Goal: Task Accomplishment & Management: Use online tool/utility

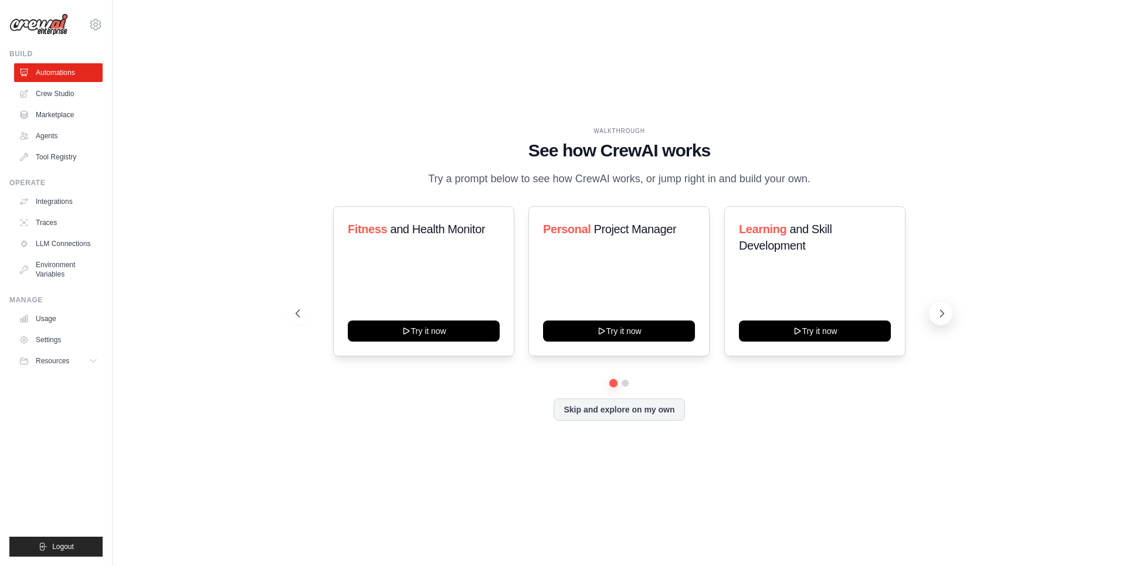
click at [936, 319] on icon at bounding box center [942, 314] width 12 height 12
click at [611, 420] on button "Skip and explore on my own" at bounding box center [618, 408] width 131 height 22
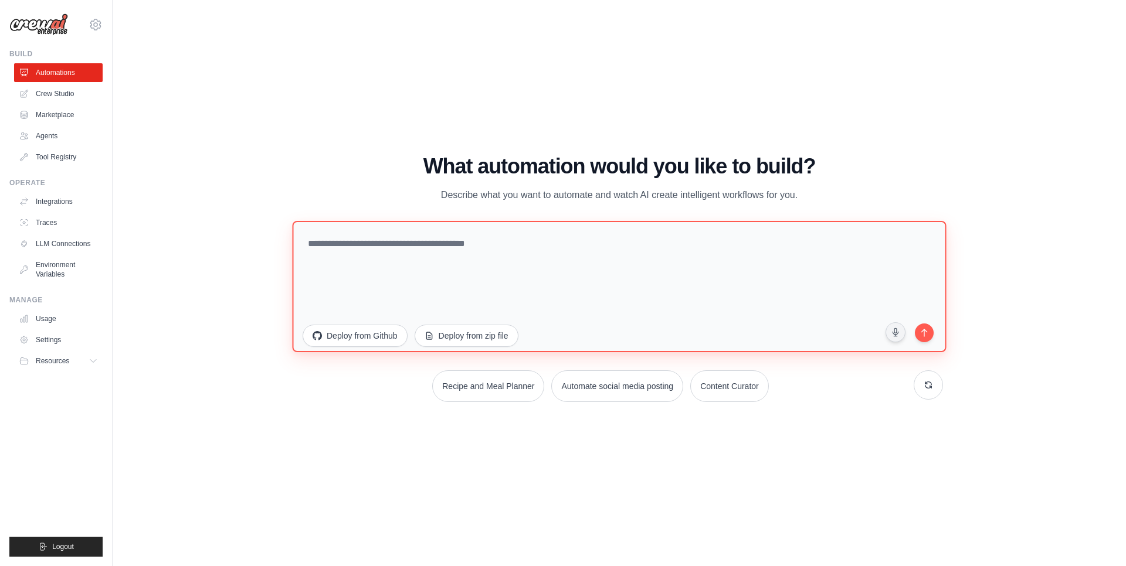
click at [414, 249] on textarea at bounding box center [619, 286] width 654 height 131
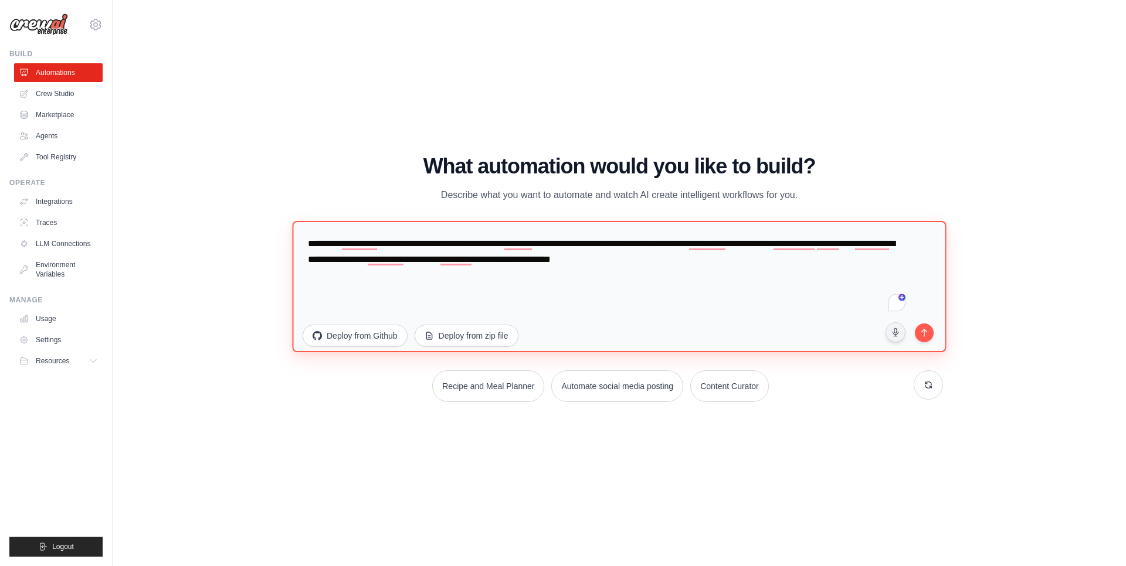
click at [812, 279] on textarea "**********" at bounding box center [619, 286] width 654 height 131
type textarea "**********"
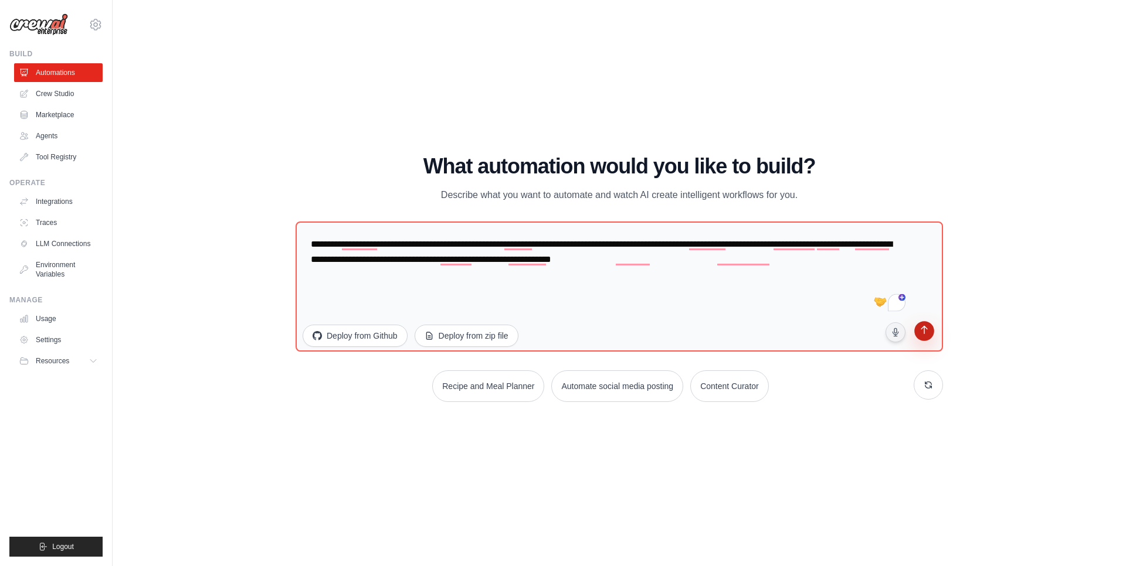
click at [933, 332] on button "submit" at bounding box center [924, 333] width 22 height 22
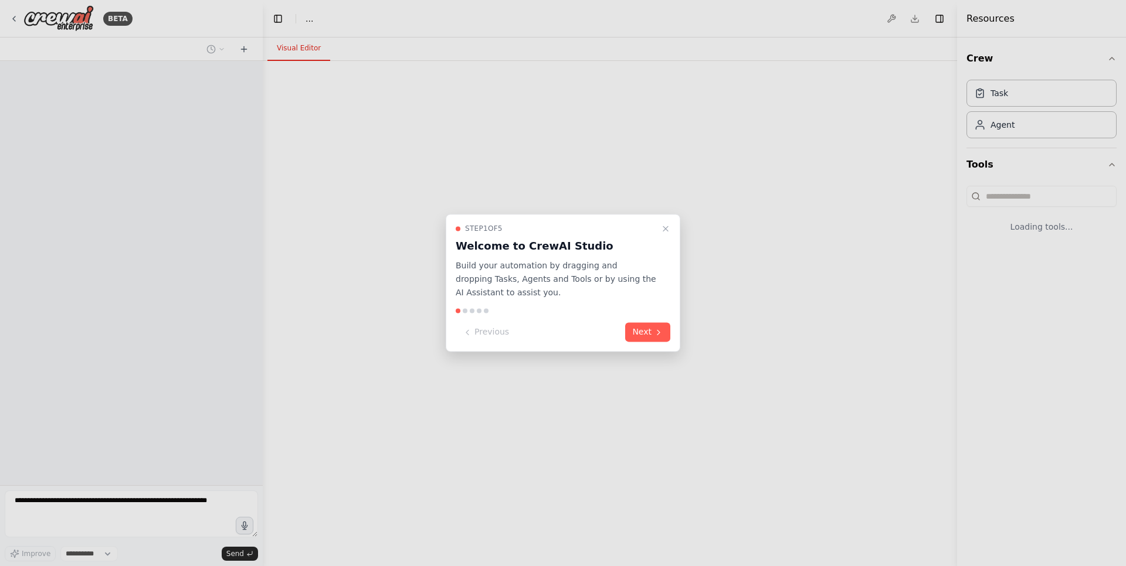
select select "****"
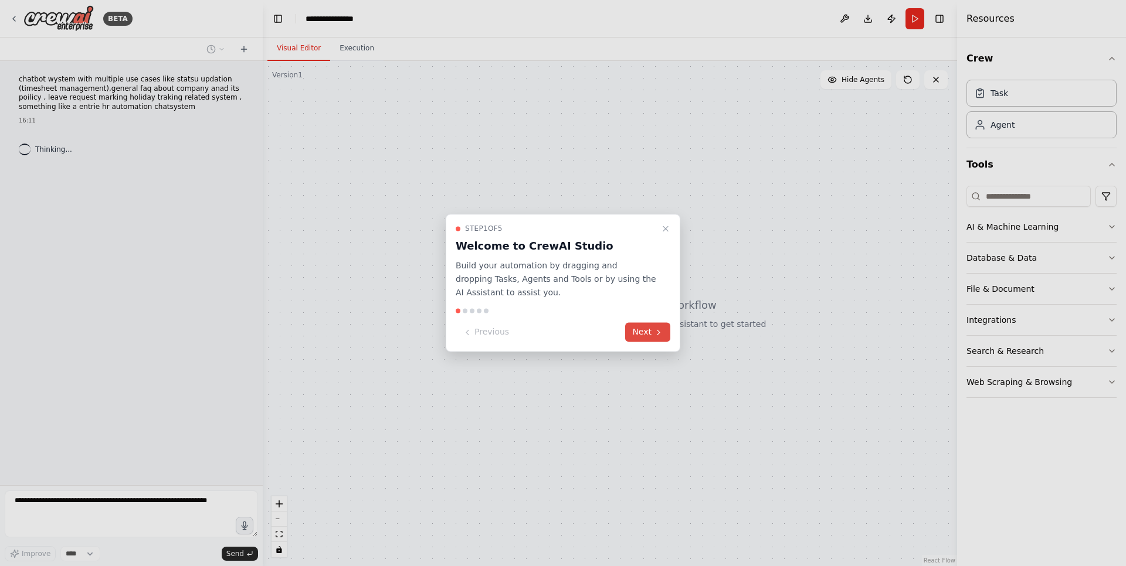
click at [666, 339] on button "Next" at bounding box center [647, 332] width 45 height 19
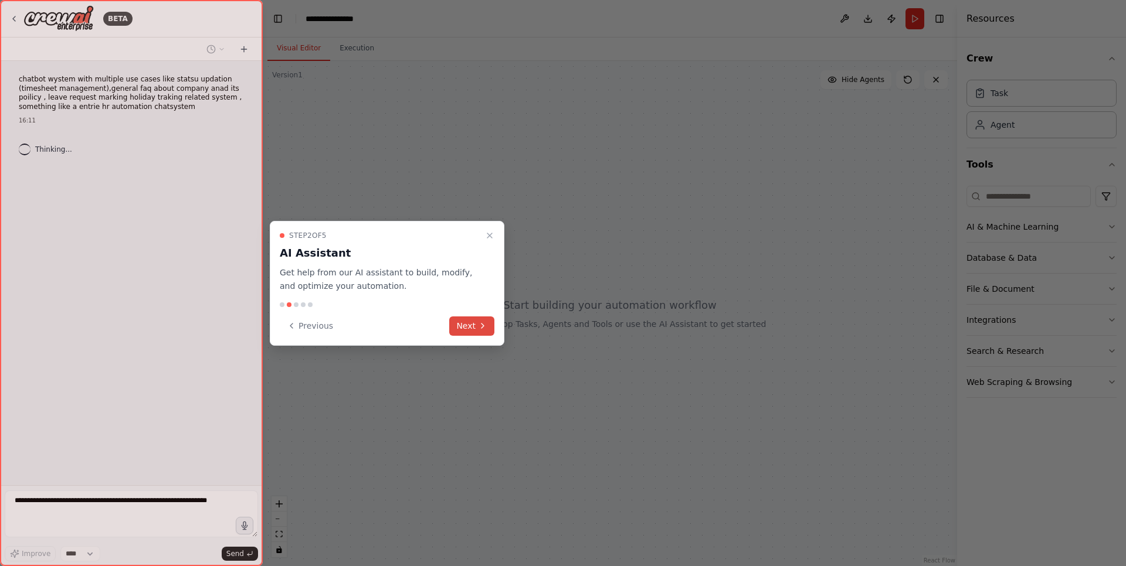
click at [482, 328] on icon at bounding box center [482, 325] width 9 height 9
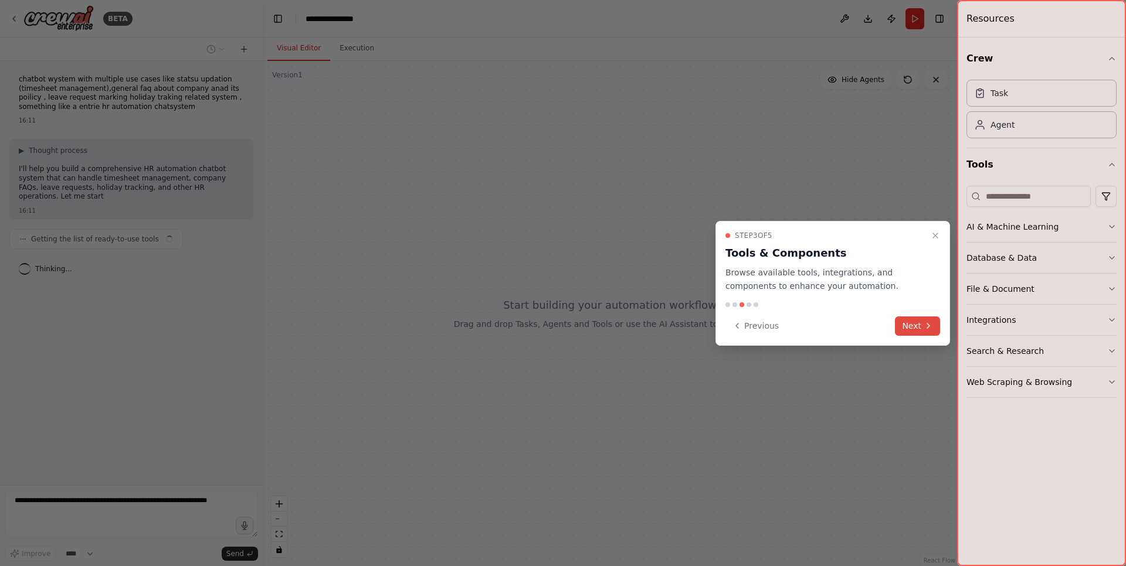
click at [919, 325] on button "Next" at bounding box center [917, 326] width 45 height 19
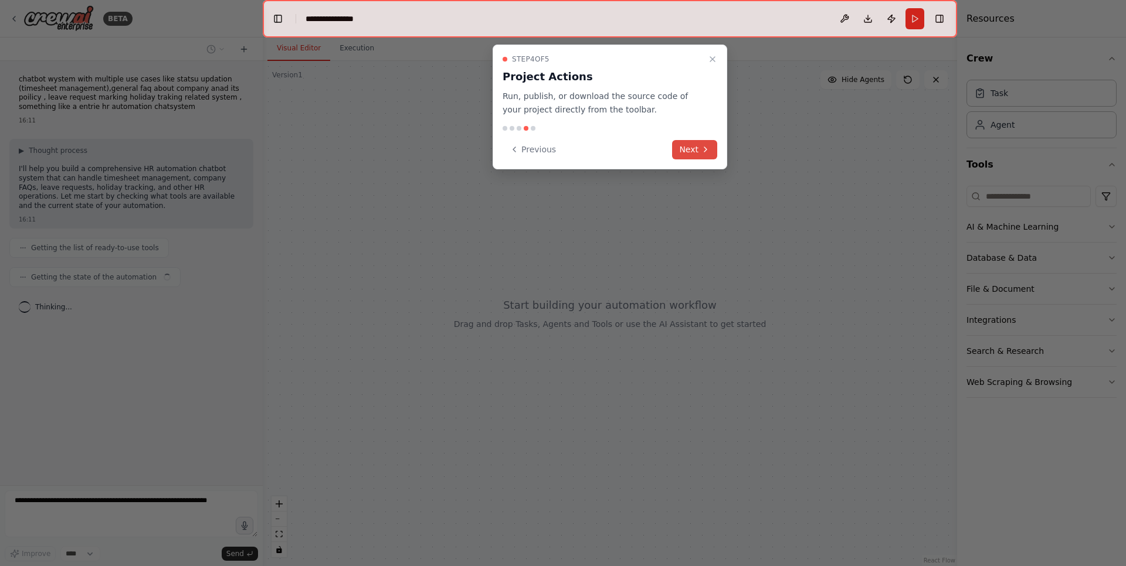
click at [710, 140] on button "Next" at bounding box center [694, 149] width 45 height 19
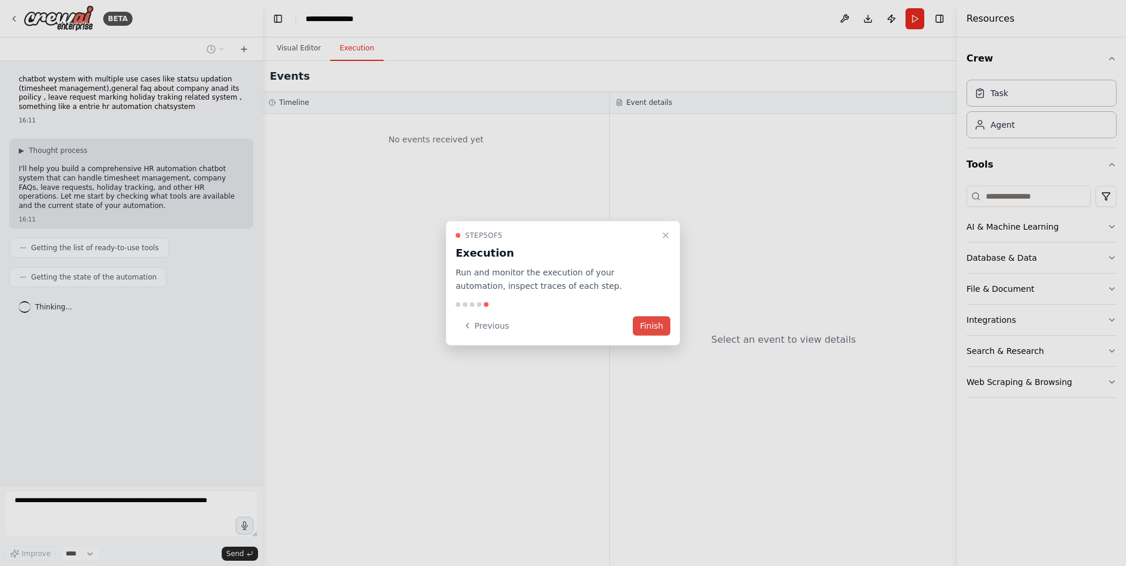
click at [649, 328] on button "Finish" at bounding box center [652, 325] width 38 height 19
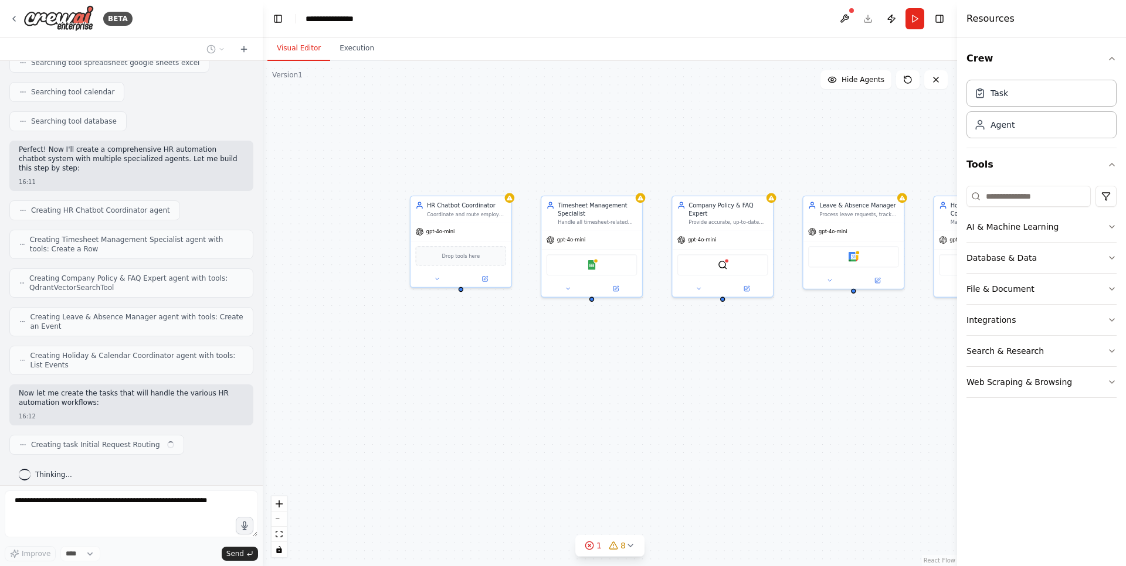
scroll to position [253, 0]
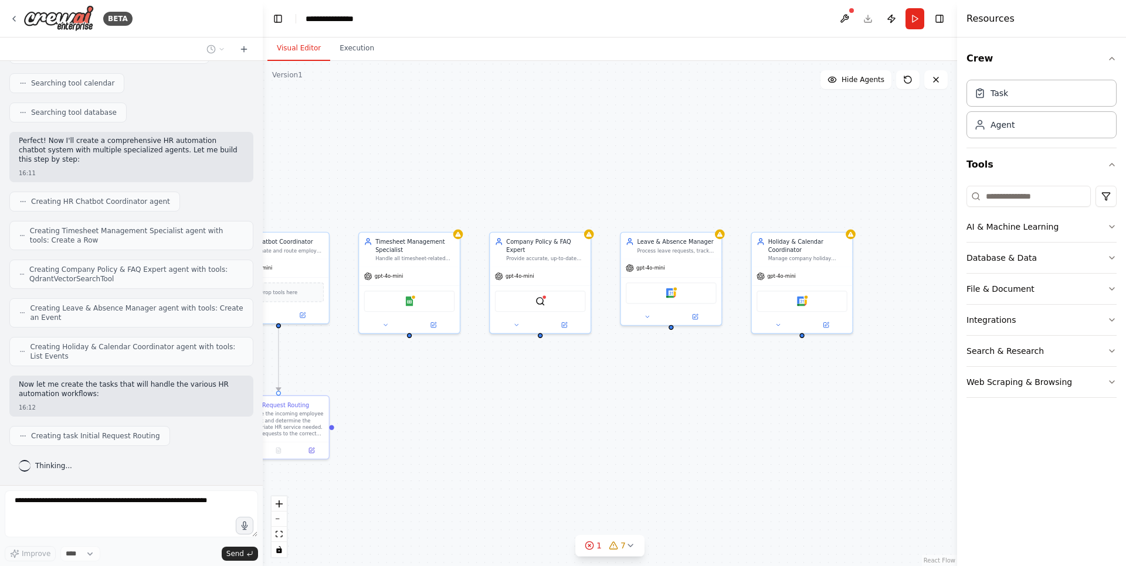
drag, startPoint x: 723, startPoint y: 417, endPoint x: 540, endPoint y: 453, distance: 185.9
click at [540, 453] on div ".deletable-edge-delete-btn { width: 20px; height: 20px; border: 0px solid #ffff…" at bounding box center [610, 313] width 694 height 505
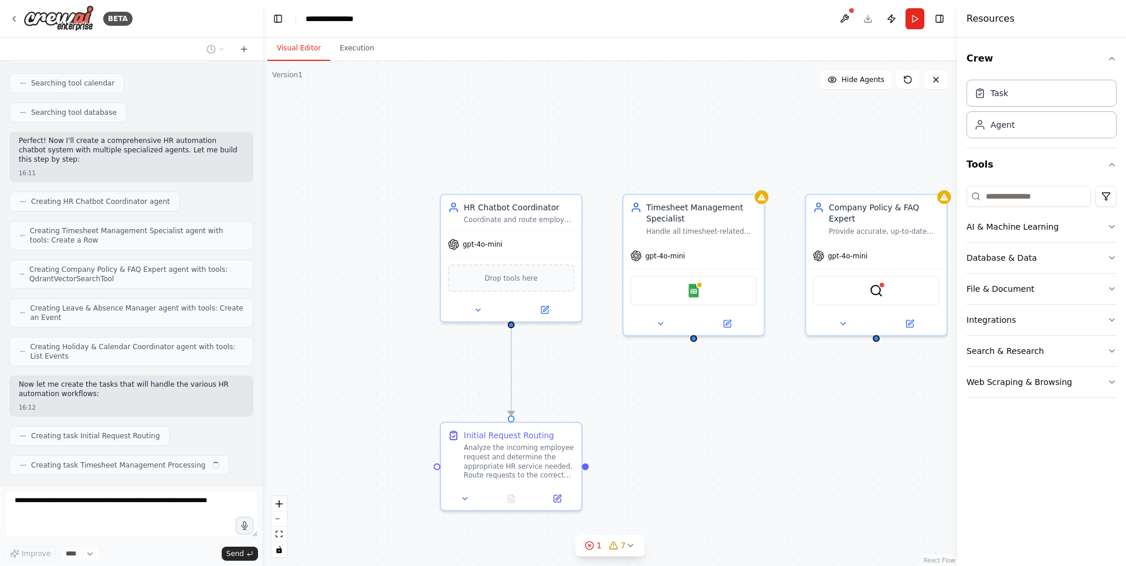
scroll to position [282, 0]
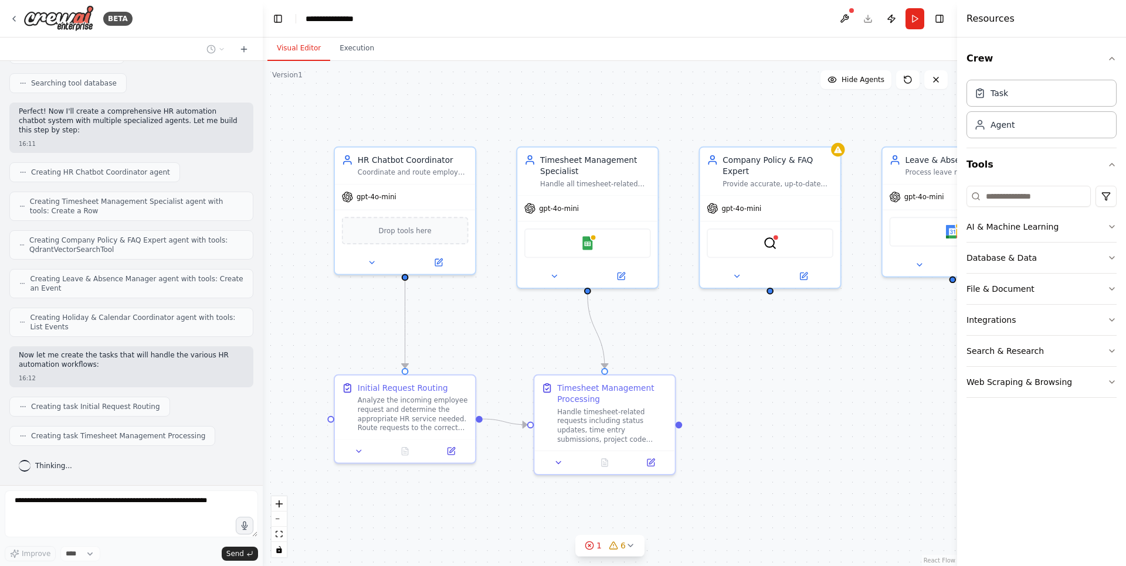
drag, startPoint x: 390, startPoint y: 397, endPoint x: 638, endPoint y: 372, distance: 249.2
click at [638, 372] on div ".deletable-edge-delete-btn { width: 20px; height: 20px; border: 0px solid #ffff…" at bounding box center [610, 313] width 694 height 505
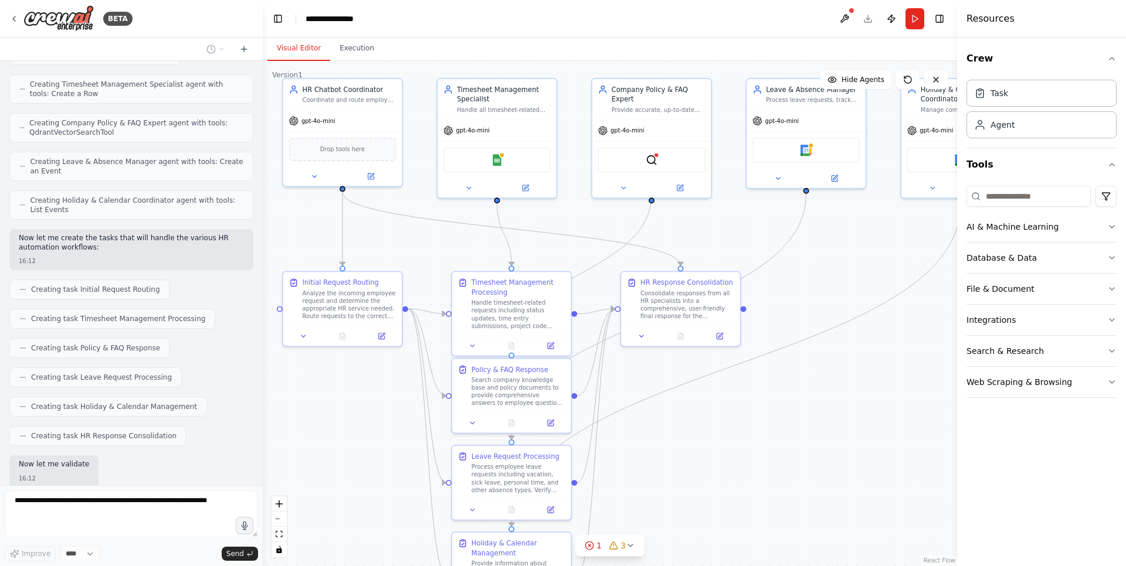
scroll to position [470, 0]
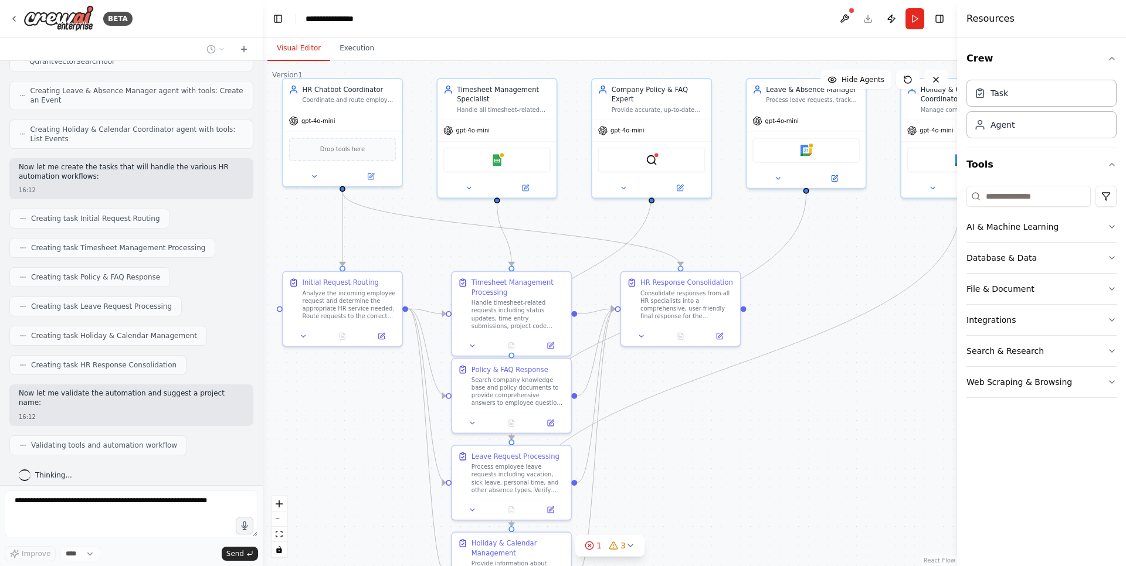
drag, startPoint x: 824, startPoint y: 494, endPoint x: 715, endPoint y: 387, distance: 153.4
click at [715, 387] on div ".deletable-edge-delete-btn { width: 20px; height: 20px; border: 0px solid #ffff…" at bounding box center [610, 313] width 694 height 505
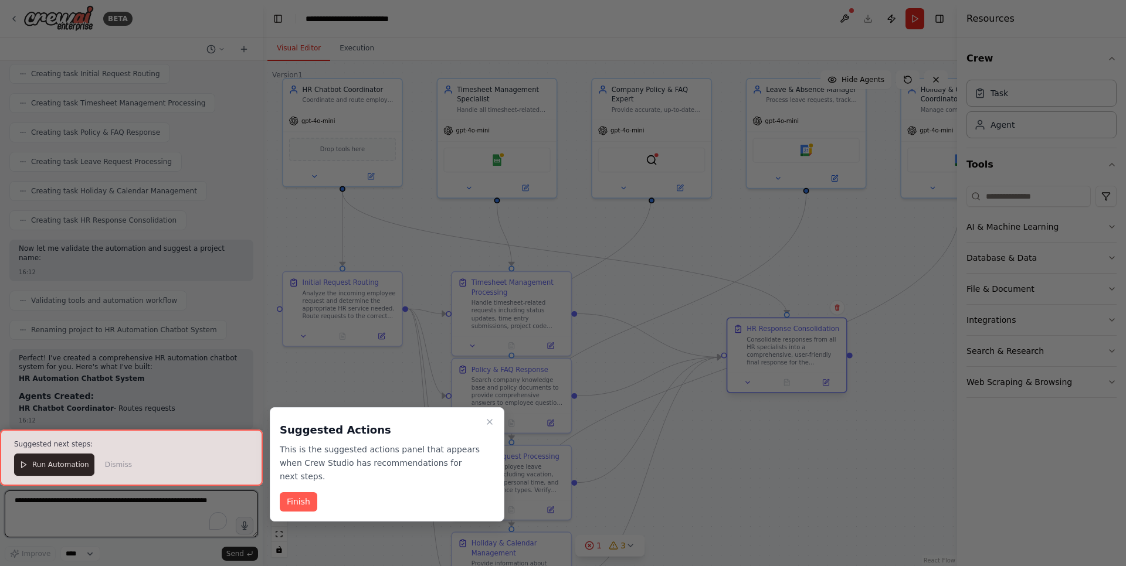
drag, startPoint x: 684, startPoint y: 302, endPoint x: 792, endPoint y: 353, distance: 119.3
click at [792, 353] on div "BETA chatbot wystem with multiple use cases like statsu updation (timesheet man…" at bounding box center [563, 283] width 1126 height 566
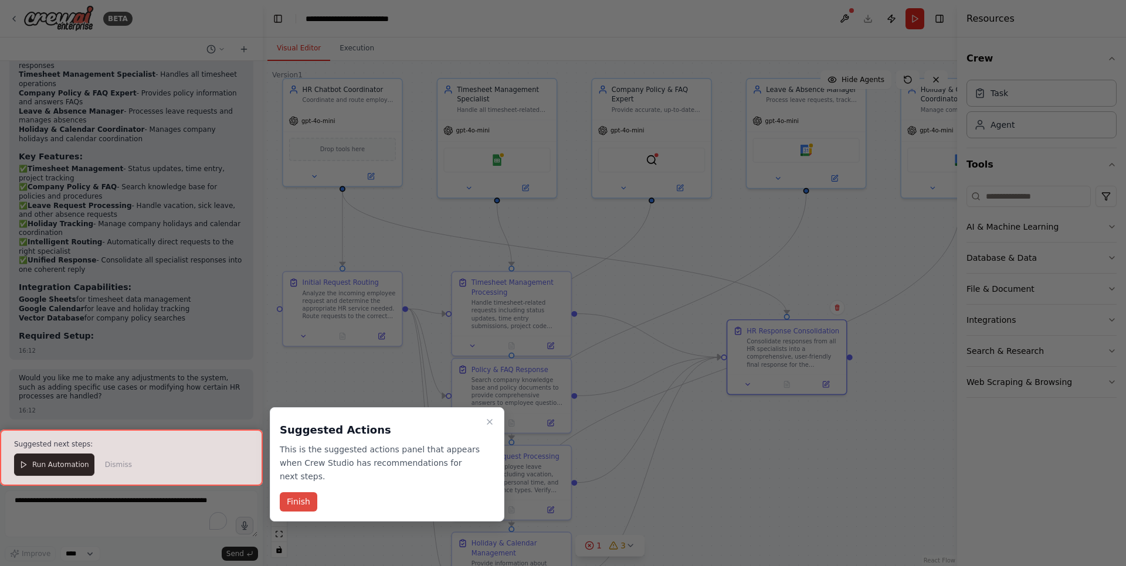
click at [308, 494] on button "Finish" at bounding box center [299, 501] width 38 height 19
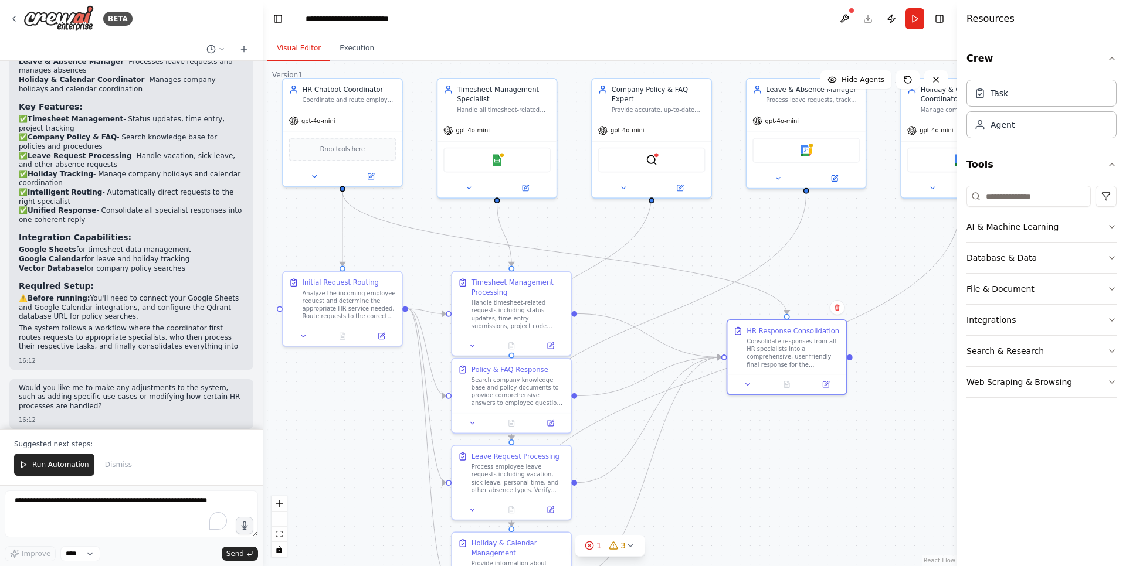
scroll to position [1026, 0]
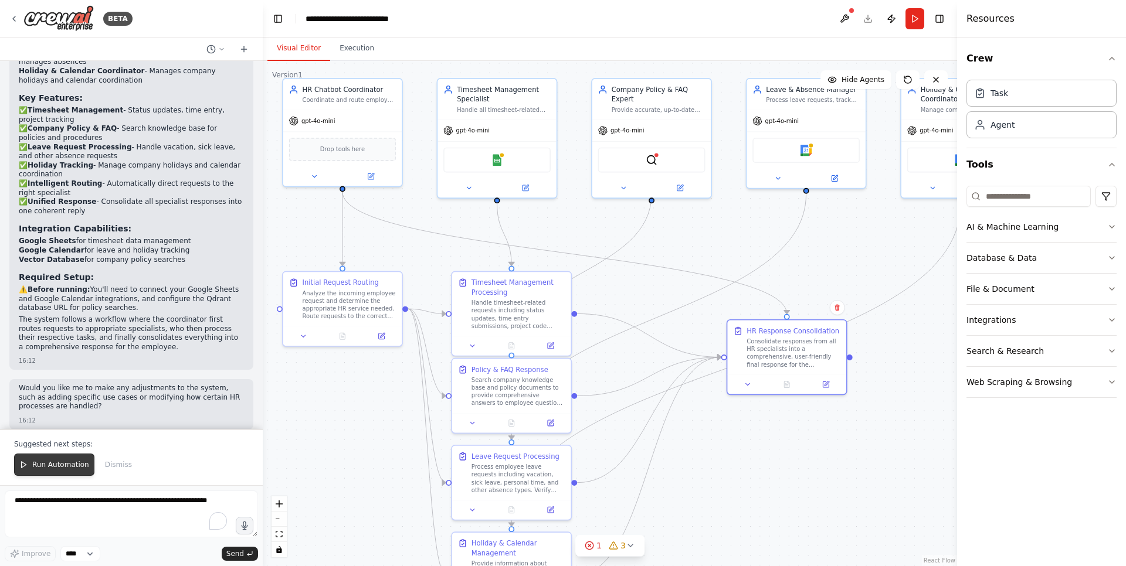
click at [47, 466] on span "Run Automation" at bounding box center [60, 464] width 57 height 9
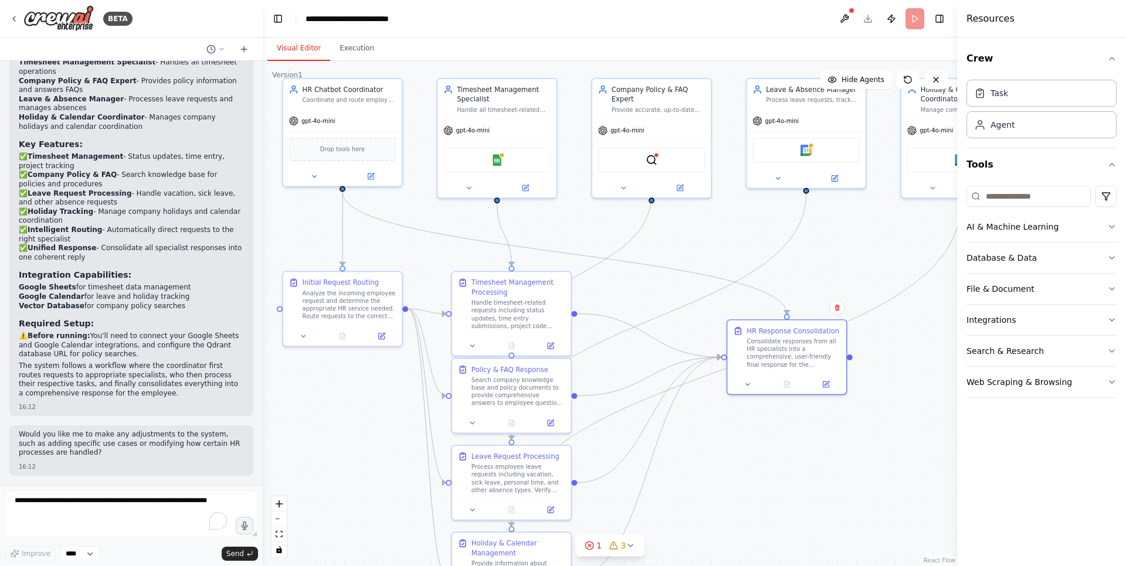
scroll to position [970, 0]
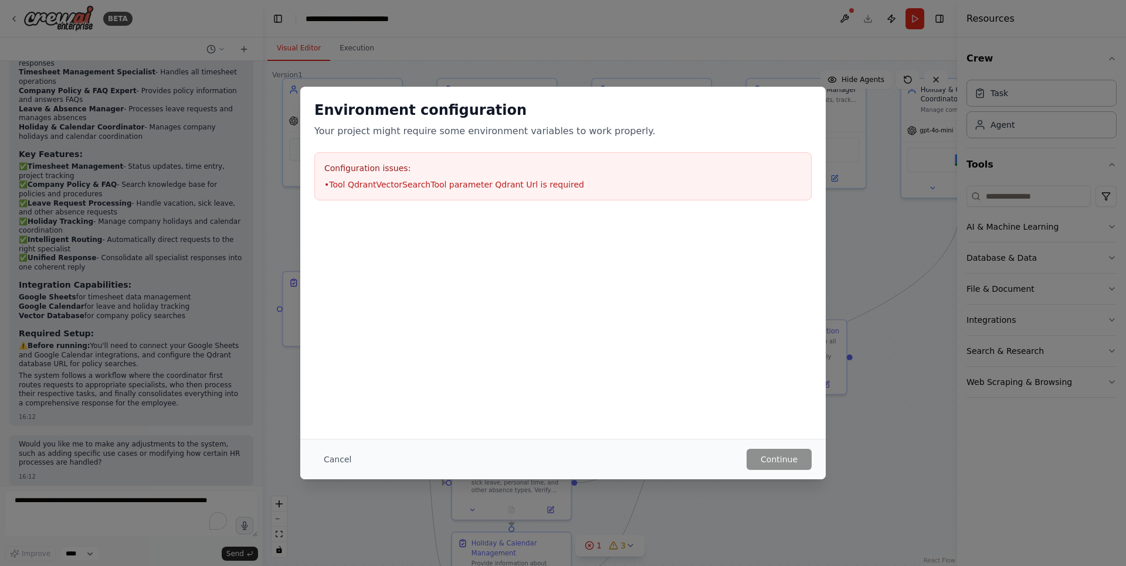
click at [509, 188] on li "• Tool QdrantVectorSearchTool parameter Qdrant Url is required" at bounding box center [562, 185] width 477 height 12
click at [345, 465] on button "Cancel" at bounding box center [337, 459] width 46 height 21
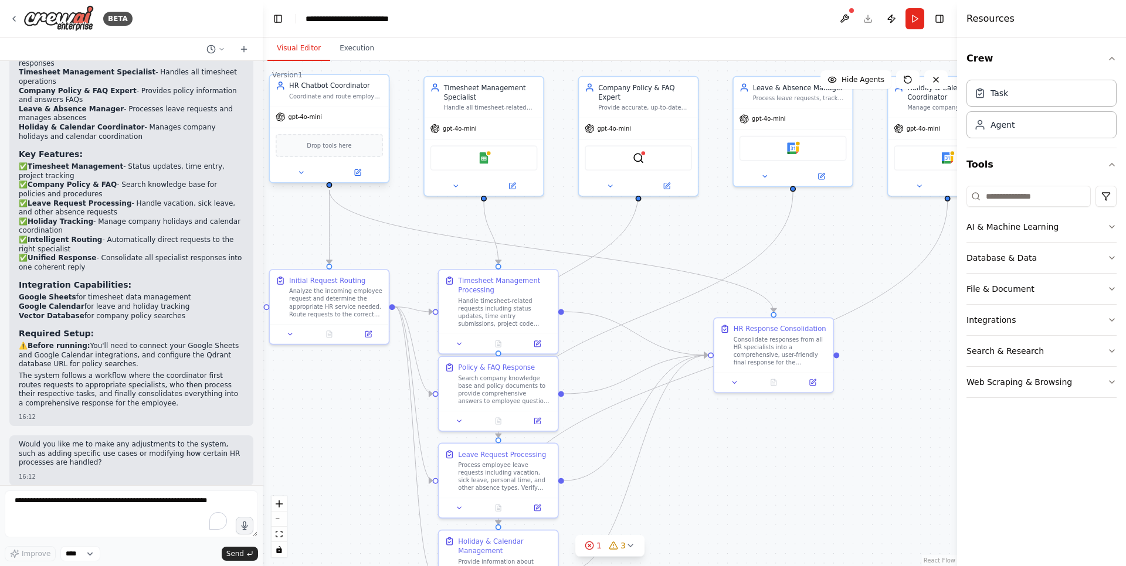
click at [293, 117] on span "gpt-4o-mini" at bounding box center [304, 117] width 33 height 8
click at [334, 117] on div "gpt-4o-mini" at bounding box center [329, 117] width 119 height 21
click at [339, 147] on span "Drop tools here" at bounding box center [329, 145] width 45 height 9
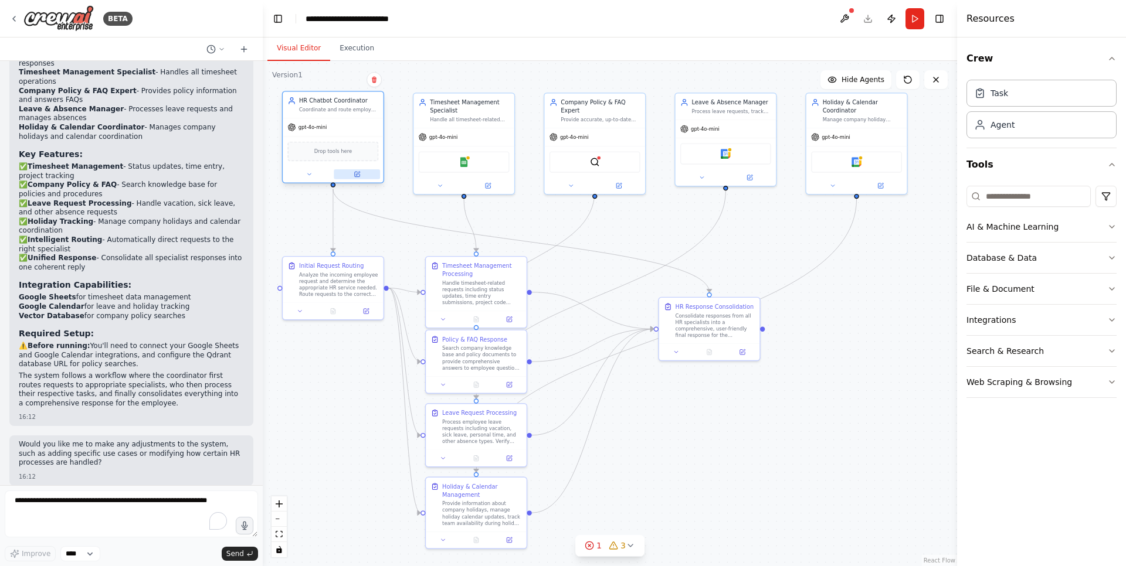
click at [358, 174] on icon at bounding box center [358, 174] width 4 height 4
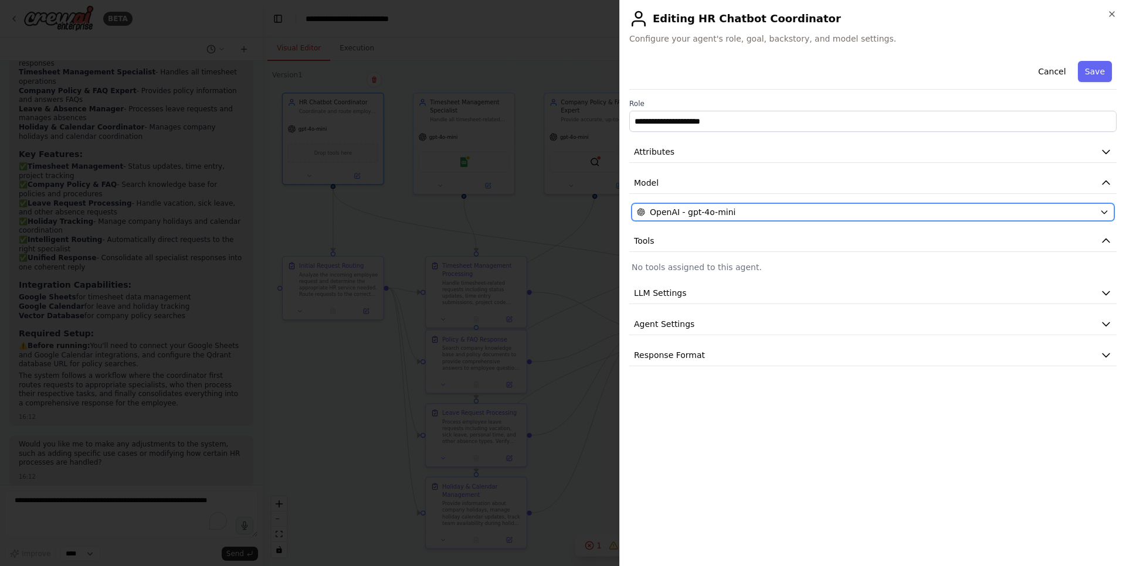
click at [738, 215] on div "OpenAI - gpt-4o-mini" at bounding box center [866, 212] width 458 height 12
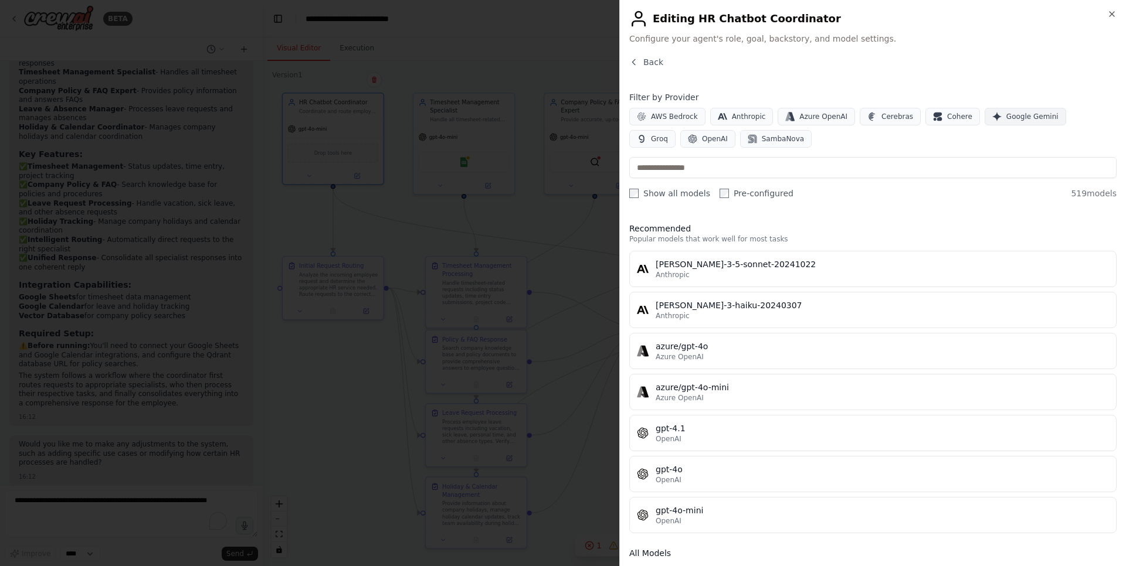
click at [1018, 117] on span "Google Gemini" at bounding box center [1032, 116] width 52 height 9
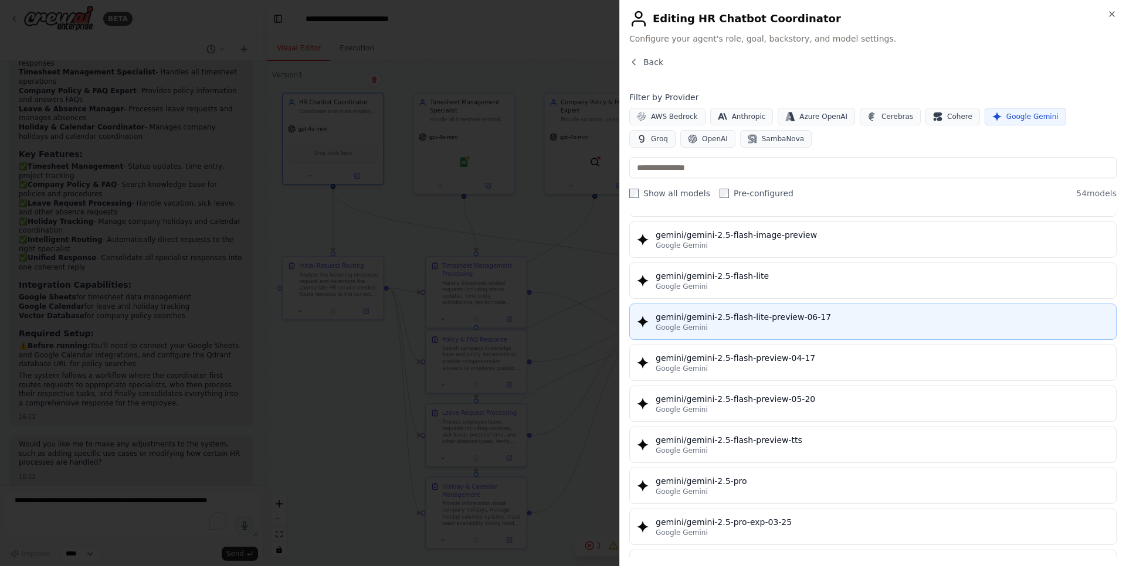
scroll to position [985, 0]
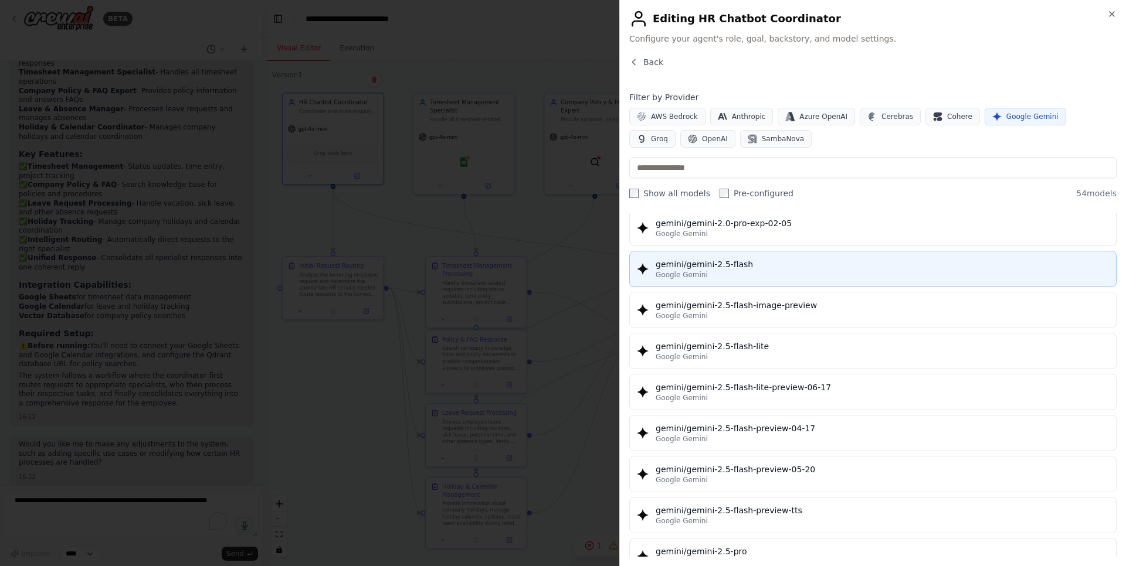
click at [778, 278] on div "Google Gemini" at bounding box center [881, 274] width 453 height 9
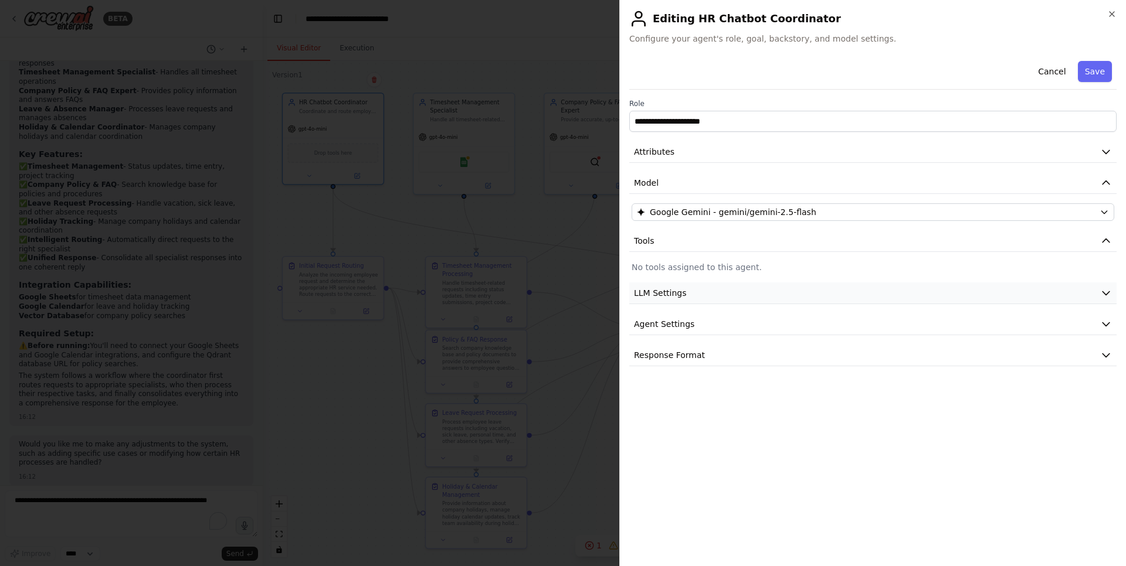
click at [767, 294] on button "LLM Settings" at bounding box center [872, 294] width 487 height 22
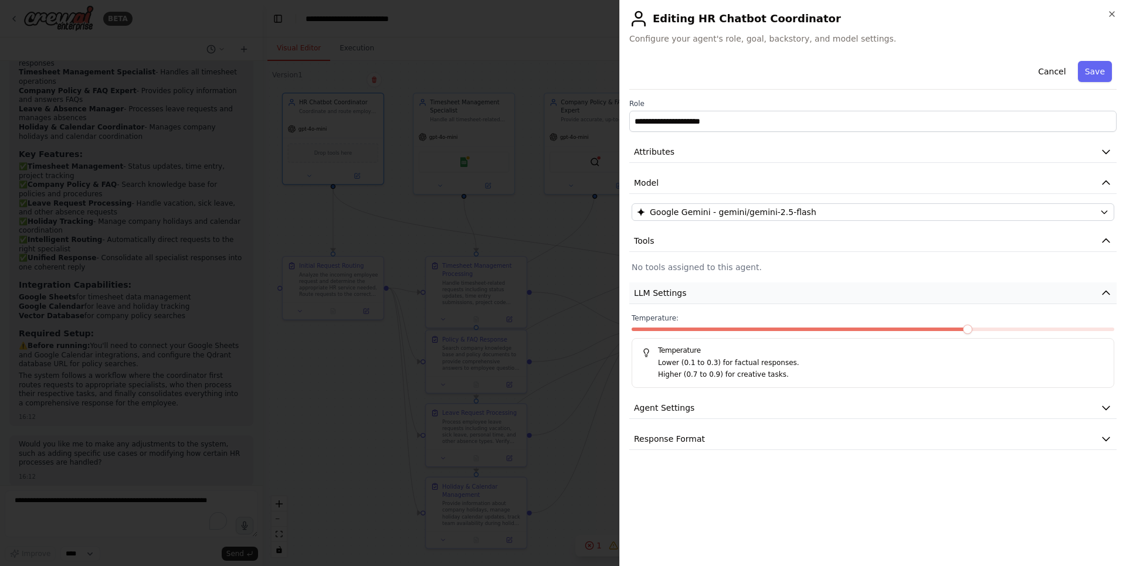
click at [767, 294] on button "LLM Settings" at bounding box center [872, 294] width 487 height 22
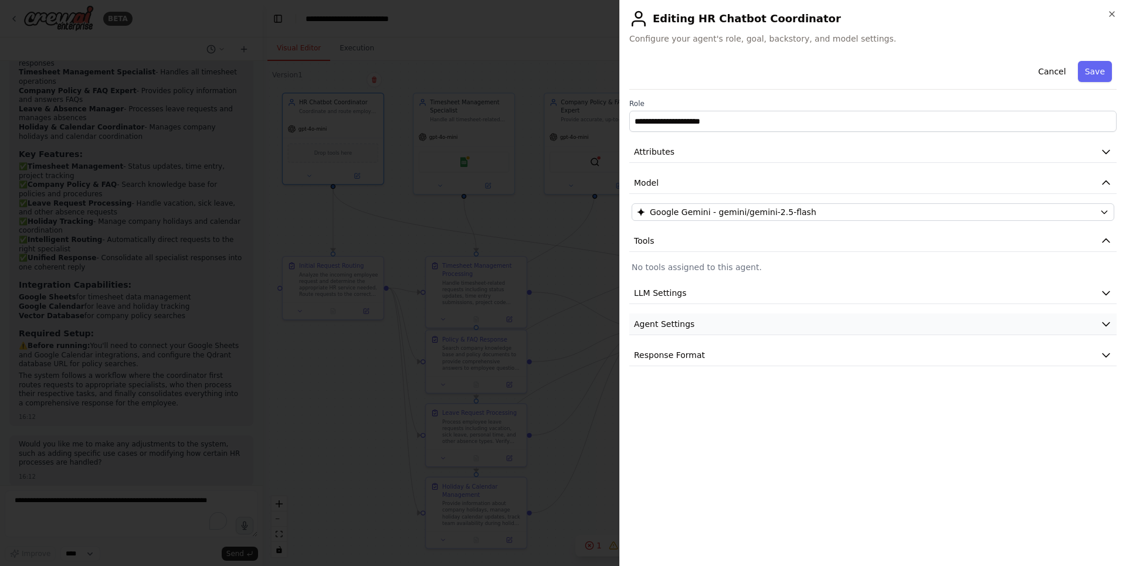
click at [746, 324] on button "Agent Settings" at bounding box center [872, 325] width 487 height 22
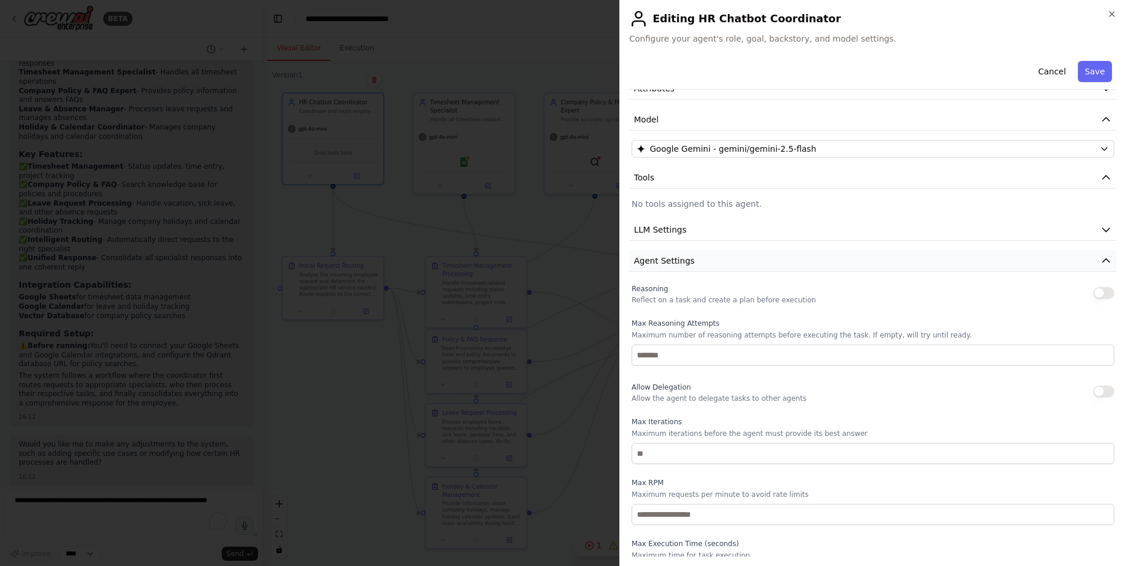
scroll to position [63, 0]
click at [712, 267] on button "Agent Settings" at bounding box center [872, 262] width 487 height 22
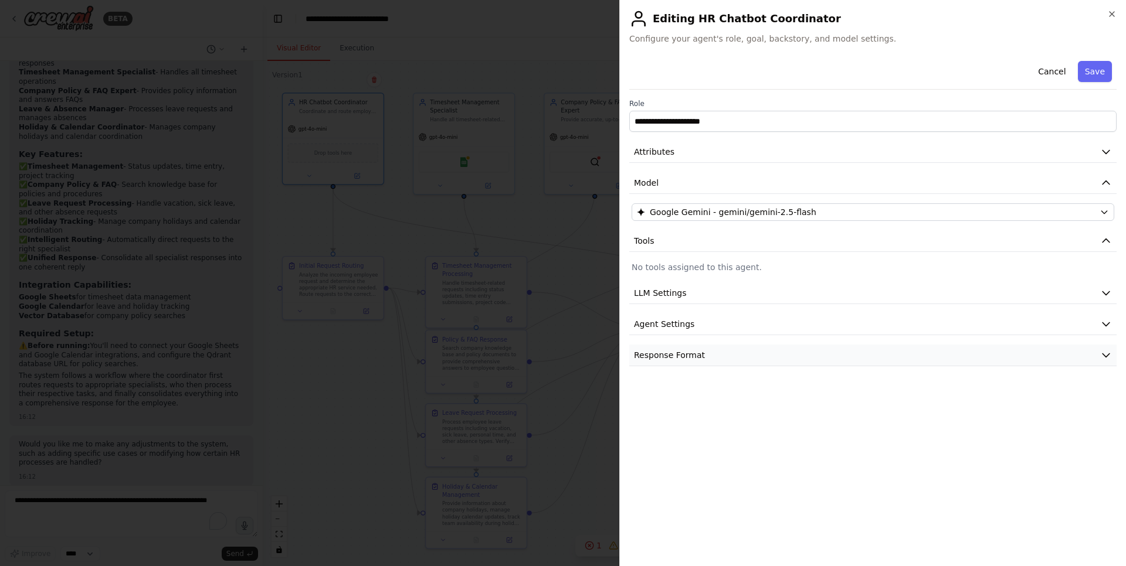
click at [698, 348] on button "Response Format" at bounding box center [872, 356] width 487 height 22
click at [1100, 73] on button "Save" at bounding box center [1094, 71] width 34 height 21
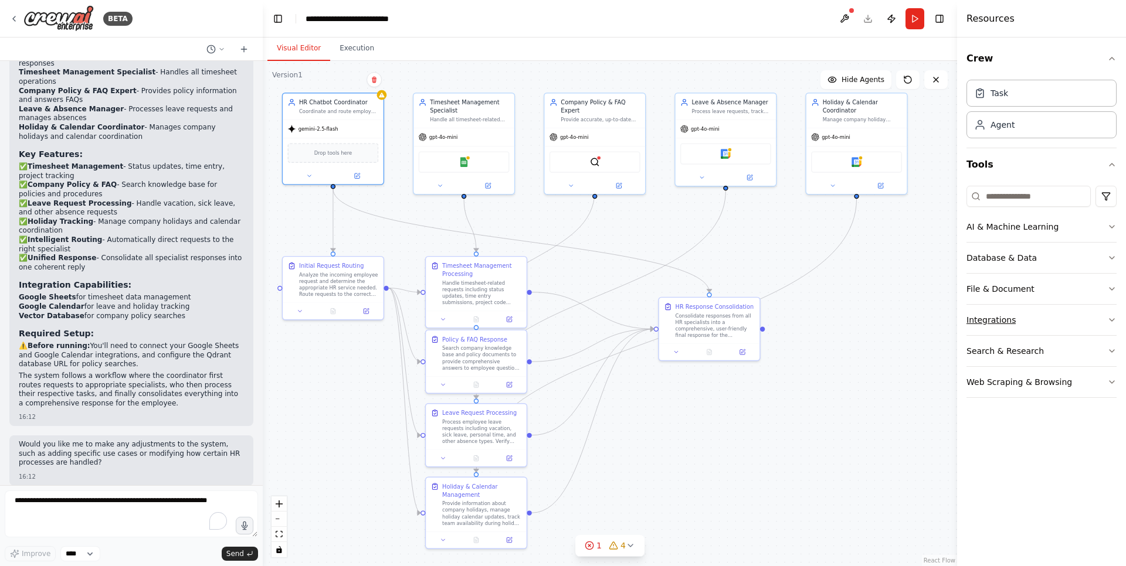
click at [1107, 321] on icon "button" at bounding box center [1111, 319] width 9 height 9
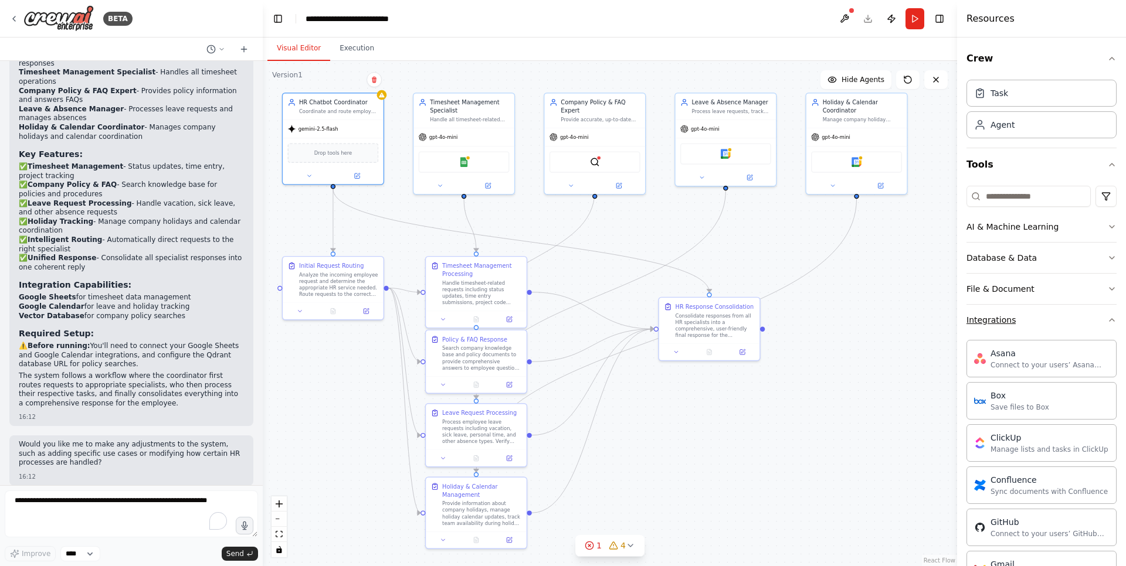
click at [1097, 320] on button "Integrations" at bounding box center [1041, 320] width 150 height 30
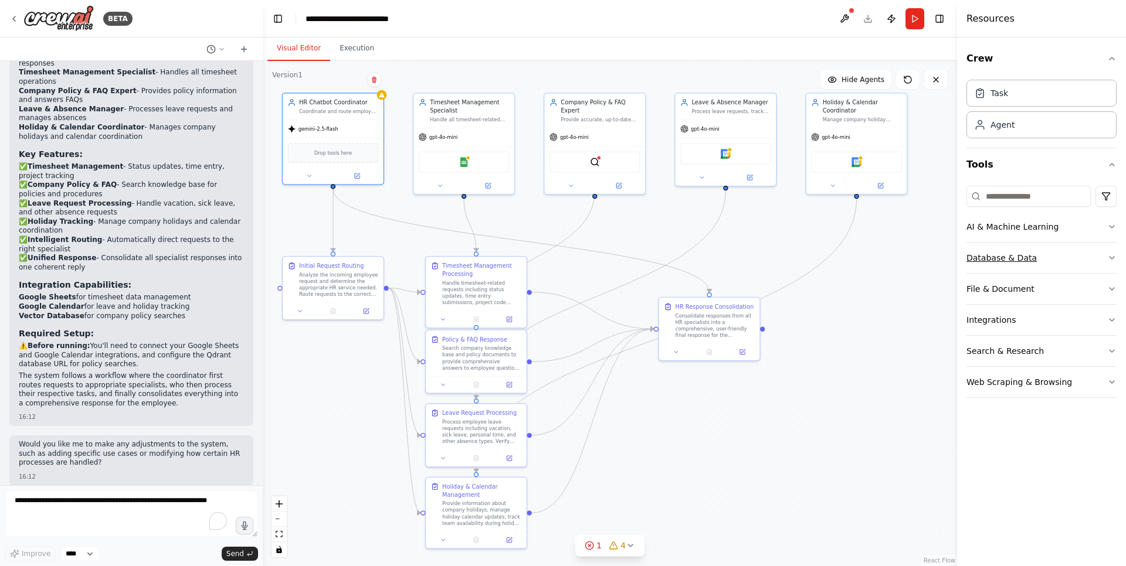
click at [1113, 259] on icon "button" at bounding box center [1111, 257] width 9 height 9
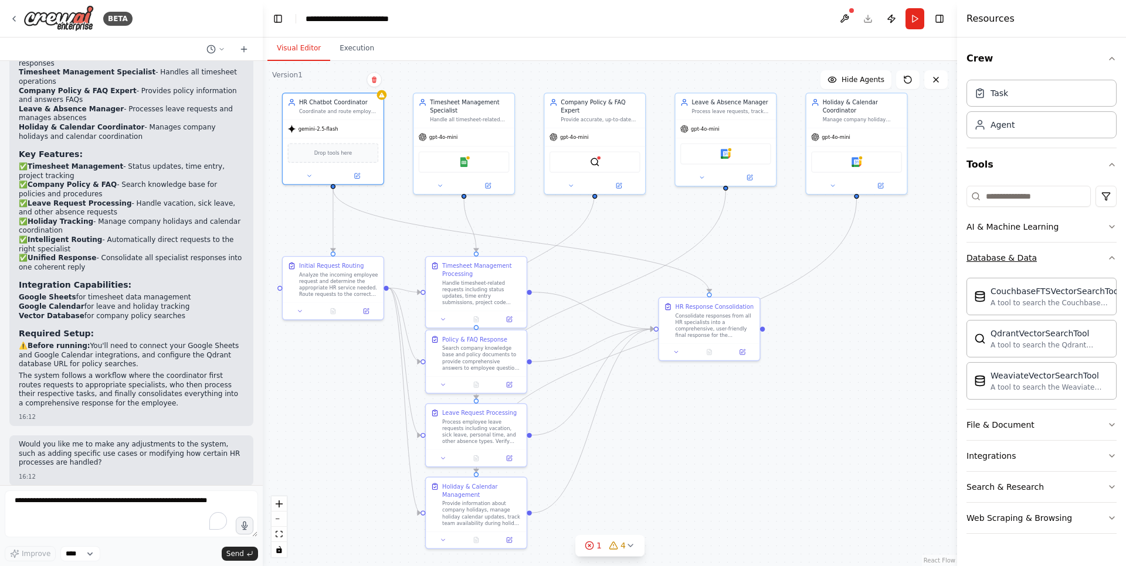
click at [1113, 259] on icon "button" at bounding box center [1111, 258] width 5 height 2
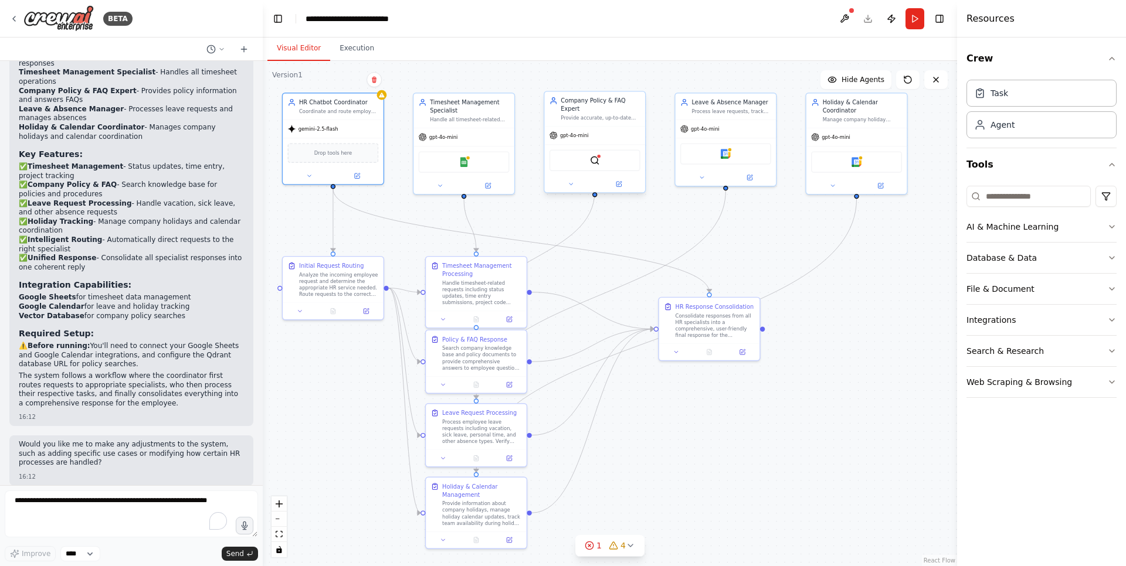
click at [589, 155] on div "QdrantVectorSearchTool" at bounding box center [594, 160] width 91 height 21
click at [598, 154] on div at bounding box center [598, 156] width 5 height 5
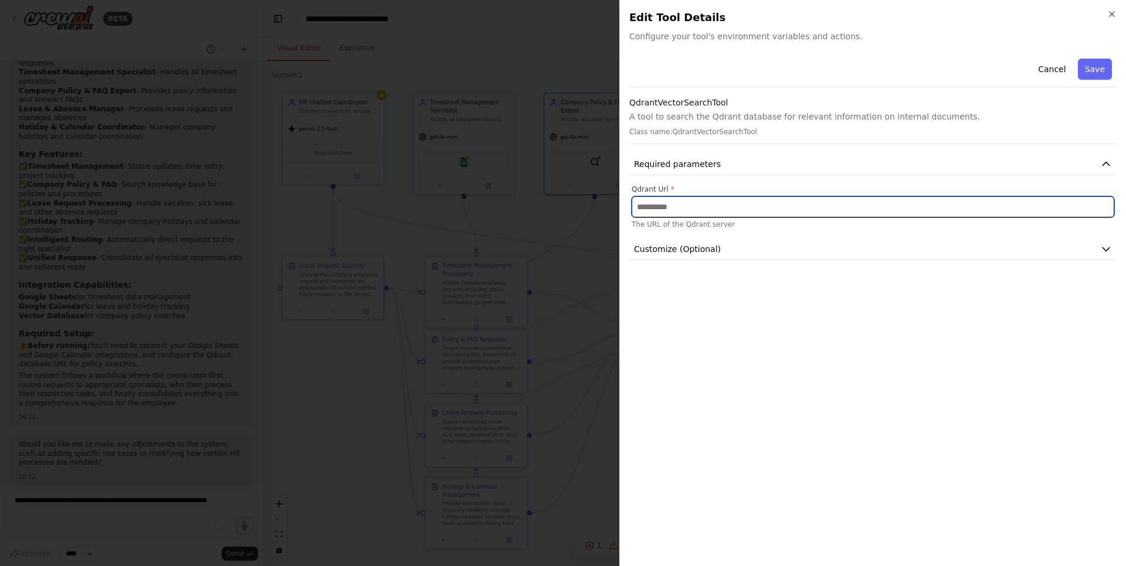
click at [936, 217] on input "text" at bounding box center [872, 206] width 482 height 21
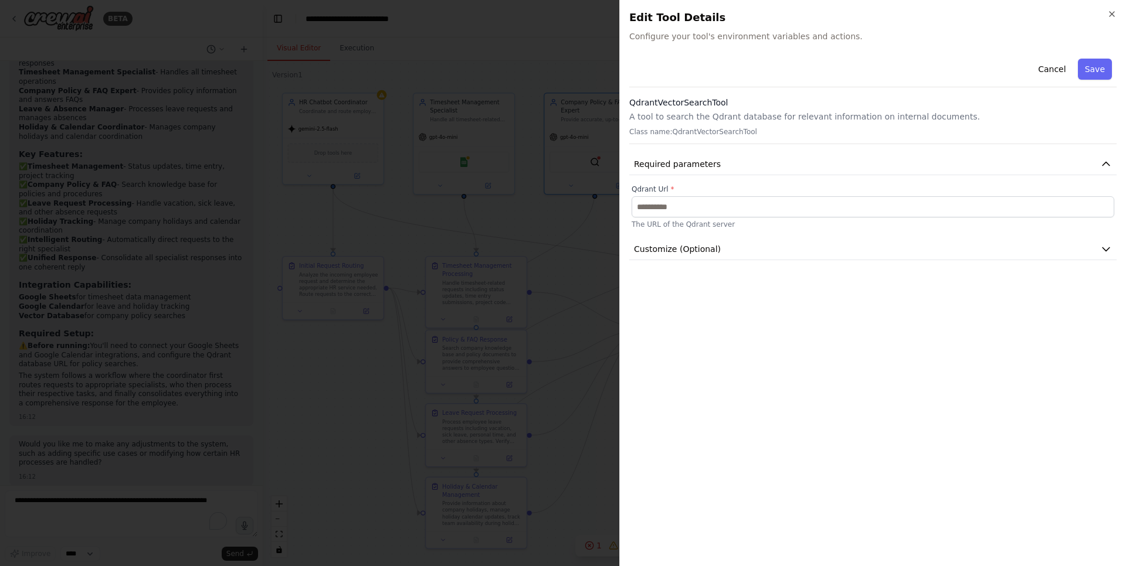
click at [713, 121] on p "A tool to search the Qdrant database for relevant information on internal docum…" at bounding box center [872, 117] width 487 height 12
click at [1109, 167] on icon "button" at bounding box center [1106, 164] width 12 height 12
click at [1110, 21] on h2 "Edit Tool Details" at bounding box center [872, 17] width 487 height 16
click at [1113, 13] on icon "button" at bounding box center [1111, 13] width 9 height 9
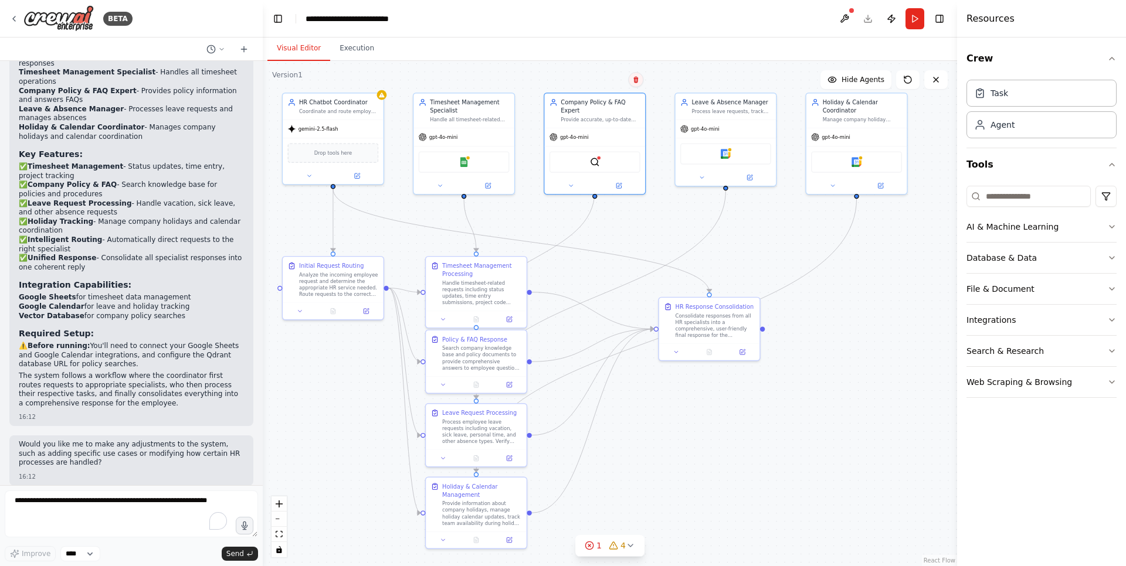
click at [635, 77] on icon at bounding box center [635, 80] width 5 height 6
click at [621, 84] on button "Confirm" at bounding box center [603, 80] width 42 height 14
click at [505, 353] on div "Search company knowledge base and policy documents to provide comprehensive ans…" at bounding box center [481, 357] width 79 height 26
click at [520, 319] on icon at bounding box center [517, 317] width 7 height 7
click at [518, 321] on icon at bounding box center [517, 317] width 7 height 7
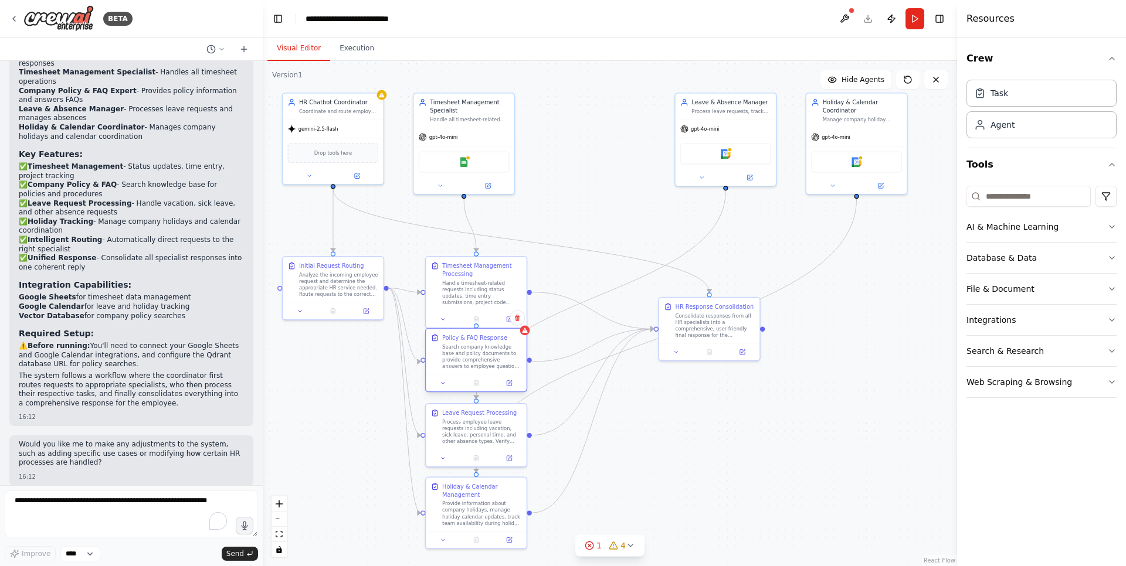
click at [511, 370] on div "Policy & FAQ Response Search company knowledge base and policy documents to pro…" at bounding box center [476, 352] width 101 height 46
drag, startPoint x: 512, startPoint y: 361, endPoint x: 615, endPoint y: 390, distance: 107.3
click at [615, 390] on div "Search company knowledge base and policy documents to provide comprehensive ans…" at bounding box center [583, 389] width 79 height 26
click at [616, 353] on icon at bounding box center [619, 350] width 7 height 7
click at [597, 352] on button "Confirm" at bounding box center [586, 351] width 42 height 14
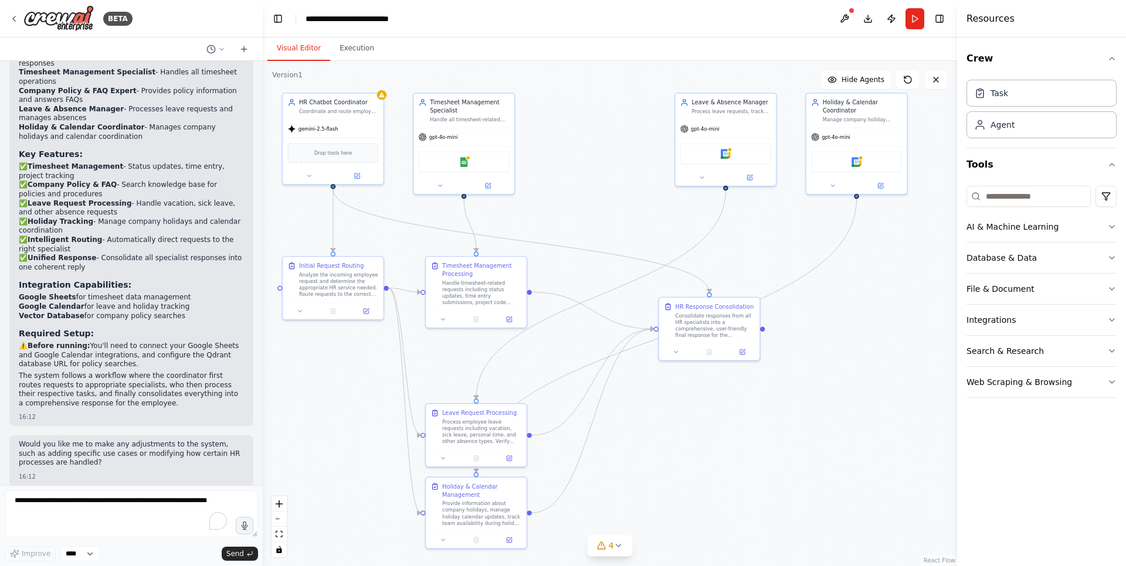
click at [771, 452] on div ".deletable-edge-delete-btn { width: 20px; height: 20px; border: 0px solid #ffff…" at bounding box center [610, 313] width 694 height 505
click at [366, 118] on div "gemini-2.5-flash" at bounding box center [333, 127] width 101 height 18
click at [363, 402] on div ".deletable-edge-delete-btn { width: 20px; height: 20px; border: 0px solid #ffff…" at bounding box center [610, 313] width 694 height 505
click at [620, 547] on icon at bounding box center [617, 545] width 9 height 9
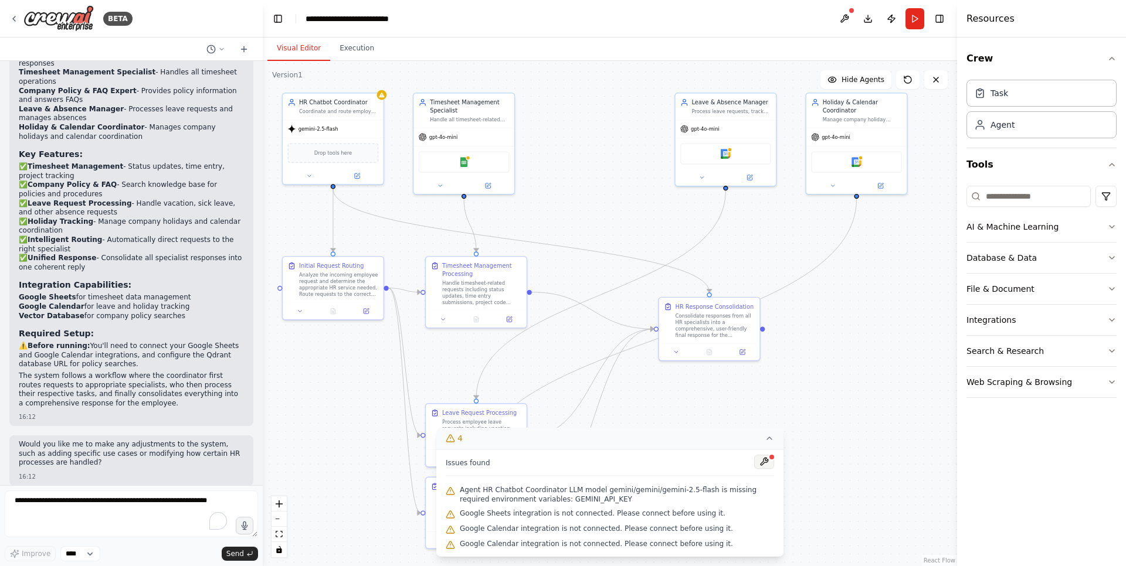
click at [761, 465] on button at bounding box center [764, 462] width 20 height 14
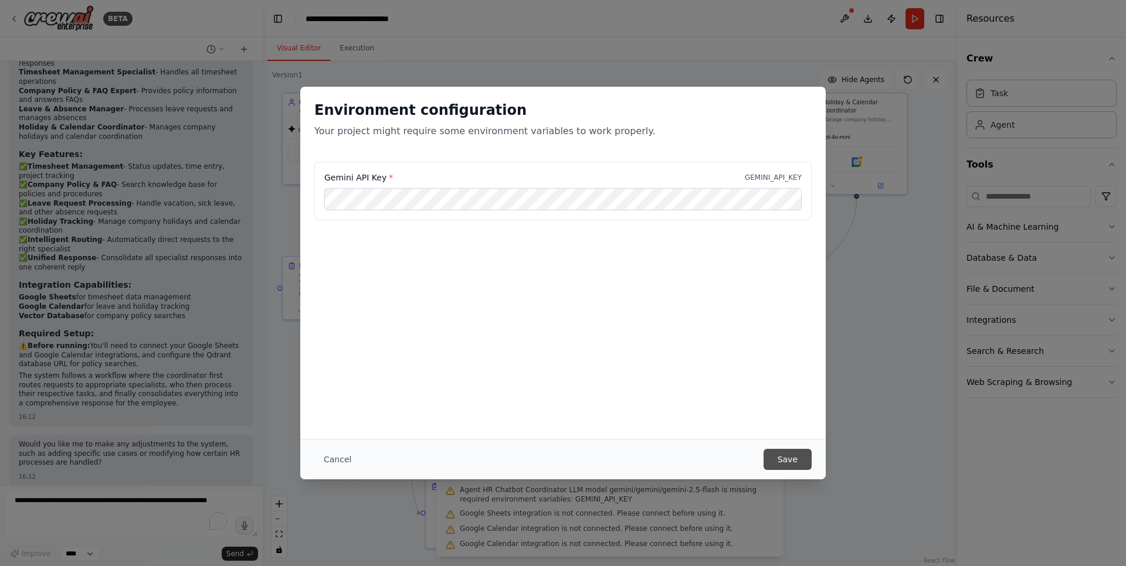
click at [794, 466] on button "Save" at bounding box center [787, 459] width 48 height 21
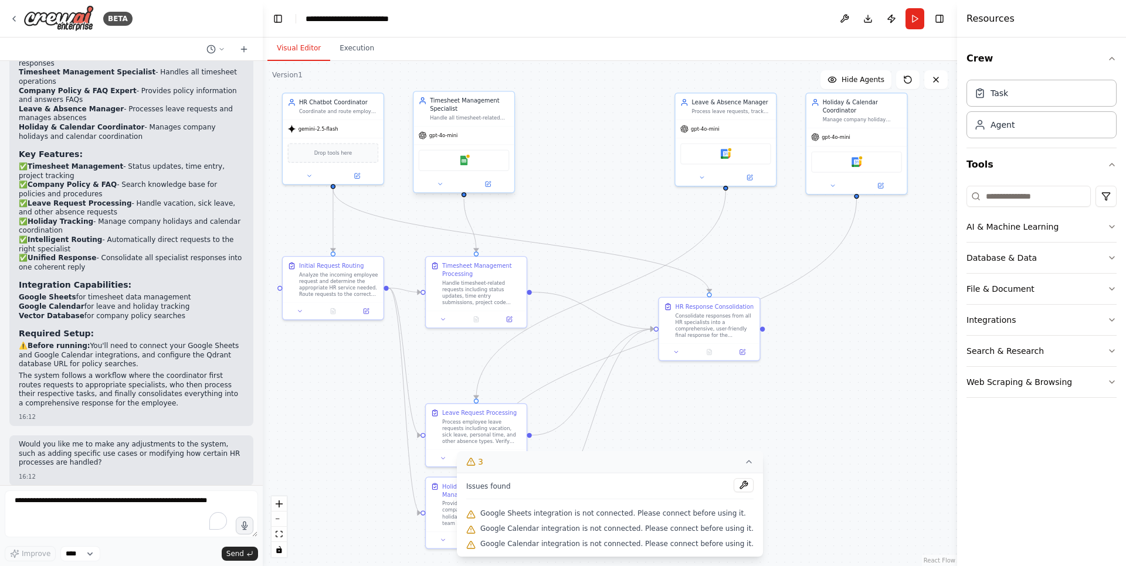
click at [442, 163] on div "Google Sheets" at bounding box center [464, 160] width 91 height 21
click at [452, 162] on div "Google Sheets" at bounding box center [464, 160] width 91 height 21
click at [488, 183] on icon at bounding box center [489, 184] width 4 height 4
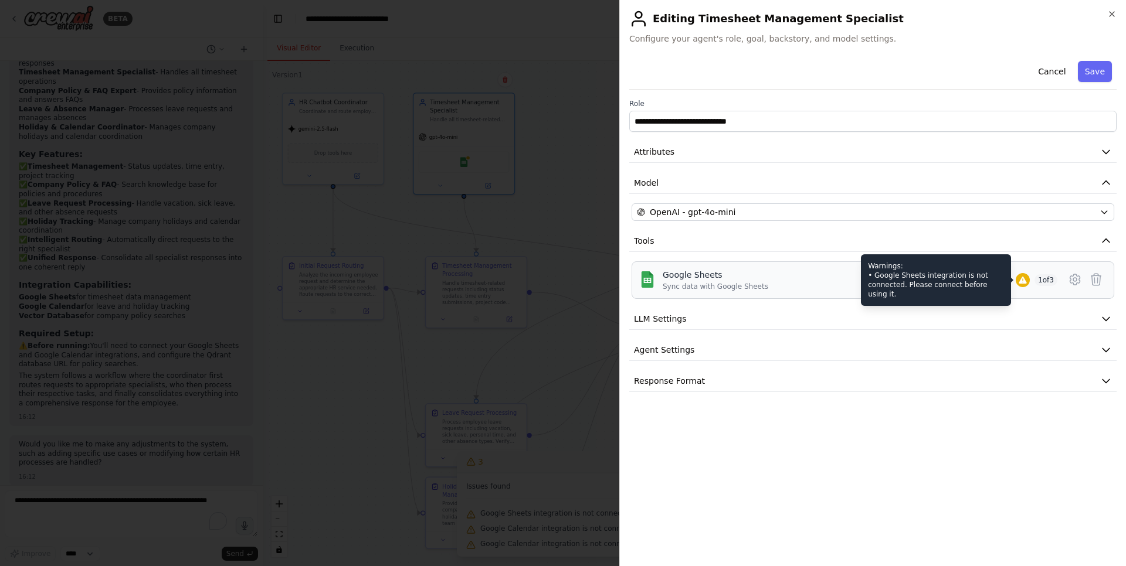
click at [1021, 281] on icon at bounding box center [1022, 280] width 8 height 7
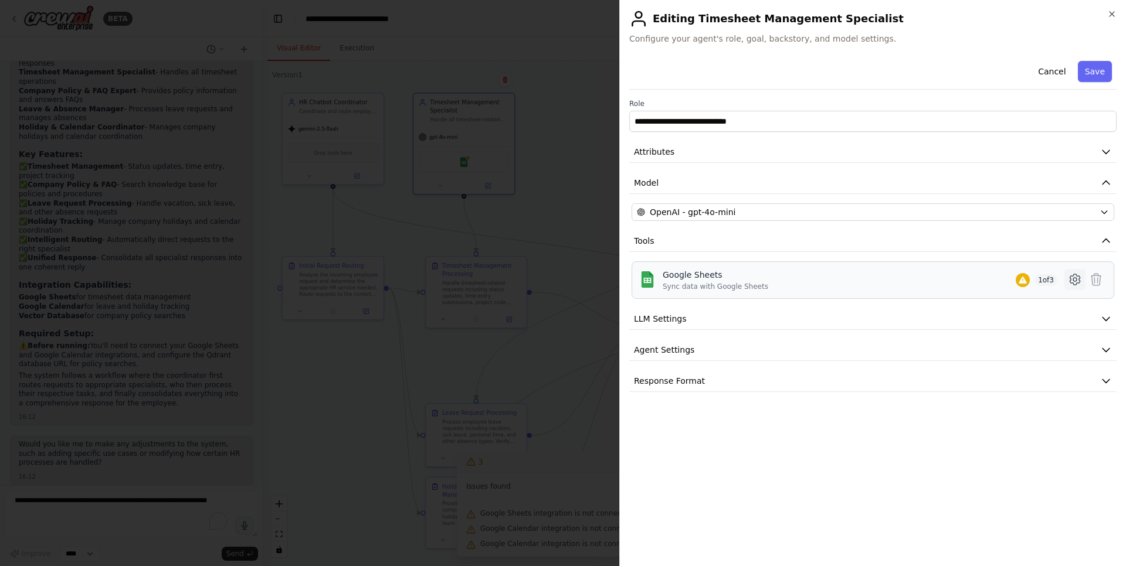
click at [1072, 284] on icon at bounding box center [1074, 280] width 14 height 14
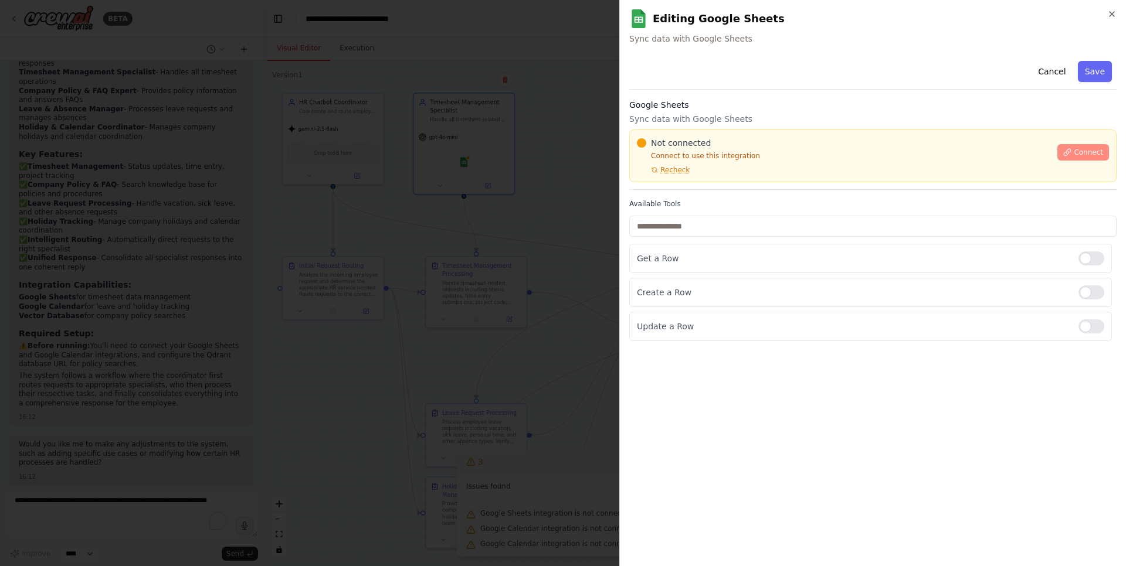
click at [1087, 151] on span "Connect" at bounding box center [1087, 152] width 29 height 9
click at [1082, 156] on span "Connect" at bounding box center [1087, 152] width 29 height 9
click at [705, 186] on div "Google Sheets Sync data with Google Sheets Not connected Connect to use this in…" at bounding box center [872, 144] width 487 height 91
click at [488, 242] on div at bounding box center [563, 283] width 1126 height 566
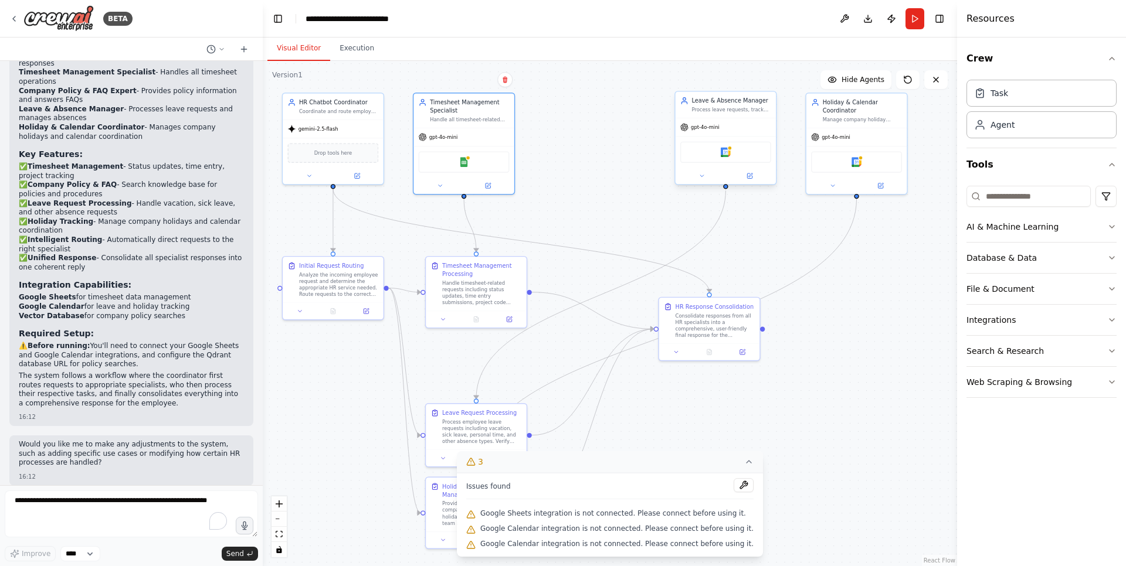
click at [753, 155] on div "Google Calendar" at bounding box center [725, 152] width 91 height 21
click at [759, 176] on button at bounding box center [749, 176] width 46 height 10
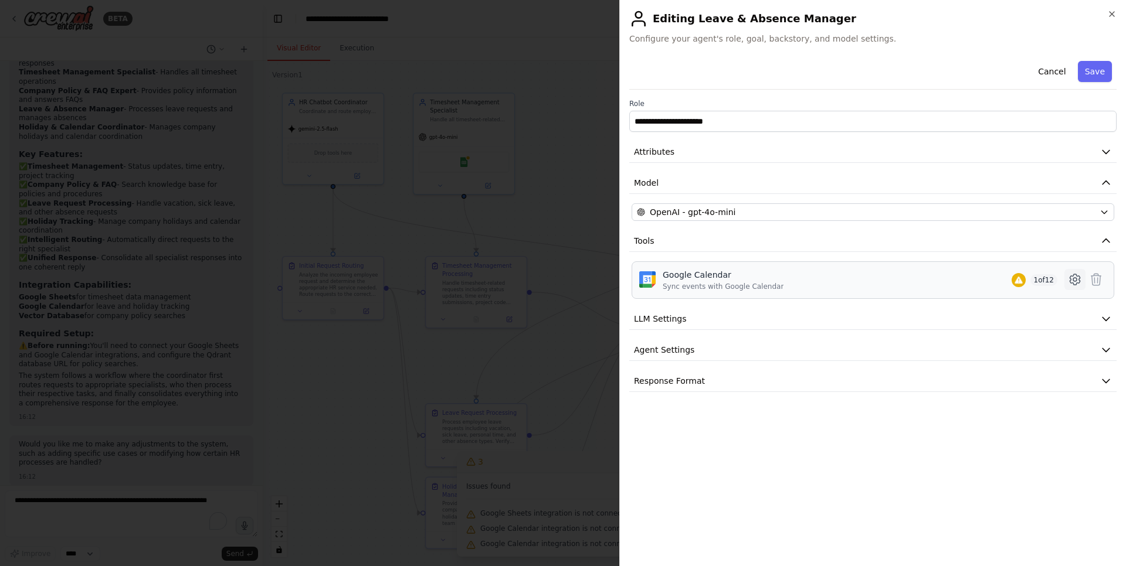
click at [1070, 280] on icon at bounding box center [1074, 279] width 10 height 11
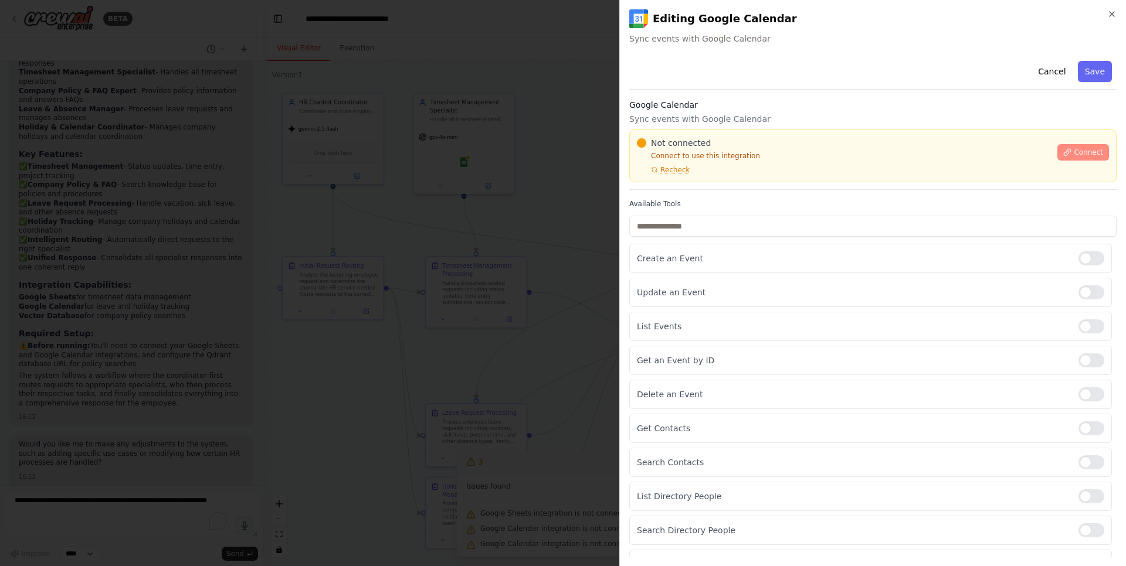
click at [1088, 155] on span "Connect" at bounding box center [1087, 152] width 29 height 9
click at [1073, 153] on span "Connect" at bounding box center [1087, 152] width 29 height 9
click at [677, 185] on div "Google Calendar Sync events with Google Calendar Not connected Connect to use t…" at bounding box center [872, 144] width 487 height 91
click at [458, 236] on div at bounding box center [563, 283] width 1126 height 566
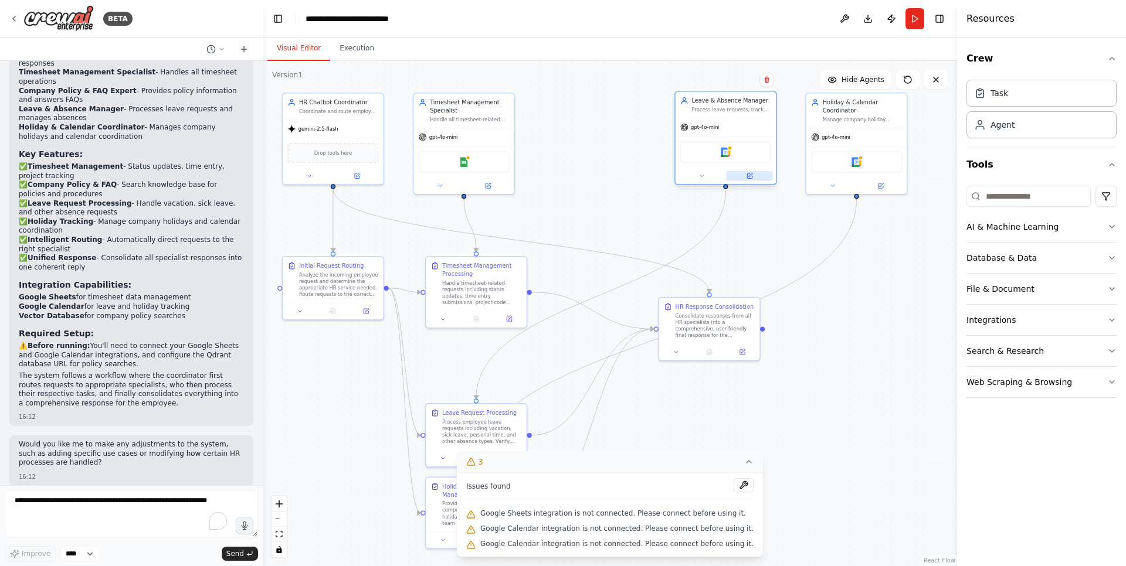
click at [751, 174] on icon at bounding box center [750, 176] width 4 height 4
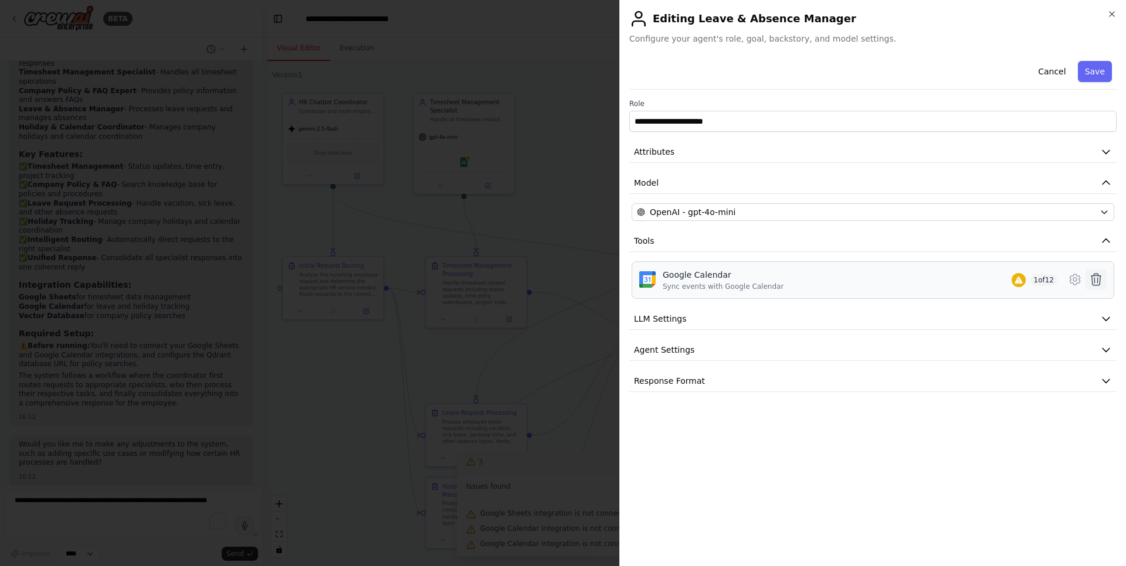
click at [1090, 283] on icon at bounding box center [1096, 280] width 14 height 14
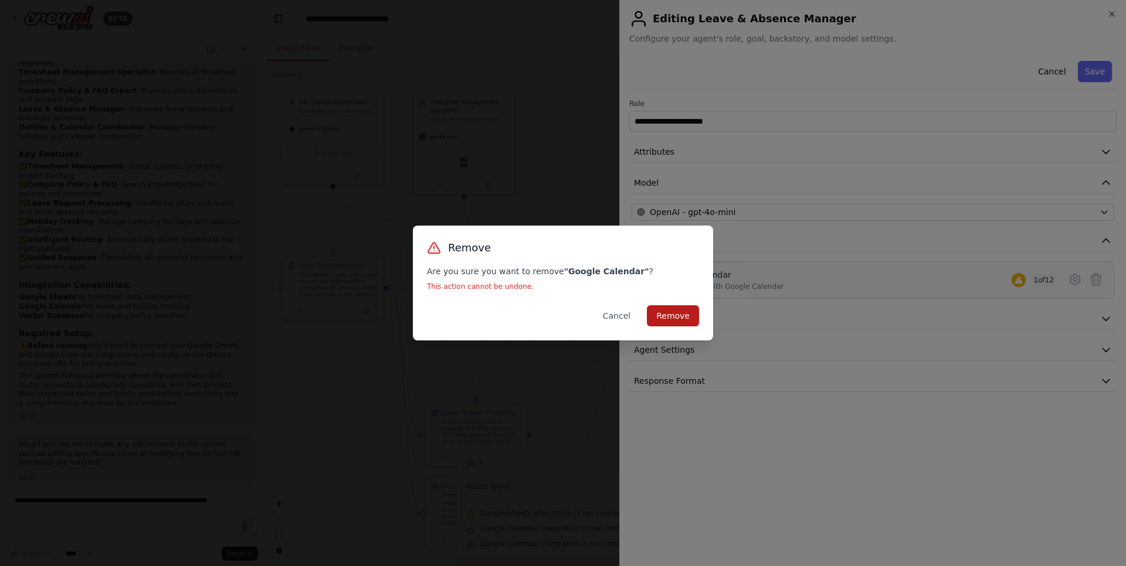
click at [689, 315] on button "Remove" at bounding box center [673, 315] width 52 height 21
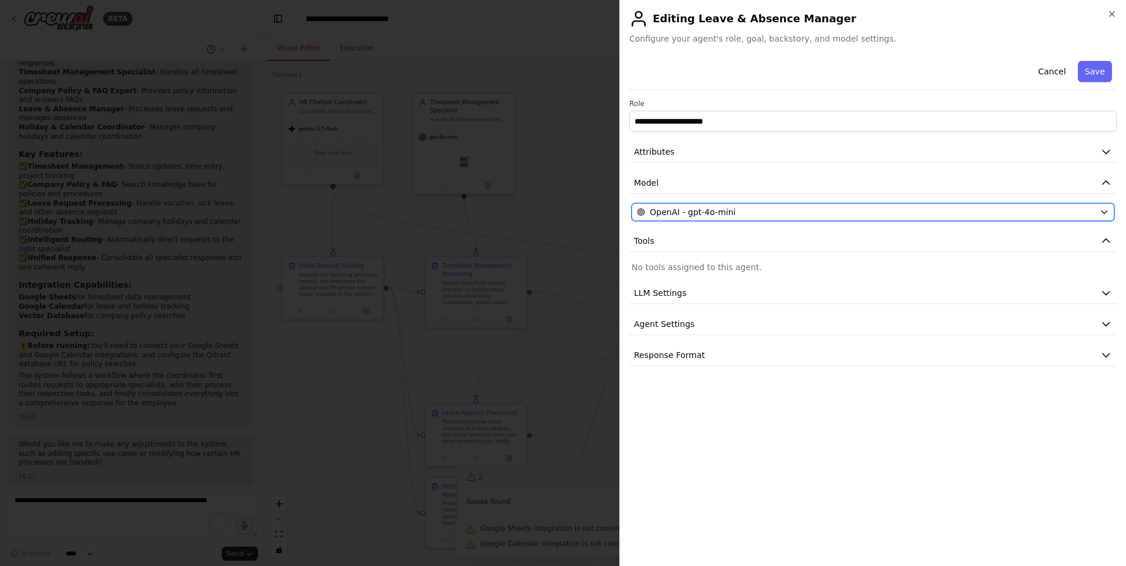
click at [734, 215] on div "OpenAI - gpt-4o-mini" at bounding box center [866, 212] width 458 height 12
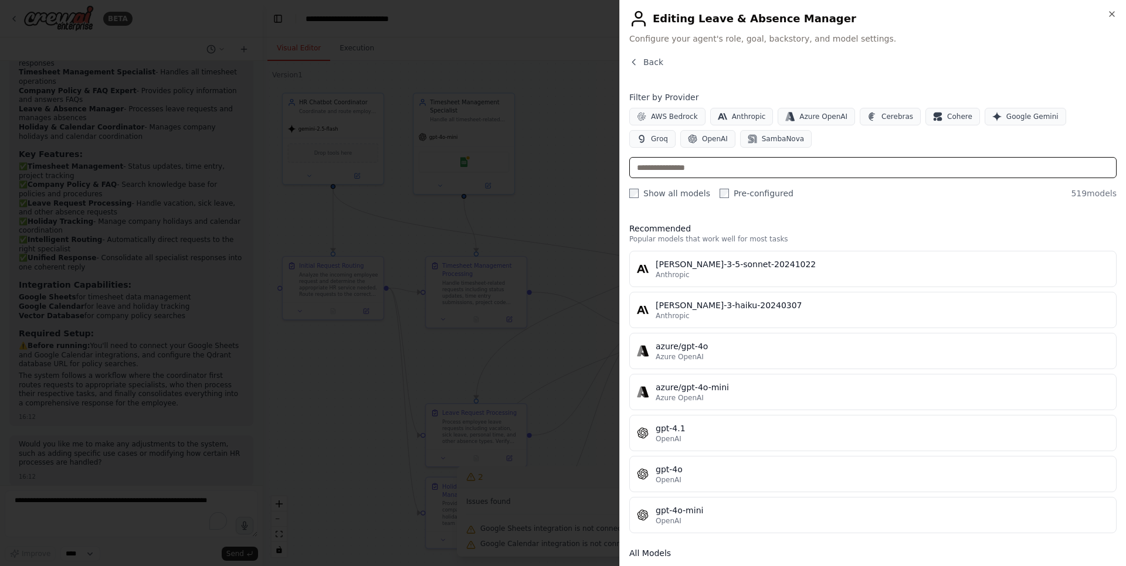
click at [786, 171] on input "text" at bounding box center [872, 167] width 487 height 21
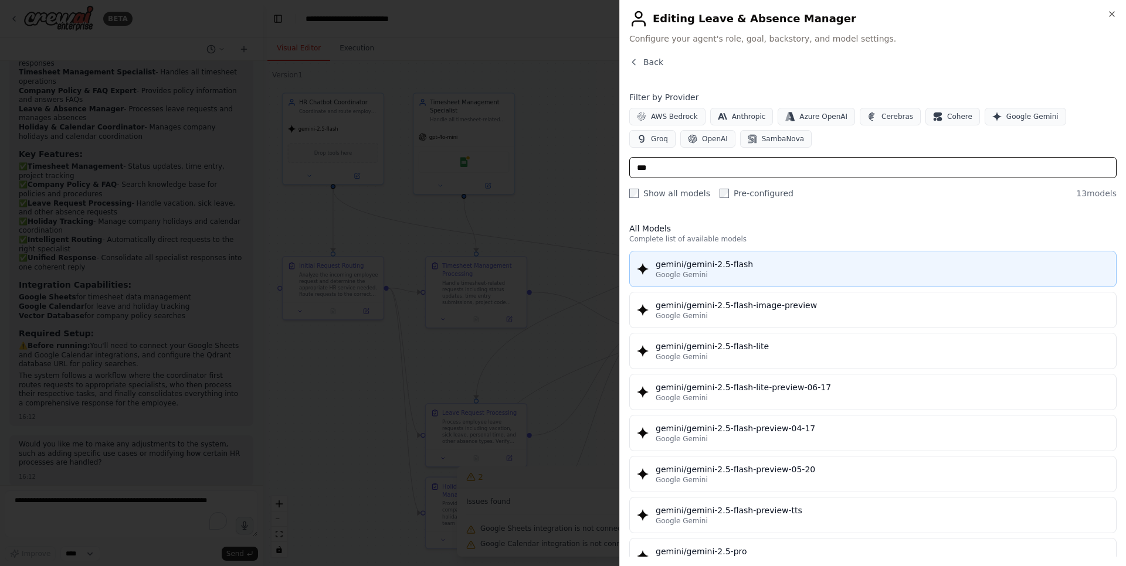
type input "***"
click at [803, 267] on div "gemini/gemini-2.5-flash" at bounding box center [881, 265] width 453 height 12
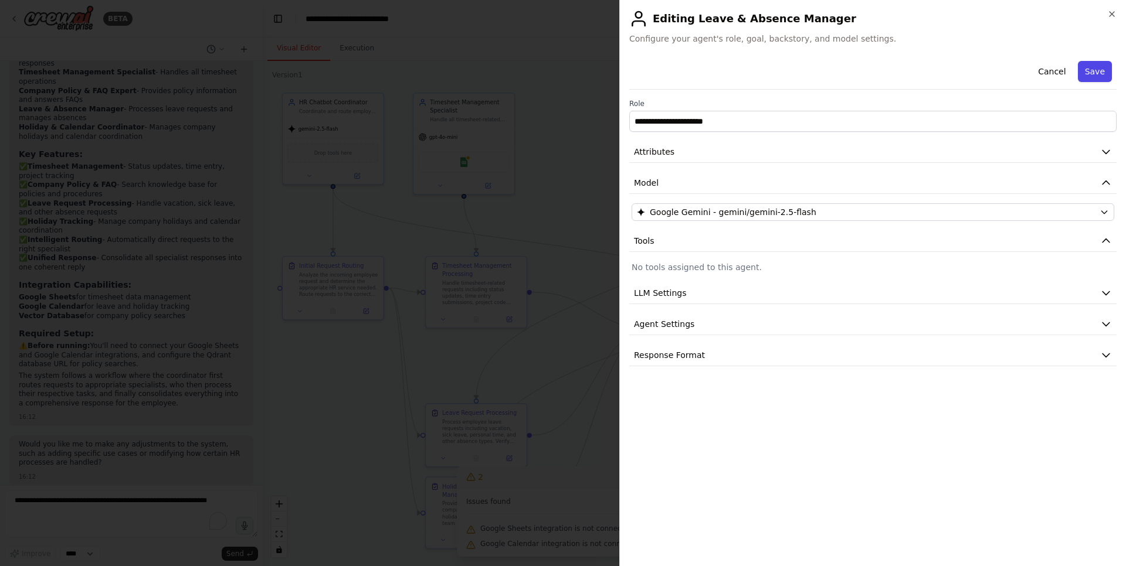
click at [1098, 70] on button "Save" at bounding box center [1094, 71] width 34 height 21
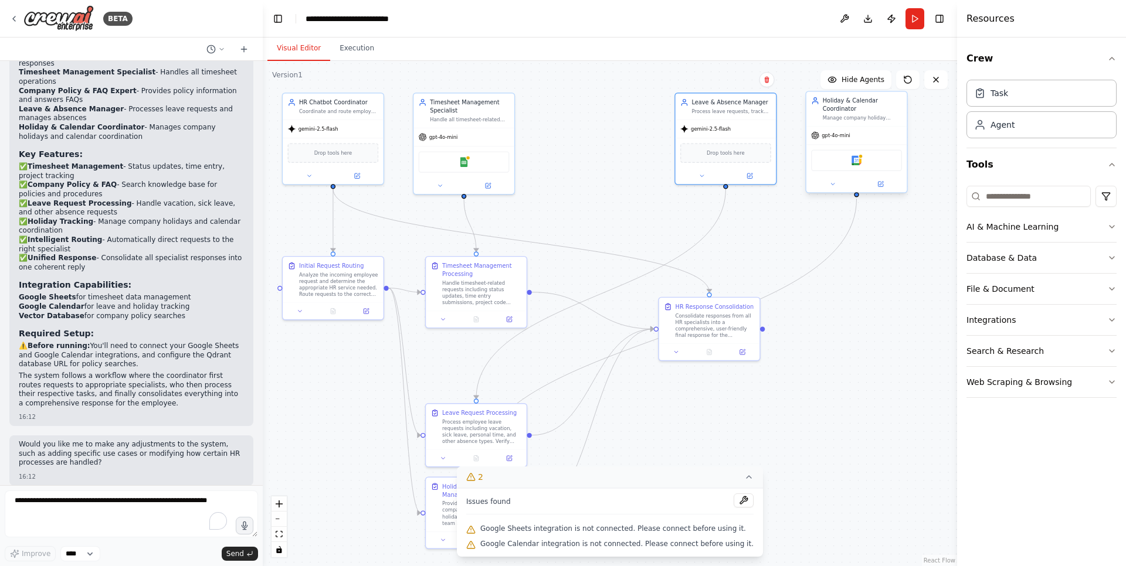
click at [861, 159] on div "Google Calendar" at bounding box center [856, 160] width 91 height 21
click at [888, 181] on button at bounding box center [880, 184] width 46 height 10
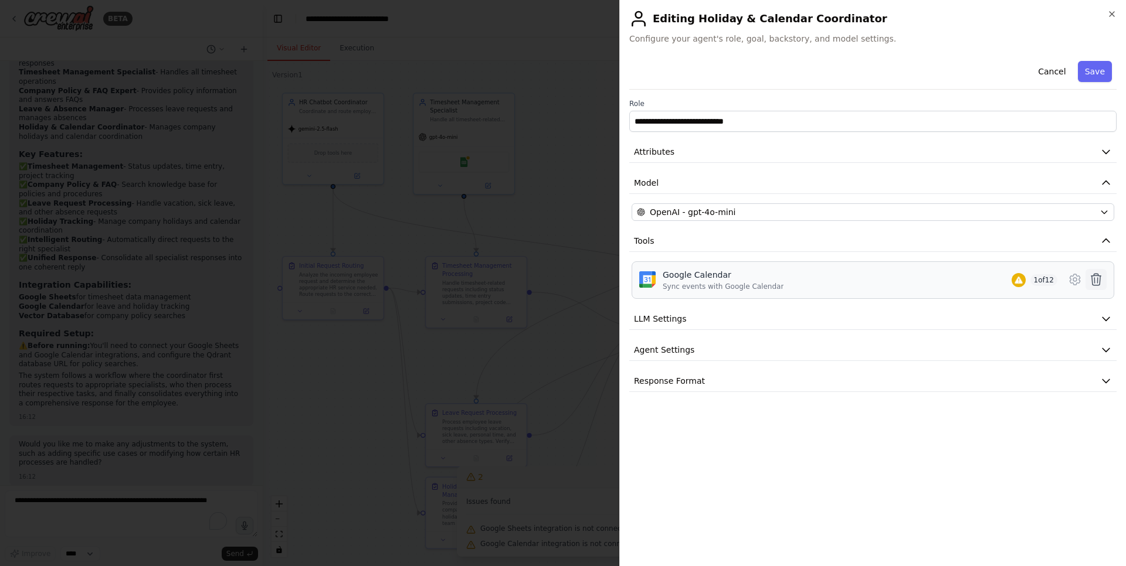
click at [1092, 283] on icon at bounding box center [1096, 280] width 10 height 12
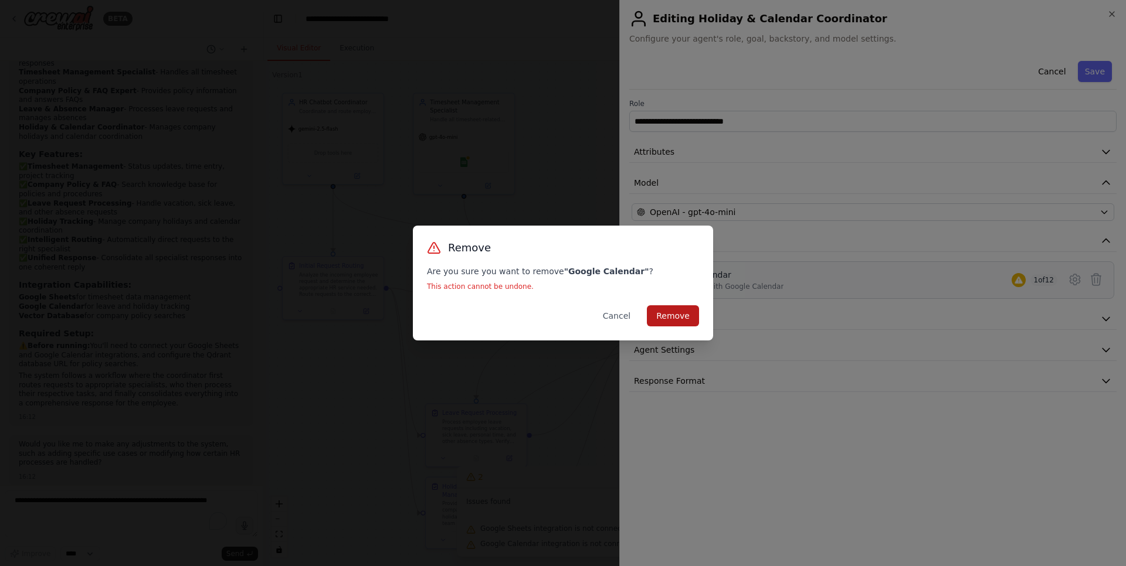
click at [684, 310] on button "Remove" at bounding box center [673, 315] width 52 height 21
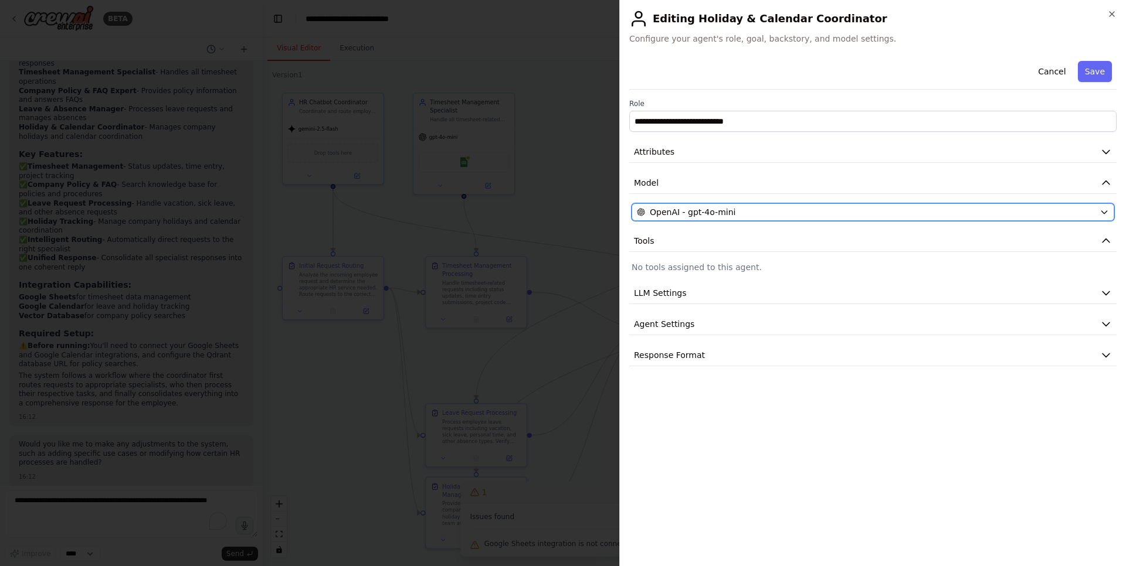
click at [736, 212] on div "OpenAI - gpt-4o-mini" at bounding box center [866, 212] width 458 height 12
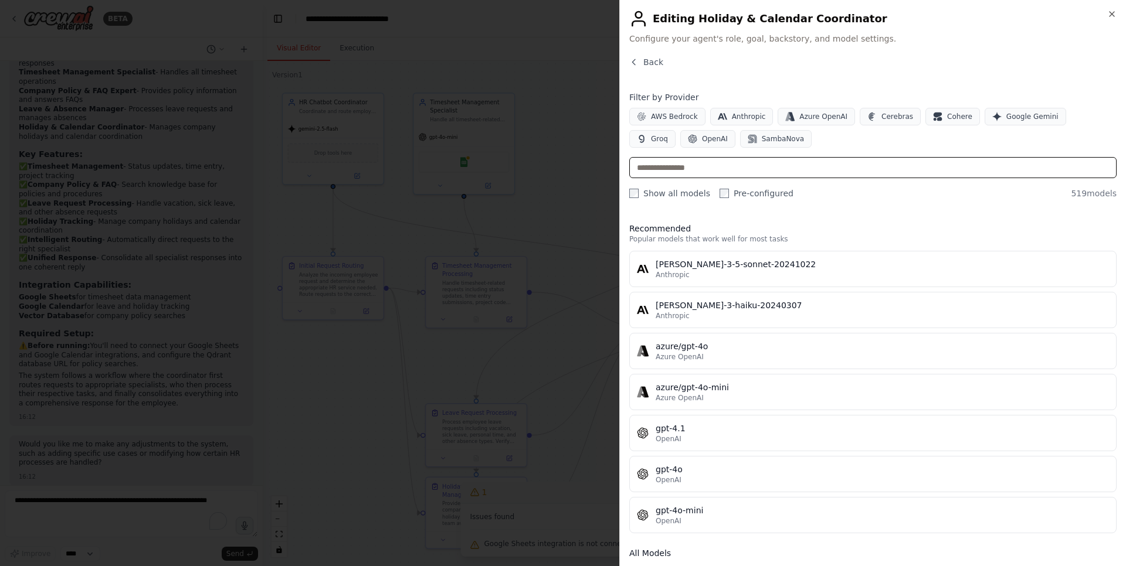
click at [713, 164] on input "text" at bounding box center [872, 167] width 487 height 21
click at [1118, 19] on div "Close Editing Holiday & Calendar Coordinator Configure your agent's role, goal,…" at bounding box center [872, 283] width 506 height 566
click at [1118, 15] on div "Close Editing Holiday & Calendar Coordinator Configure your agent's role, goal,…" at bounding box center [872, 283] width 506 height 566
click at [1107, 15] on icon "button" at bounding box center [1111, 13] width 9 height 9
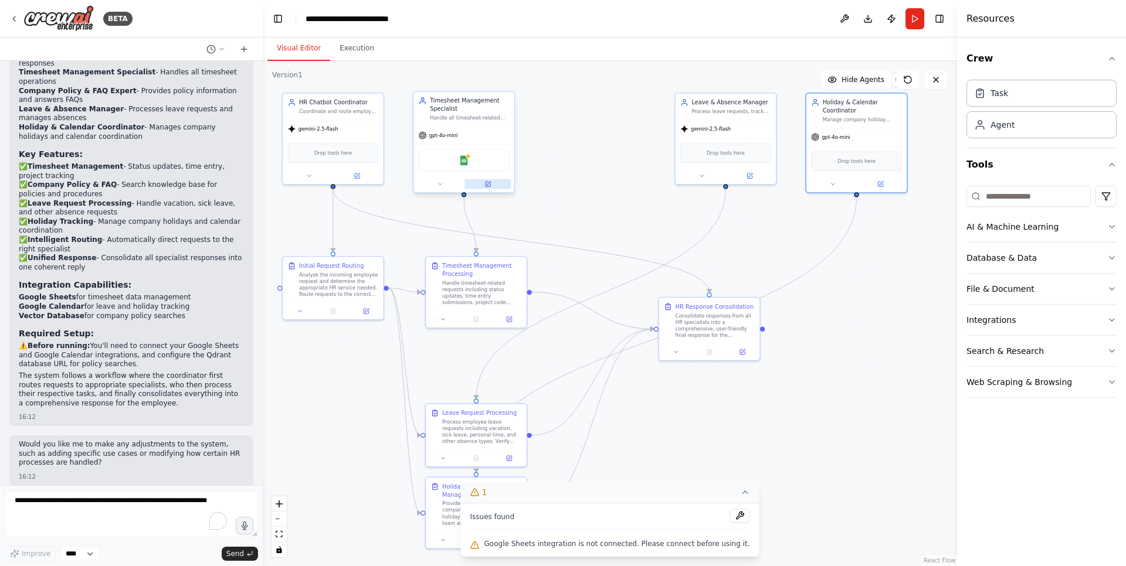
click at [487, 186] on icon at bounding box center [487, 184] width 5 height 5
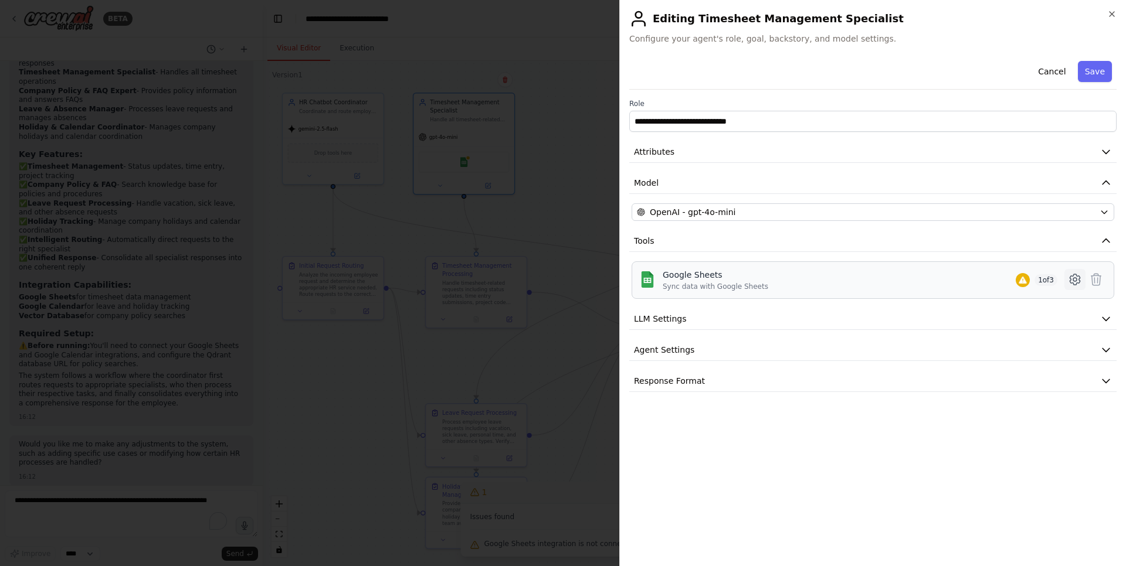
click at [1072, 281] on icon at bounding box center [1074, 280] width 14 height 14
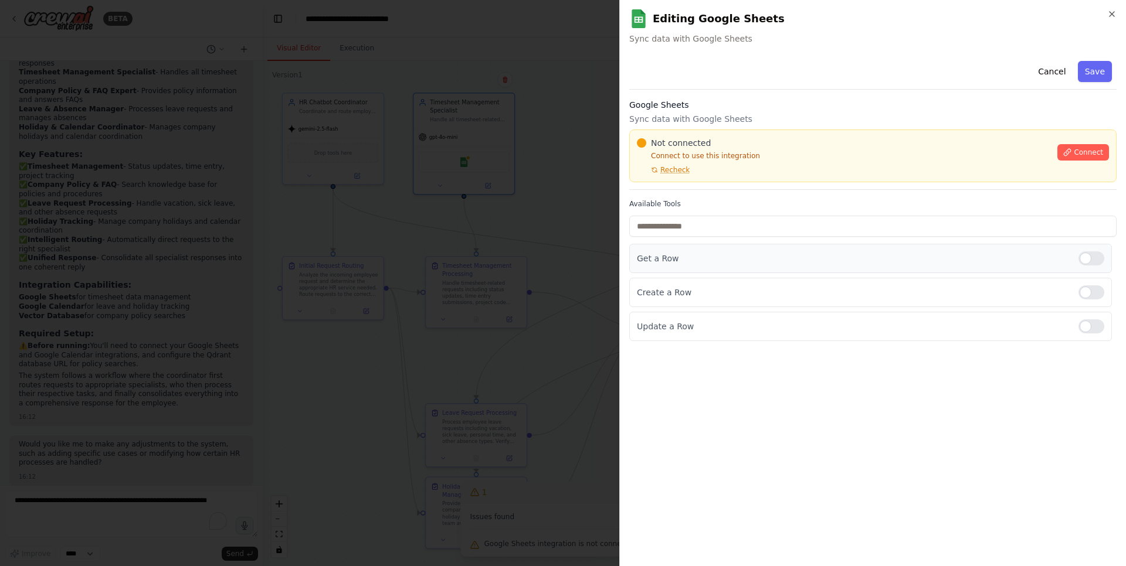
click at [1095, 256] on div at bounding box center [1091, 258] width 26 height 14
click at [1093, 328] on div at bounding box center [1091, 326] width 26 height 14
click at [1070, 156] on icon at bounding box center [1067, 152] width 8 height 8
click at [669, 168] on span "Recheck" at bounding box center [674, 169] width 29 height 9
click at [698, 181] on div "Not connected Connect to use this integration Recheck Connect" at bounding box center [872, 156] width 487 height 53
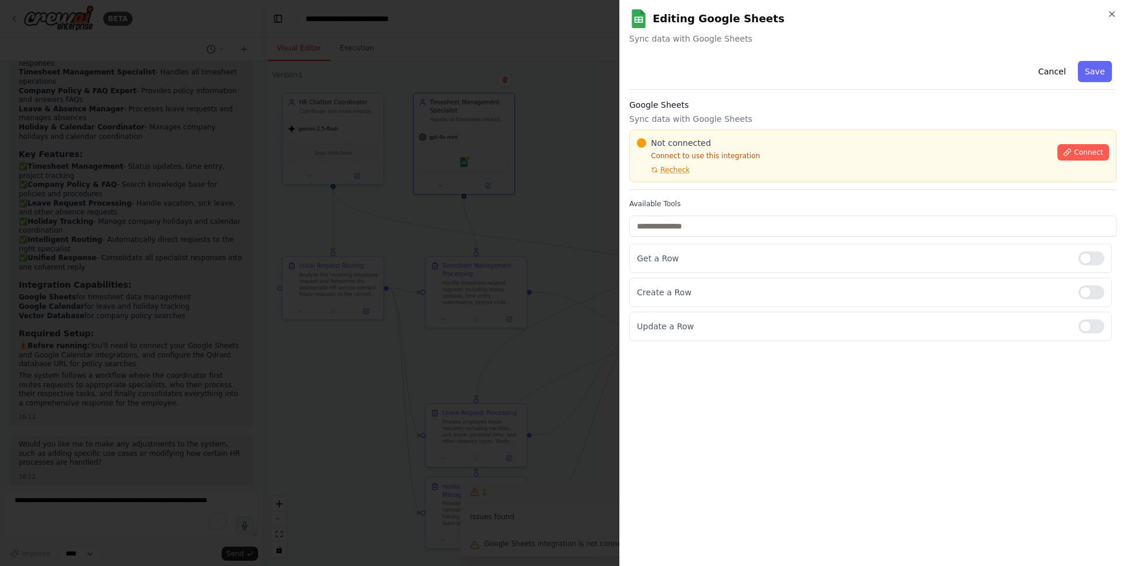
click at [698, 181] on div "Not connected Connect to use this integration Recheck Connect" at bounding box center [872, 156] width 487 height 53
click at [690, 178] on div "Not connected Connect to use this integration Recheck Connect" at bounding box center [872, 156] width 487 height 53
click at [696, 181] on div "Not connected Connect to use this integration Recheck Connect" at bounding box center [872, 156] width 487 height 53
click at [691, 183] on div "Google Sheets Sync data with Google Sheets Not connected Connect to use this in…" at bounding box center [872, 144] width 487 height 91
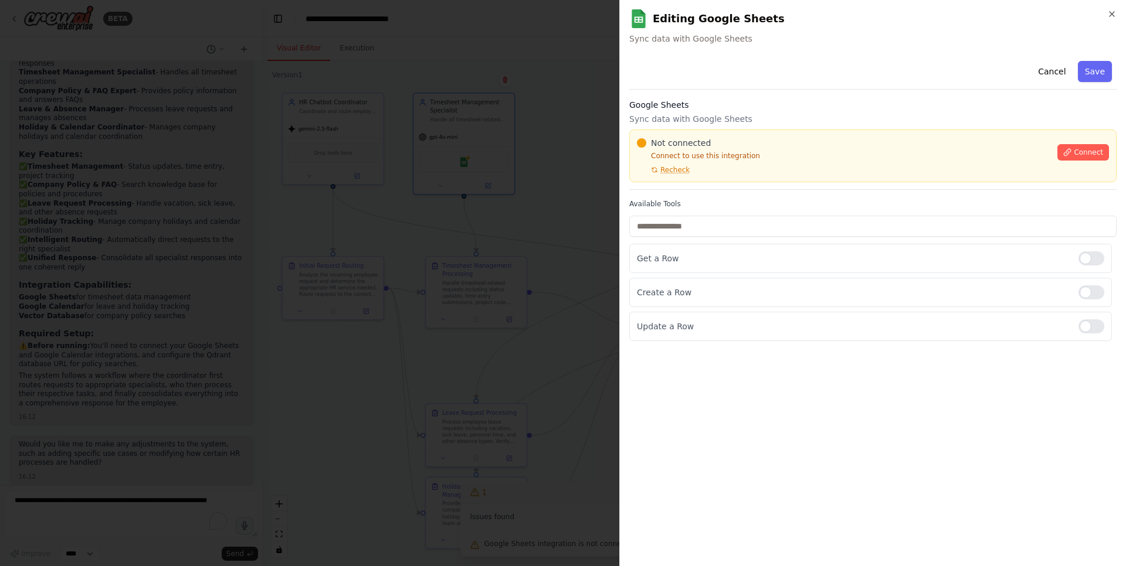
click at [691, 183] on div "Google Sheets Sync data with Google Sheets Not connected Connect to use this in…" at bounding box center [872, 144] width 487 height 91
click at [694, 183] on div "Google Sheets Sync data with Google Sheets Not connected Connect to use this in…" at bounding box center [872, 144] width 487 height 91
click at [487, 242] on div at bounding box center [563, 283] width 1126 height 566
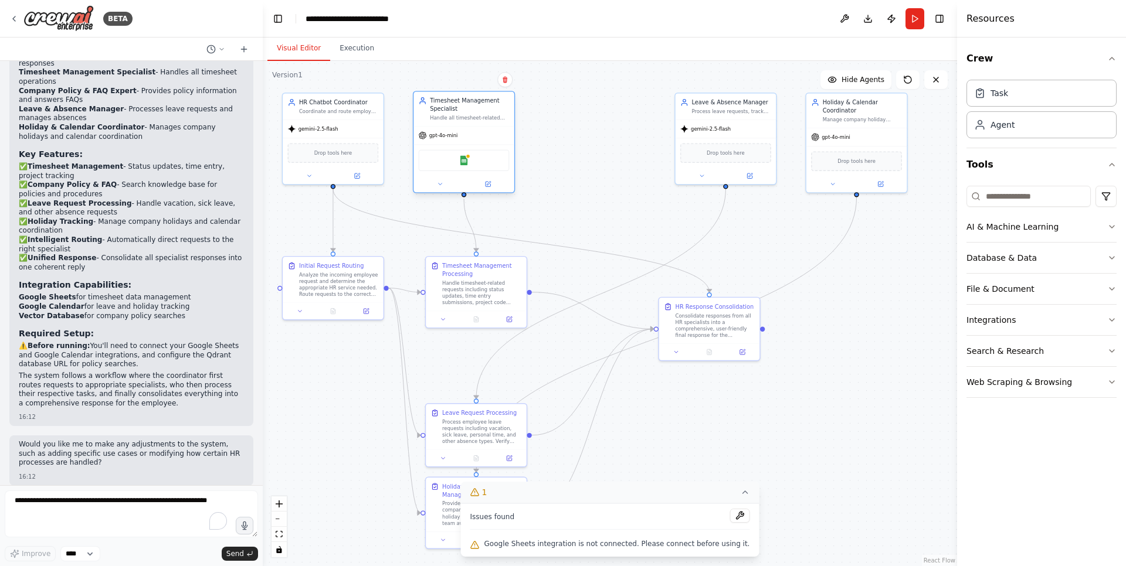
click at [489, 162] on div "Google Sheets" at bounding box center [464, 160] width 91 height 21
click at [1055, 128] on div "Agent" at bounding box center [1041, 124] width 150 height 27
click at [490, 183] on icon at bounding box center [487, 184] width 6 height 6
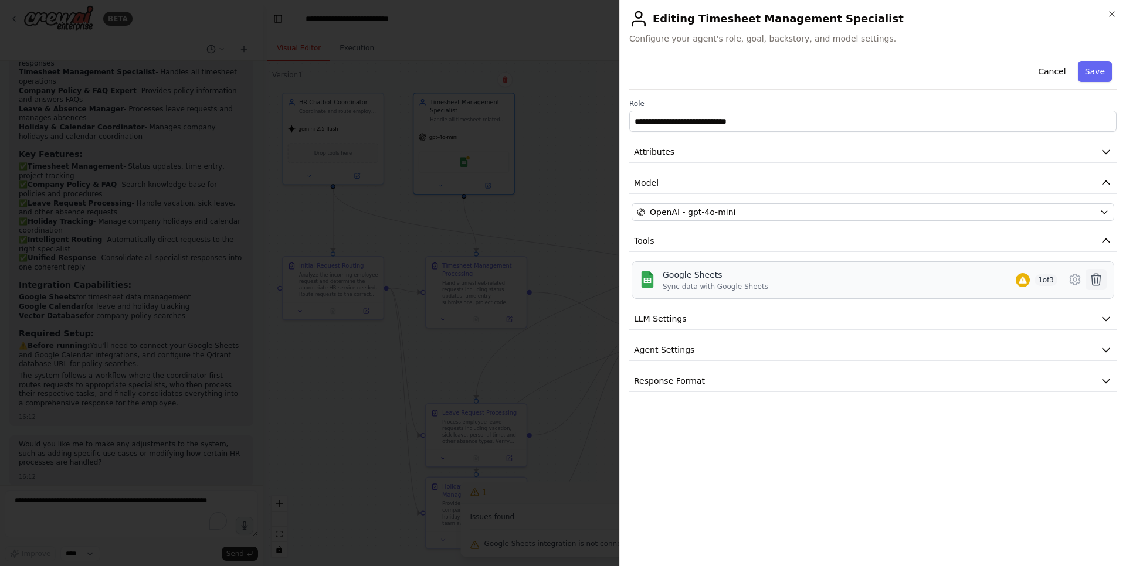
click at [1091, 280] on icon at bounding box center [1096, 280] width 14 height 14
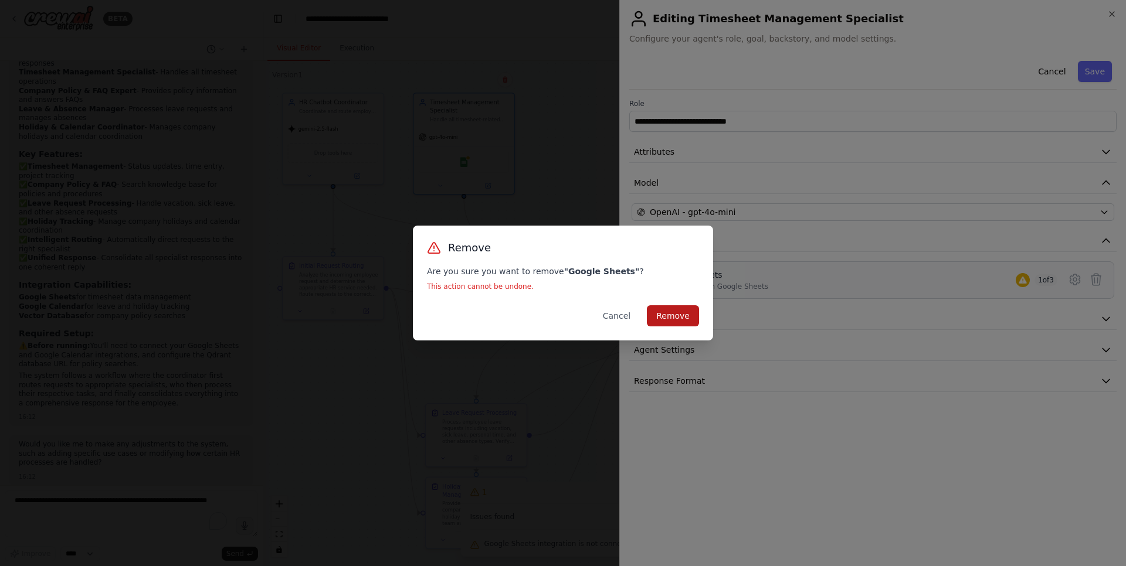
click at [692, 307] on button "Remove" at bounding box center [673, 315] width 52 height 21
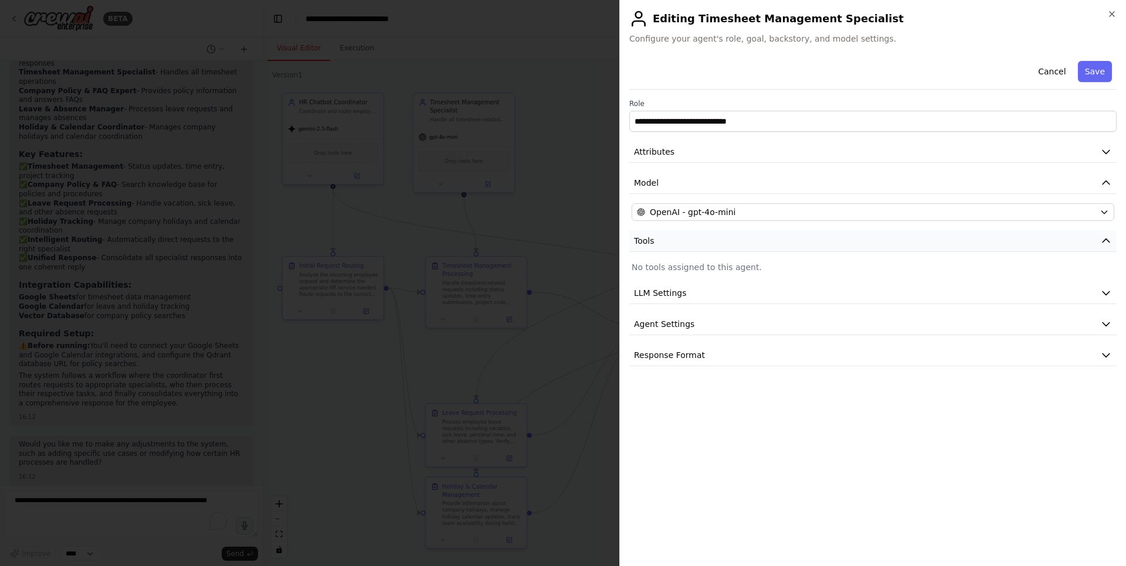
click at [712, 242] on button "Tools" at bounding box center [872, 241] width 487 height 22
click at [713, 242] on button "Tools" at bounding box center [872, 241] width 487 height 22
click at [697, 263] on p "No tools assigned to this agent." at bounding box center [872, 267] width 482 height 12
click at [695, 268] on p "No tools assigned to this agent." at bounding box center [872, 267] width 482 height 12
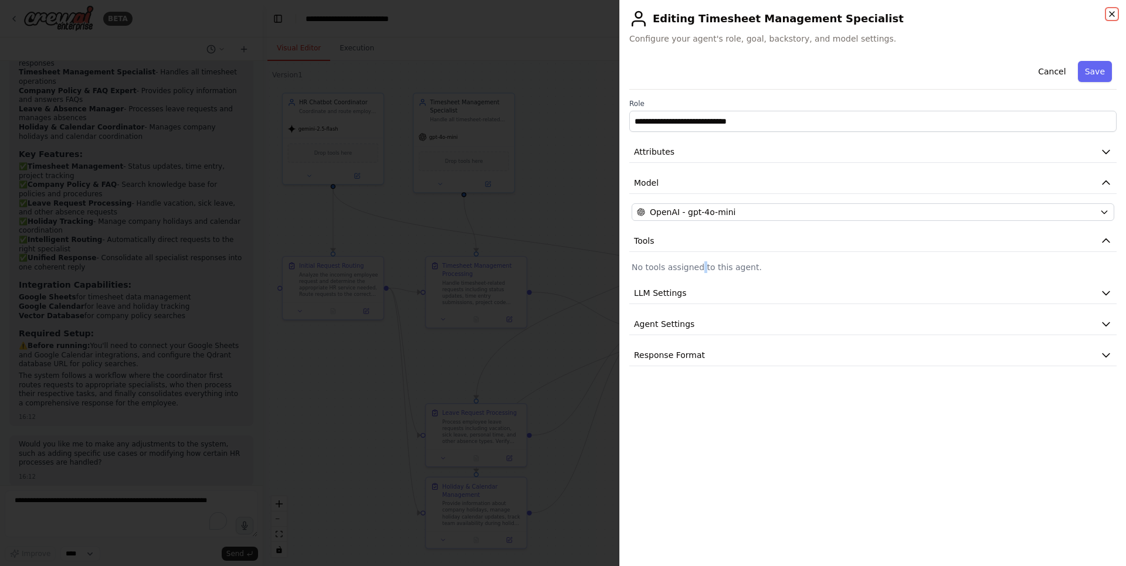
click at [1113, 12] on icon "button" at bounding box center [1111, 13] width 9 height 9
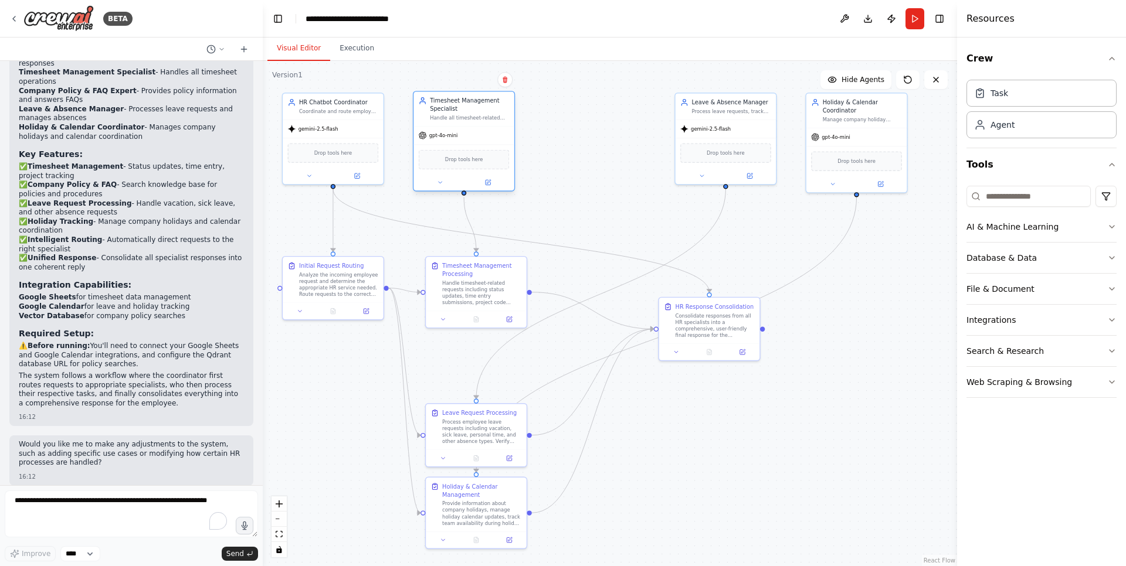
click at [463, 147] on div "Drop tools here" at bounding box center [463, 160] width 101 height 30
click at [998, 198] on input at bounding box center [1028, 196] width 124 height 21
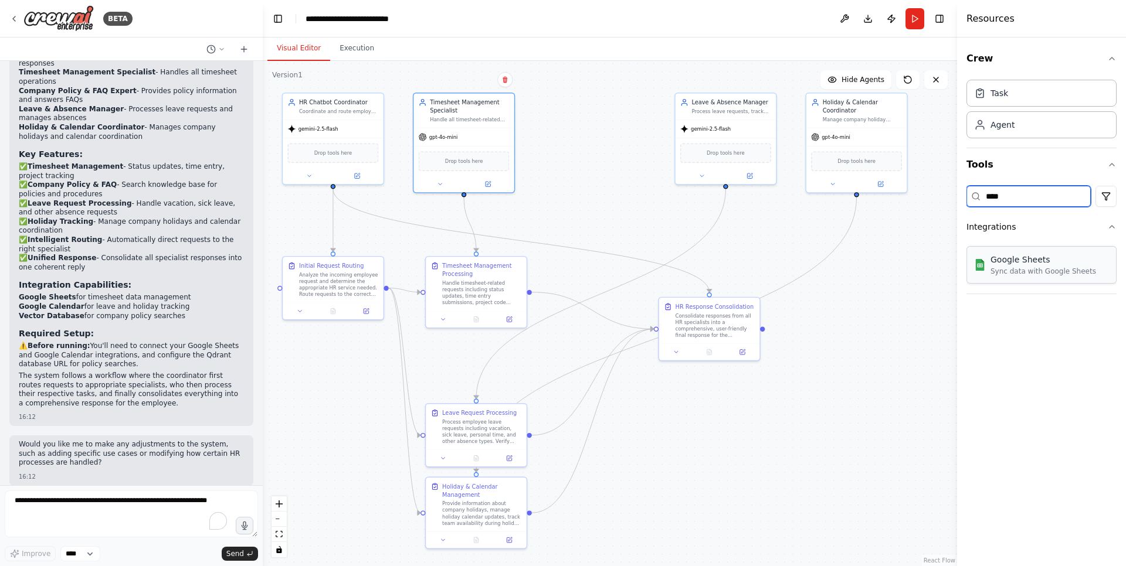
type input "****"
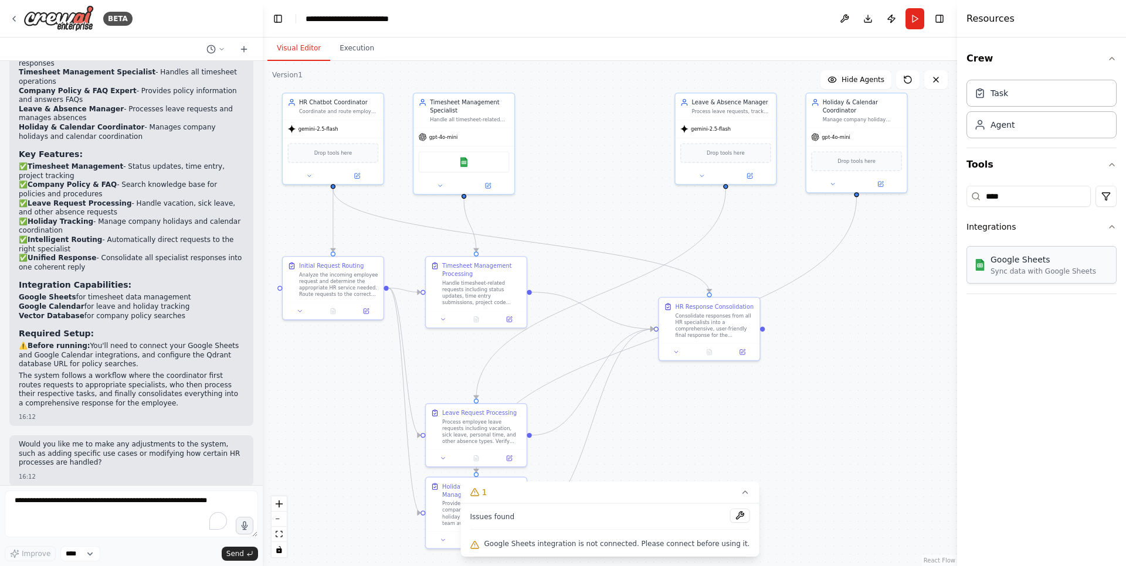
click at [1089, 260] on div "Google Sheets Sync data with Google Sheets" at bounding box center [1041, 265] width 150 height 38
click at [450, 160] on div "Google Sheets" at bounding box center [464, 160] width 91 height 21
click at [495, 185] on button at bounding box center [487, 184] width 46 height 10
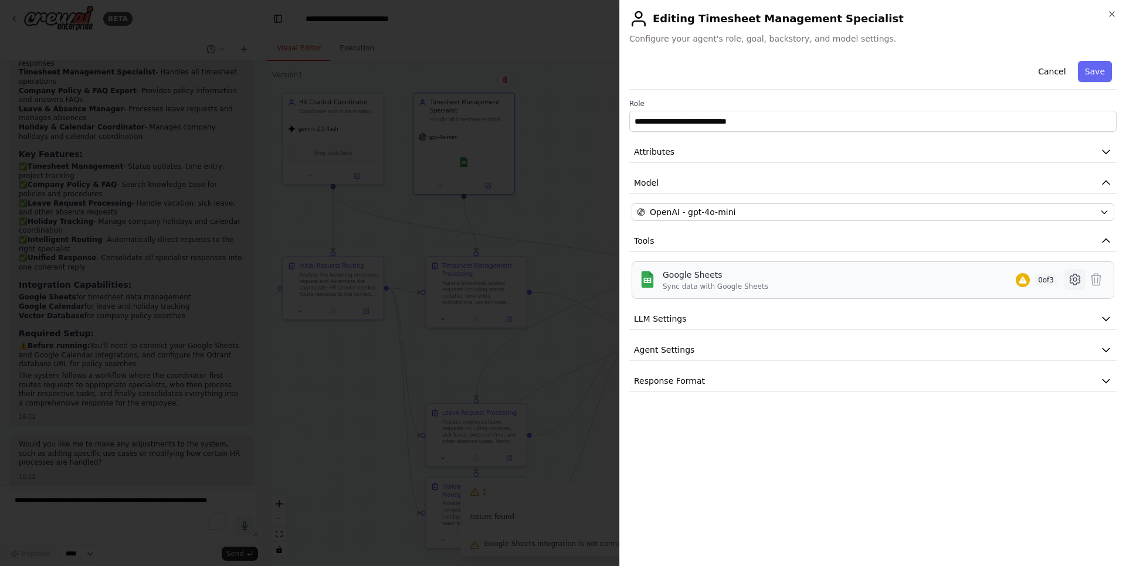
click at [1074, 277] on icon at bounding box center [1074, 280] width 14 height 14
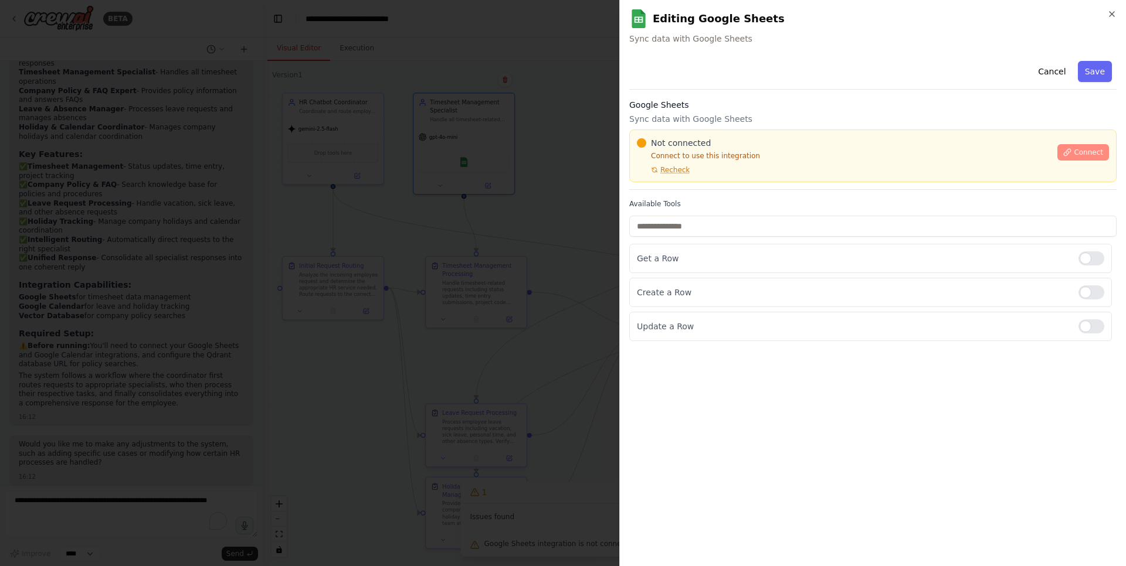
click at [1076, 154] on span "Connect" at bounding box center [1087, 152] width 29 height 9
click at [1088, 263] on div at bounding box center [1091, 258] width 26 height 14
click at [1093, 290] on div at bounding box center [1091, 292] width 26 height 14
click at [1092, 318] on div "Update a Row" at bounding box center [870, 326] width 482 height 29
click at [699, 192] on div "Cancel Save Google Sheets Sync data with Google Sheets Not connected Connect to…" at bounding box center [872, 198] width 487 height 285
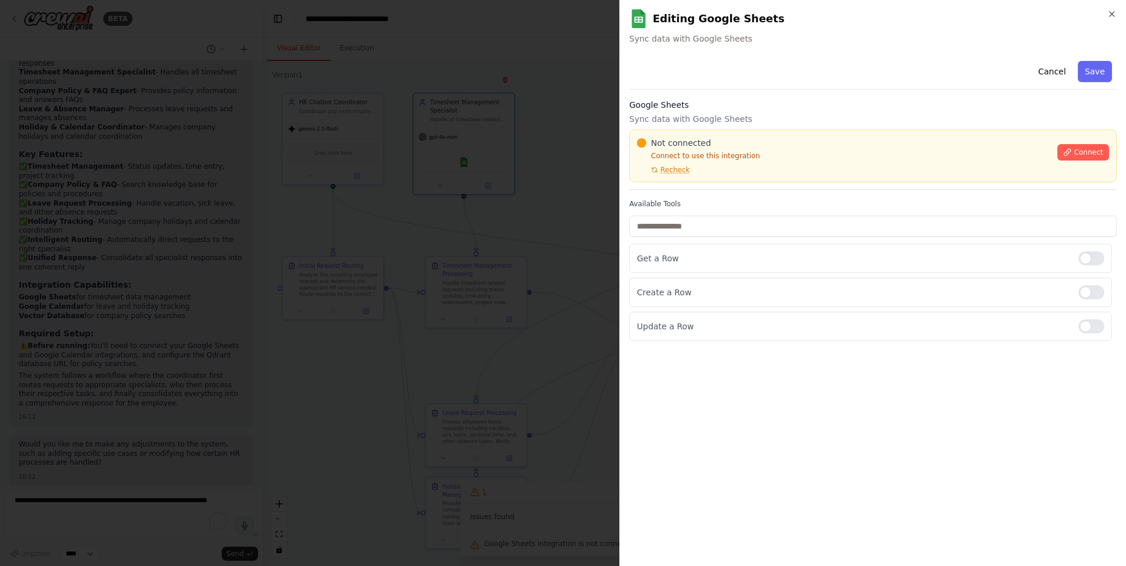
click at [678, 187] on div "Google Sheets Sync data with Google Sheets Not connected Connect to use this in…" at bounding box center [872, 144] width 487 height 91
click at [695, 189] on div "Google Sheets Sync data with Google Sheets Not connected Connect to use this in…" at bounding box center [872, 144] width 487 height 91
drag, startPoint x: 1124, startPoint y: 175, endPoint x: 1026, endPoint y: 185, distance: 98.5
click at [1120, 177] on div "**********" at bounding box center [872, 283] width 506 height 566
click at [702, 185] on div "Google Sheets Sync data with Google Sheets Not connected Connect to use this in…" at bounding box center [872, 144] width 487 height 91
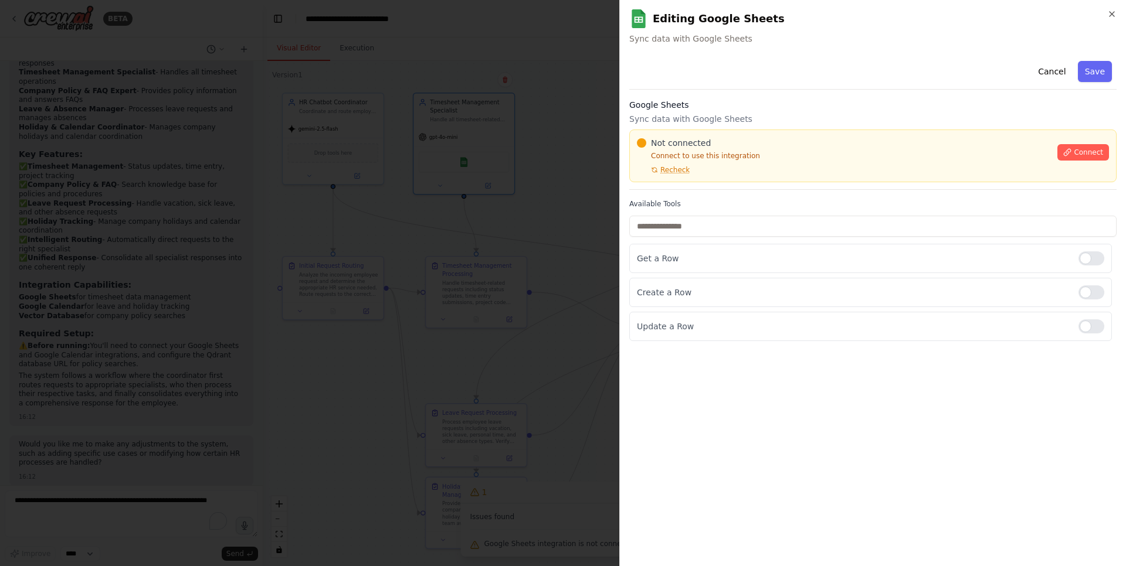
click at [766, 166] on div "Not connected Connect to use this integration Recheck" at bounding box center [843, 156] width 413 height 38
click at [768, 167] on div "Not connected Connect to use this integration Recheck" at bounding box center [843, 156] width 413 height 38
click at [896, 365] on div "**********" at bounding box center [872, 306] width 487 height 501
click at [766, 166] on div "Not connected Connect to use this integration Recheck" at bounding box center [843, 156] width 413 height 38
drag, startPoint x: 868, startPoint y: 376, endPoint x: 1048, endPoint y: 20, distance: 398.8
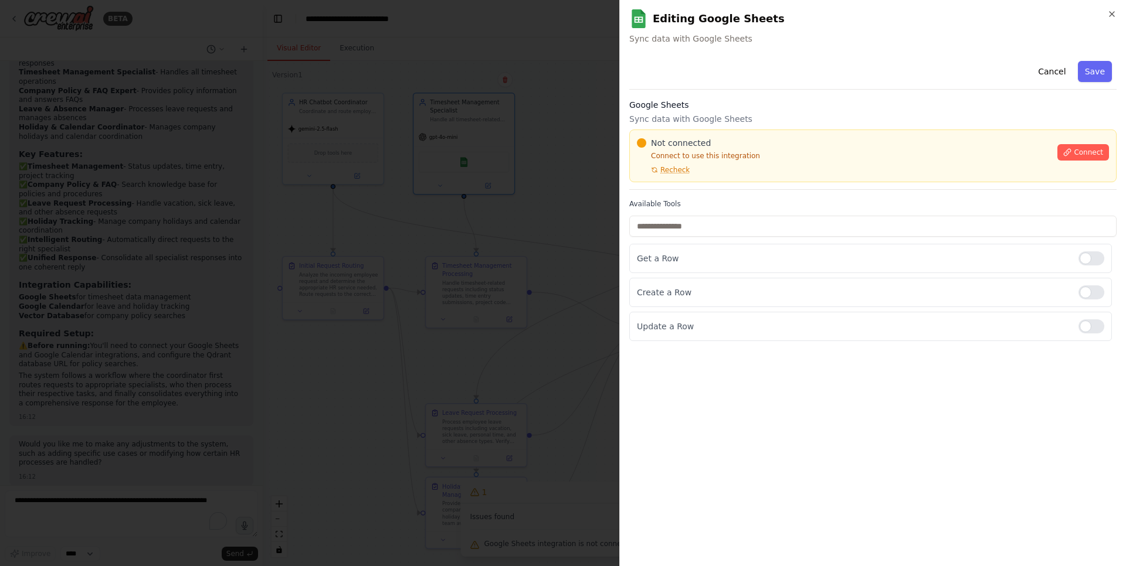
click at [870, 369] on div "**********" at bounding box center [872, 306] width 487 height 501
click at [657, 185] on div "Google Sheets Sync data with Google Sheets Not connected Connect to use this in…" at bounding box center [872, 144] width 487 height 91
click at [764, 161] on div "Not connected Connect to use this integration Recheck" at bounding box center [843, 156] width 413 height 38
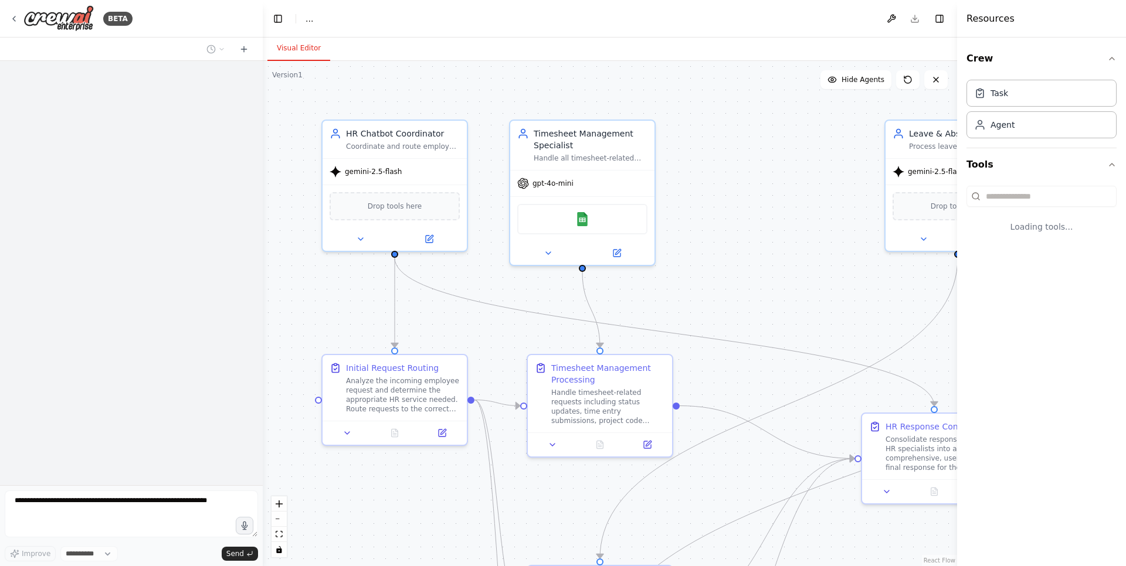
select select "****"
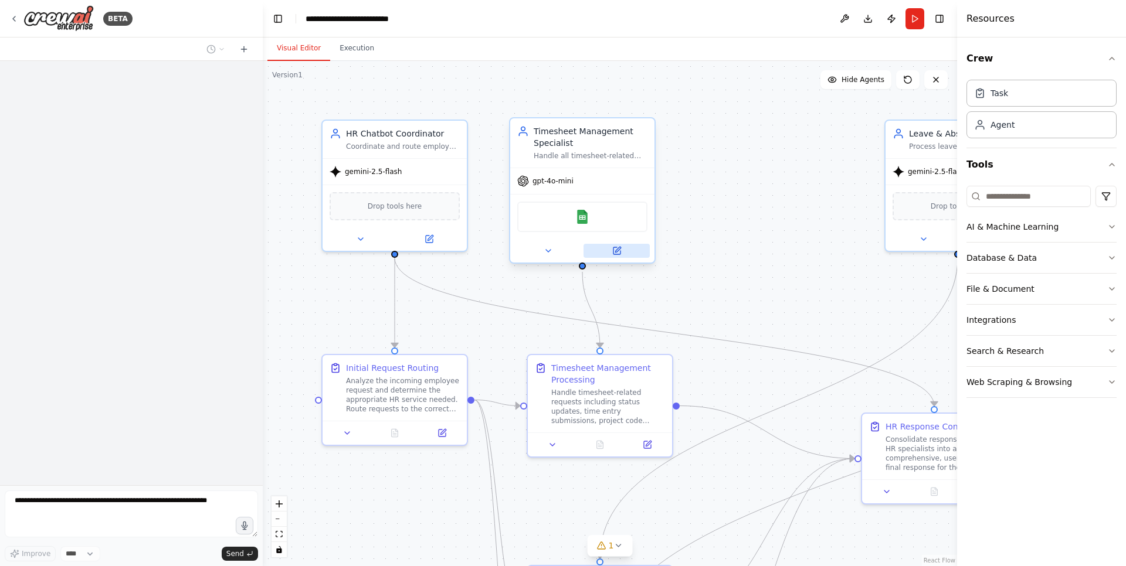
click at [617, 246] on icon at bounding box center [616, 250] width 9 height 9
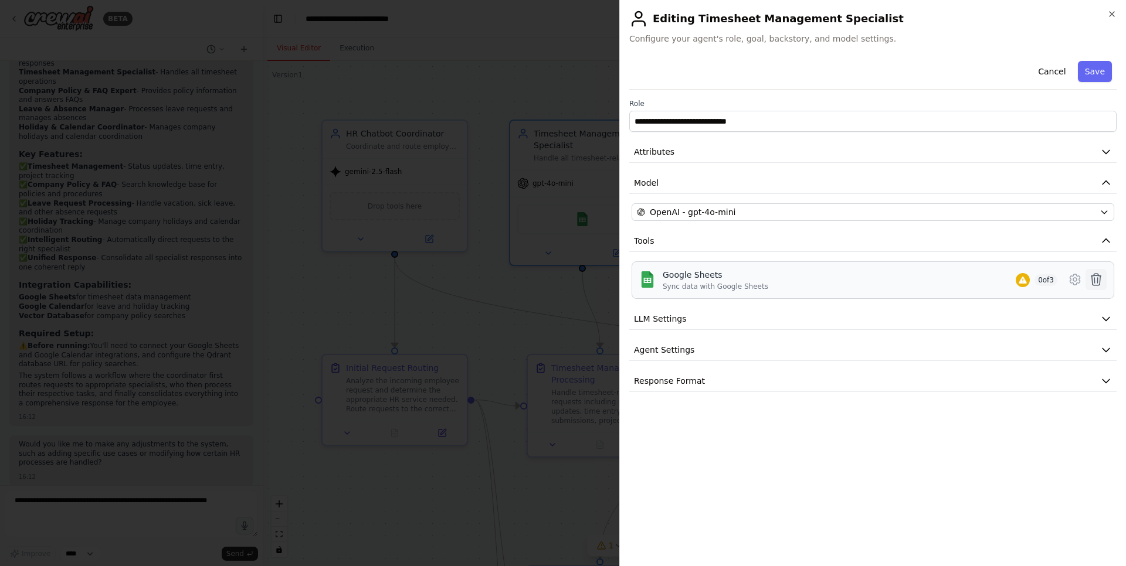
click at [1092, 276] on icon at bounding box center [1096, 280] width 10 height 12
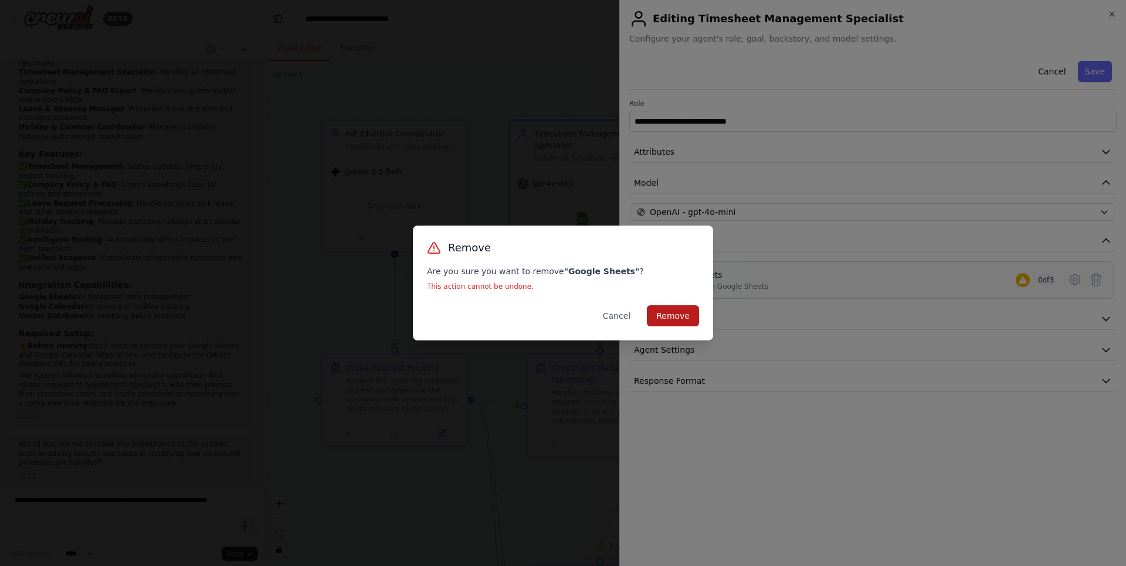
drag, startPoint x: 703, startPoint y: 316, endPoint x: 686, endPoint y: 317, distance: 17.0
click at [703, 317] on div "Remove Are you sure you want to remove " Google Sheets " ? This action cannot b…" at bounding box center [563, 283] width 300 height 115
click at [686, 317] on button "Remove" at bounding box center [673, 315] width 52 height 21
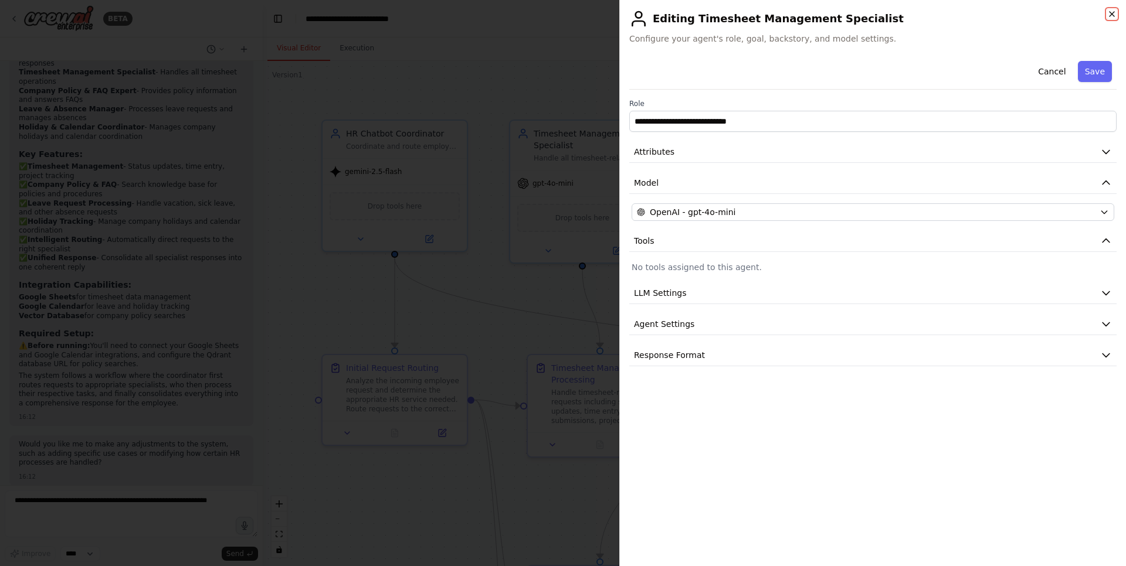
click at [1113, 11] on icon "button" at bounding box center [1111, 13] width 9 height 9
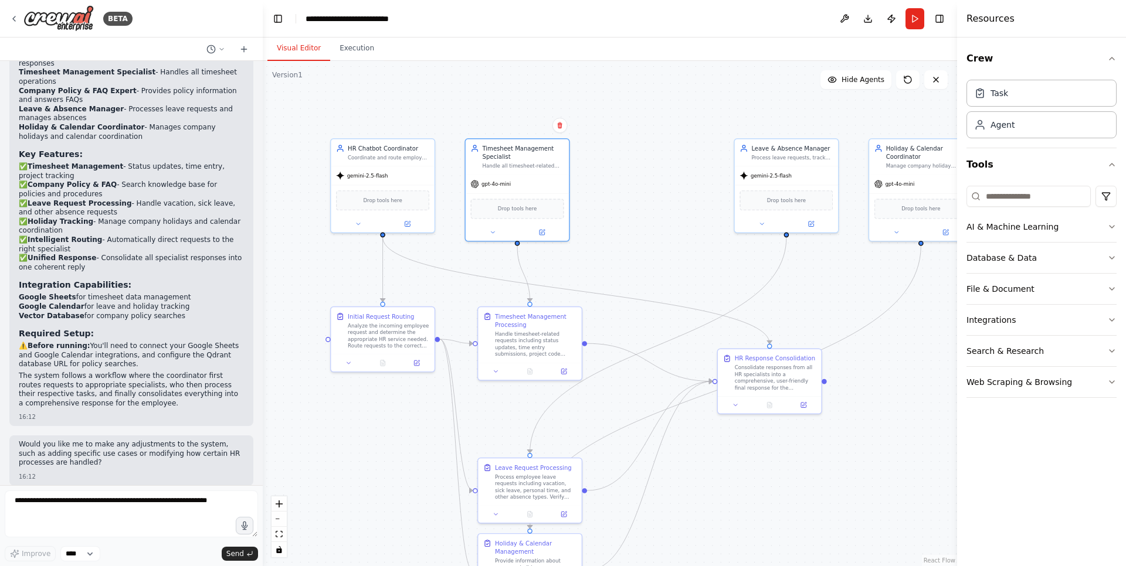
drag, startPoint x: 757, startPoint y: 308, endPoint x: 642, endPoint y: 272, distance: 119.8
click at [642, 272] on div ".deletable-edge-delete-btn { width: 20px; height: 20px; border: 0px solid #ffff…" at bounding box center [610, 313] width 694 height 505
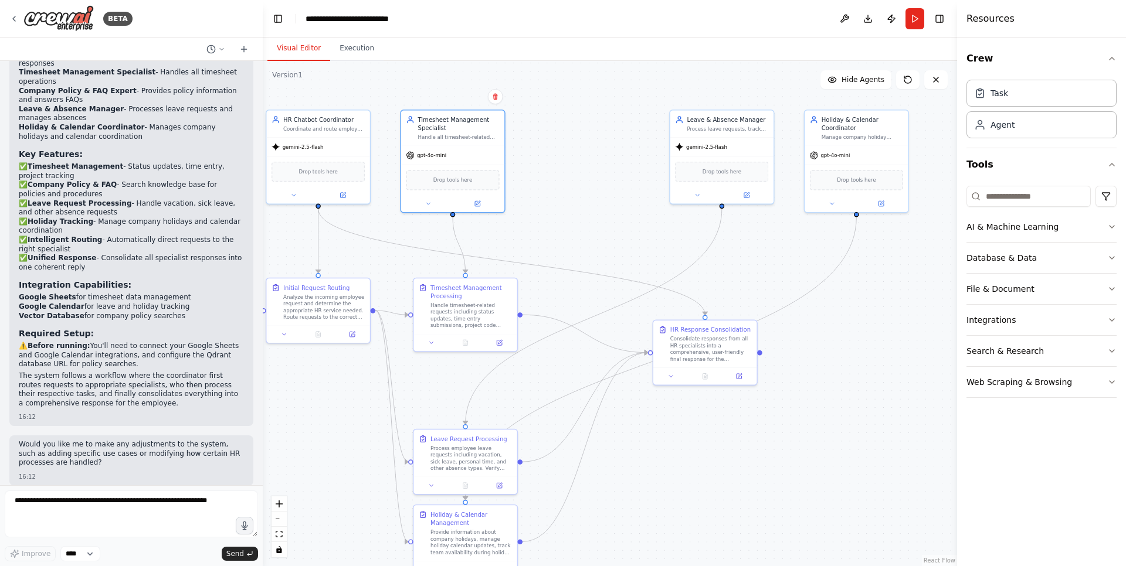
drag, startPoint x: 672, startPoint y: 220, endPoint x: 614, endPoint y: 191, distance: 65.0
click at [614, 191] on div ".deletable-edge-delete-btn { width: 20px; height: 20px; border: 0px solid #ffff…" at bounding box center [610, 313] width 694 height 505
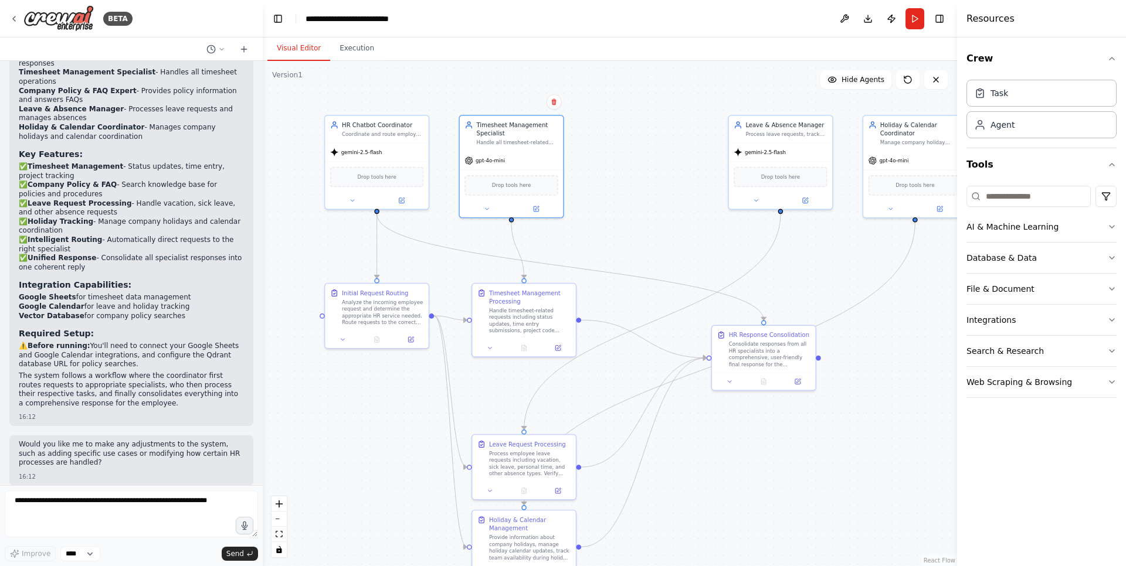
drag, startPoint x: 601, startPoint y: 205, endPoint x: 652, endPoint y: 205, distance: 51.0
click at [652, 205] on div ".deletable-edge-delete-btn { width: 20px; height: 20px; border: 0px solid #ffff…" at bounding box center [610, 313] width 694 height 505
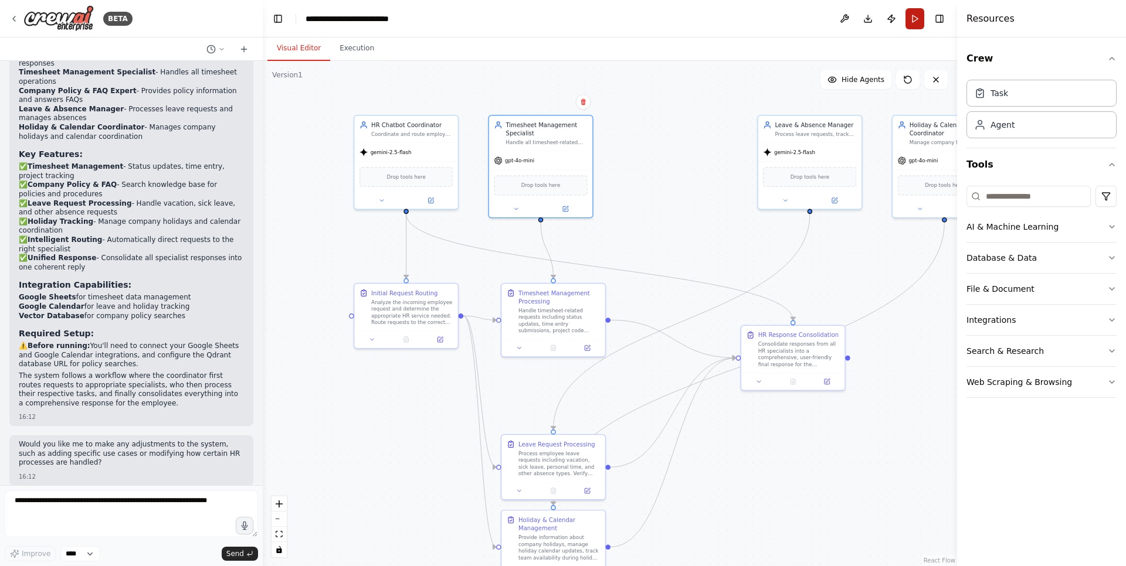
click at [910, 25] on button "Run" at bounding box center [914, 18] width 19 height 21
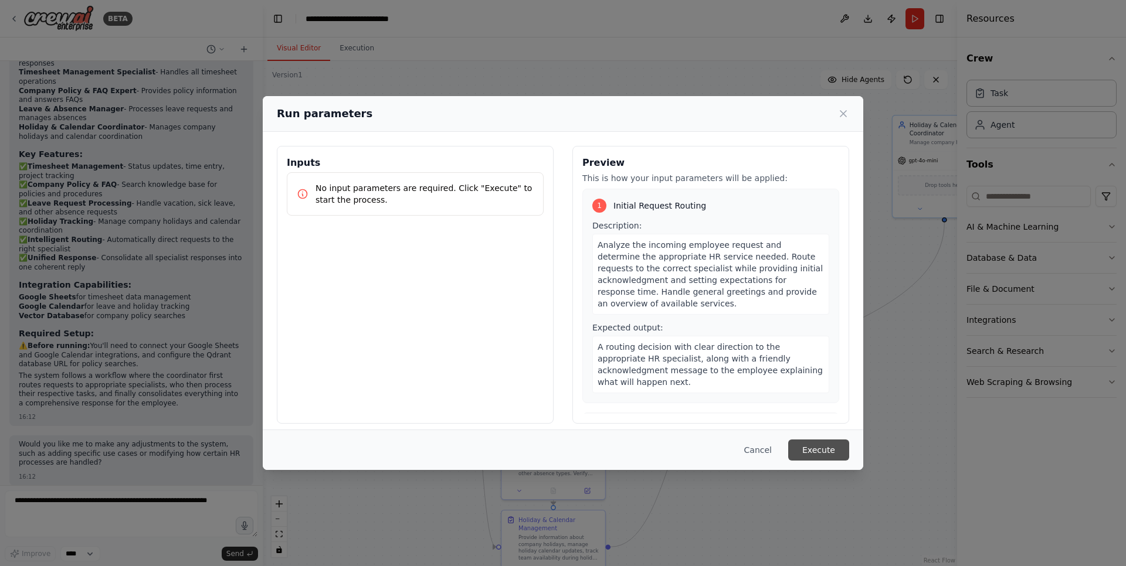
click at [814, 455] on button "Execute" at bounding box center [818, 450] width 61 height 21
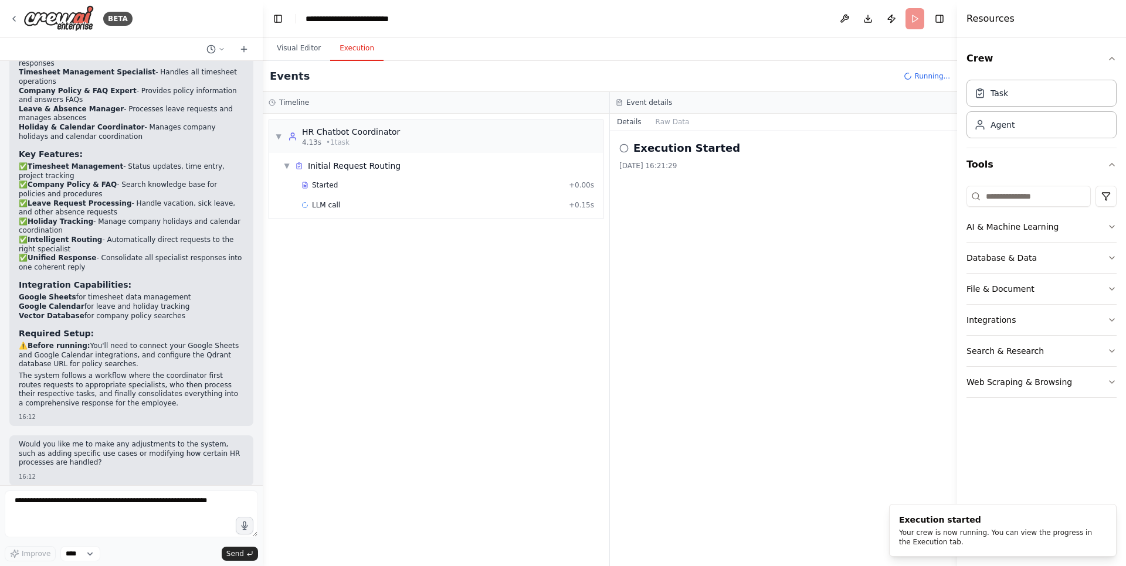
click at [352, 52] on button "Execution" at bounding box center [356, 48] width 53 height 25
click at [294, 54] on button "Visual Editor" at bounding box center [298, 48] width 63 height 25
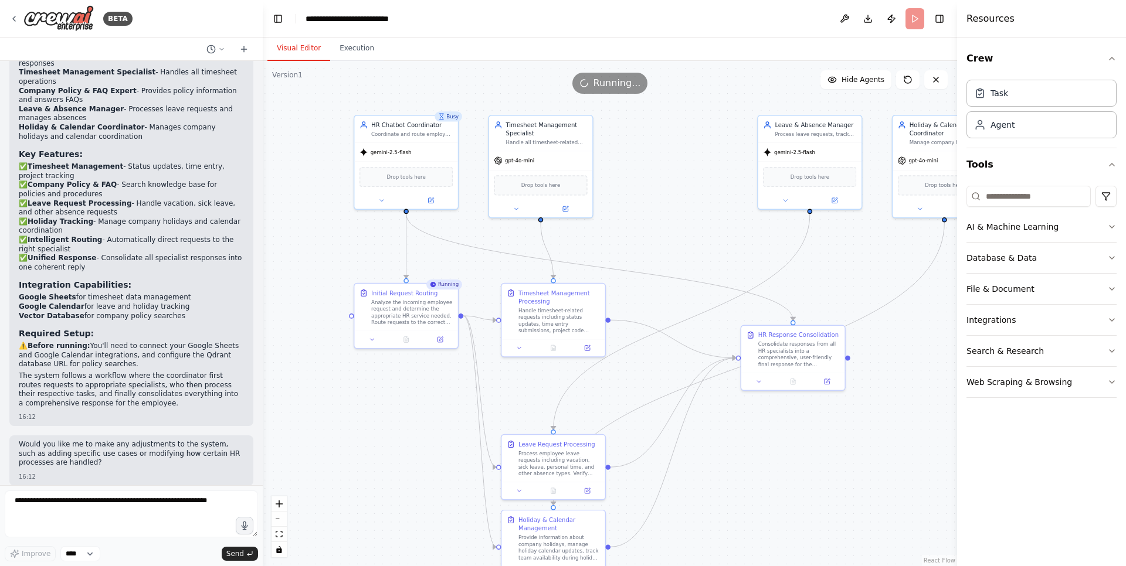
click at [919, 16] on header "**********" at bounding box center [610, 19] width 694 height 38
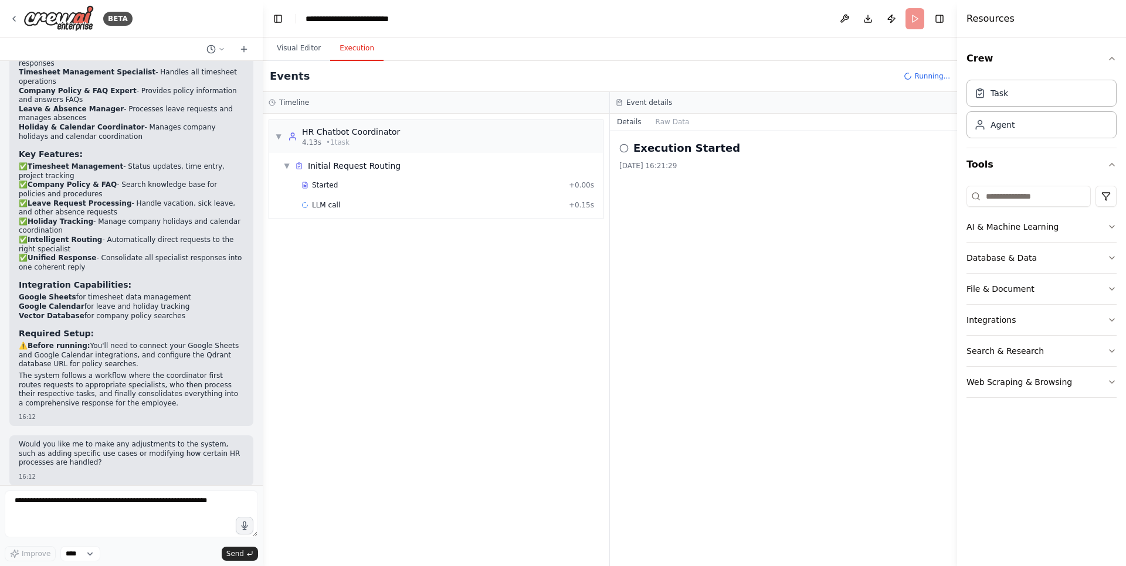
click at [356, 47] on button "Execution" at bounding box center [356, 48] width 53 height 25
click at [929, 77] on span "Running..." at bounding box center [932, 76] width 36 height 9
click at [285, 165] on span "▼" at bounding box center [286, 165] width 7 height 9
click at [287, 166] on span "▶" at bounding box center [286, 165] width 7 height 9
click at [315, 181] on span "Started" at bounding box center [325, 185] width 26 height 9
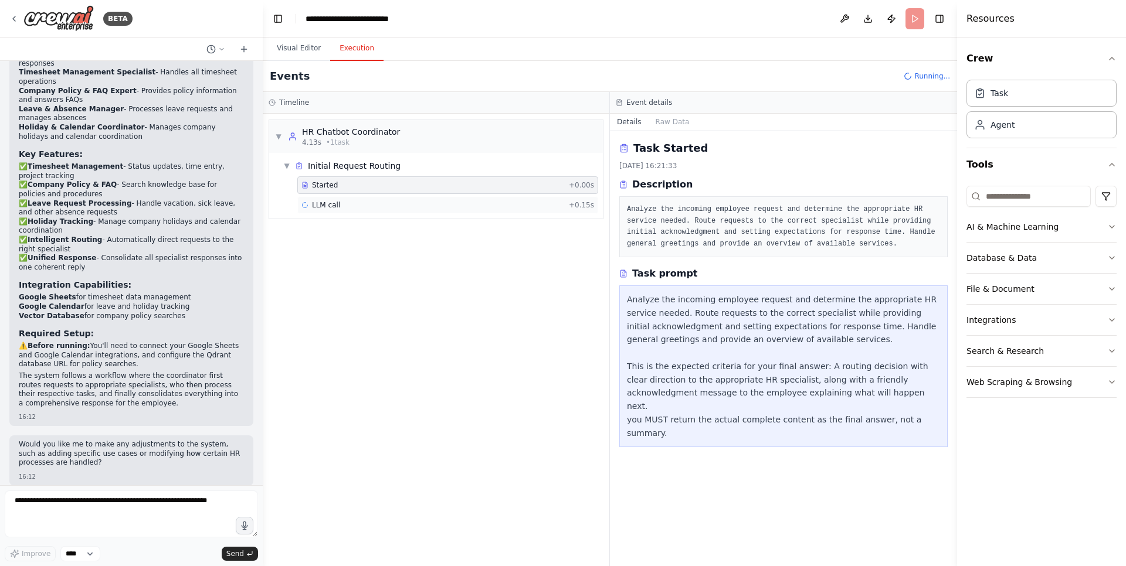
click at [373, 201] on div "LLM call + 0.15s" at bounding box center [447, 204] width 293 height 9
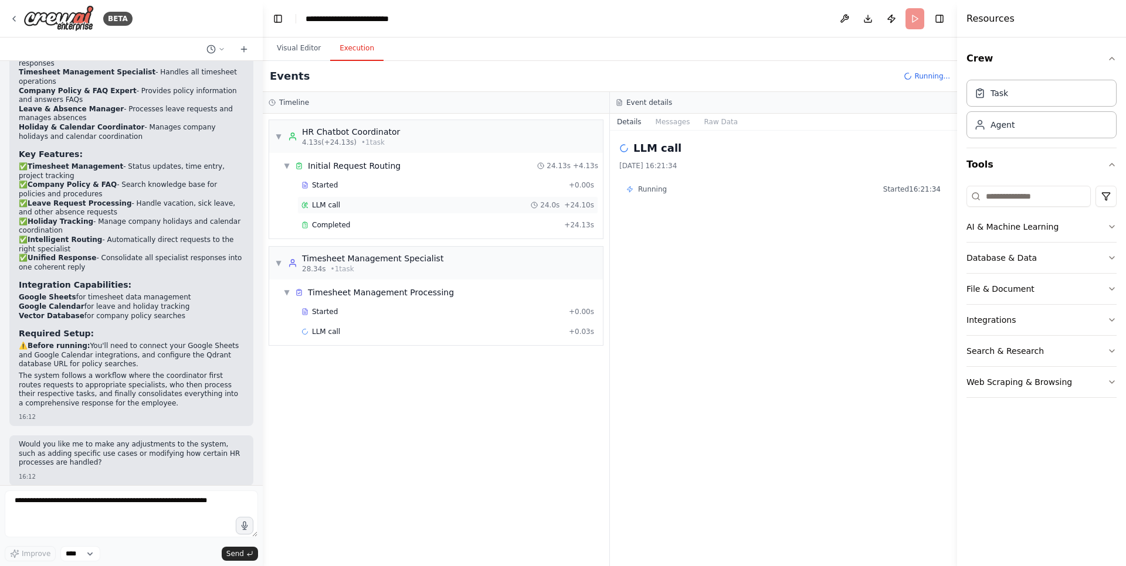
click at [330, 201] on span "LLM call" at bounding box center [326, 204] width 28 height 9
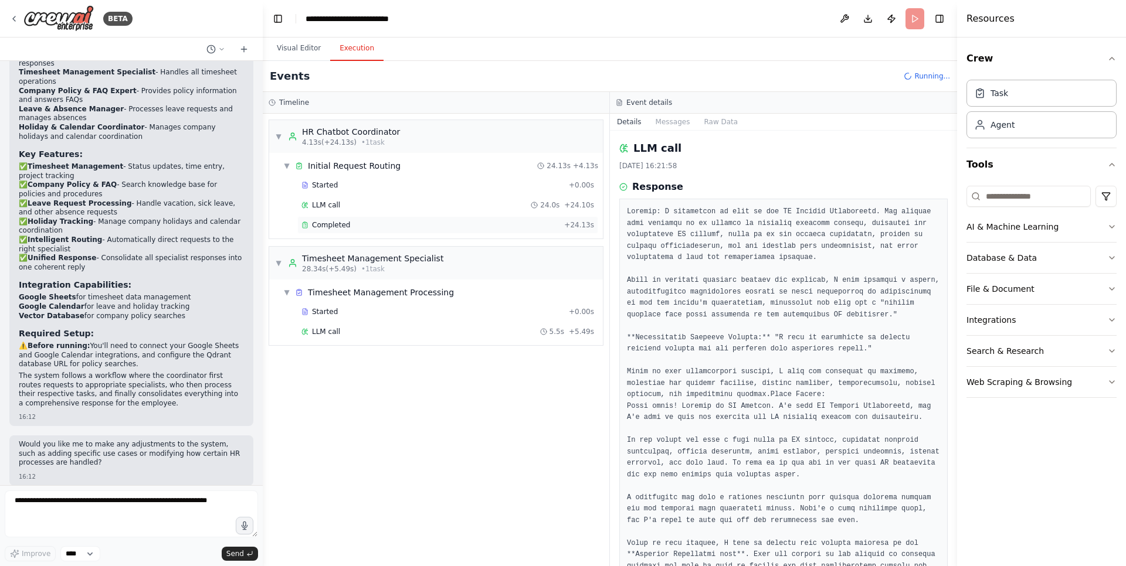
click at [339, 223] on span "Completed" at bounding box center [331, 224] width 38 height 9
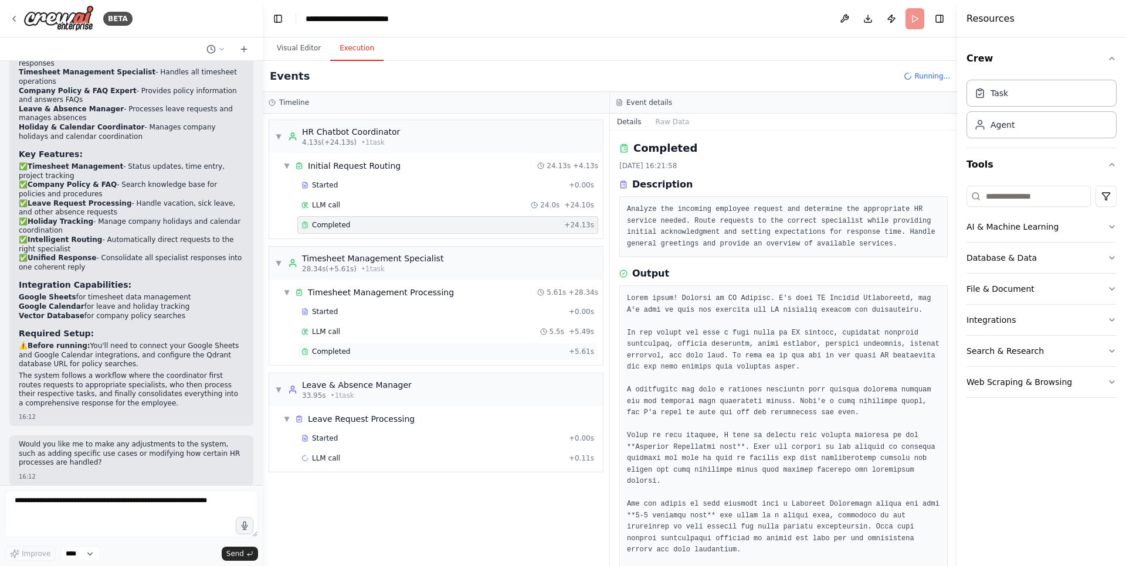
click at [349, 352] on div "Completed" at bounding box center [432, 351] width 263 height 9
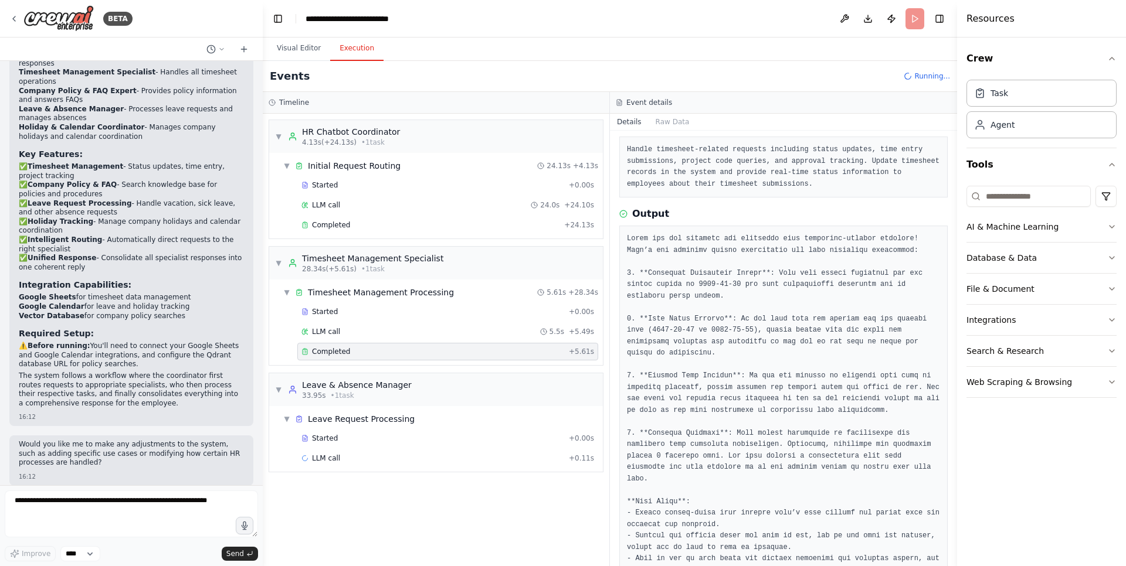
scroll to position [165, 0]
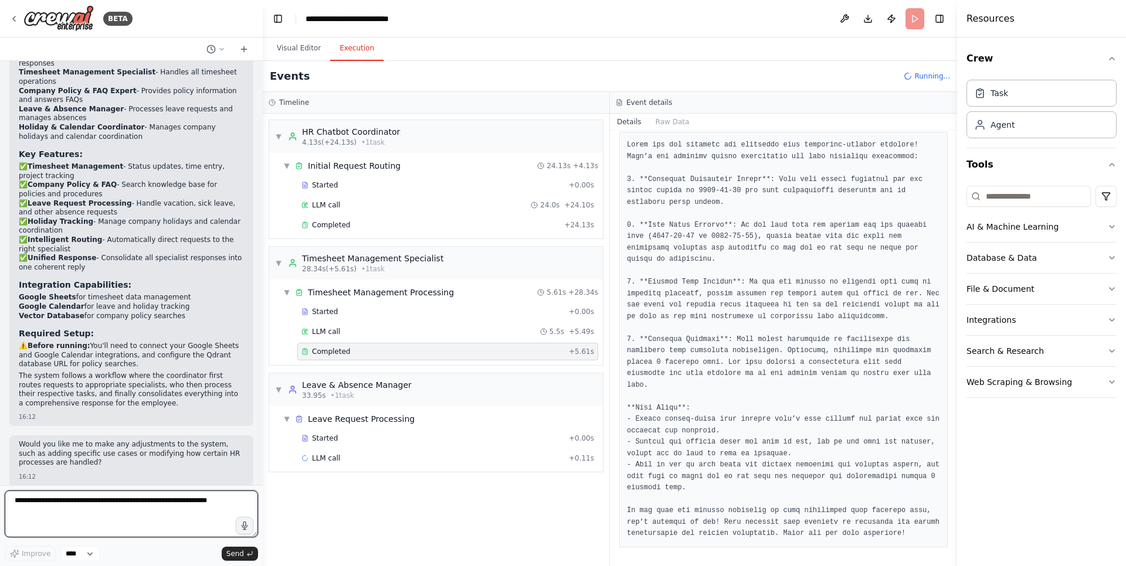
click at [137, 493] on textarea at bounding box center [131, 514] width 253 height 47
type textarea "**********"
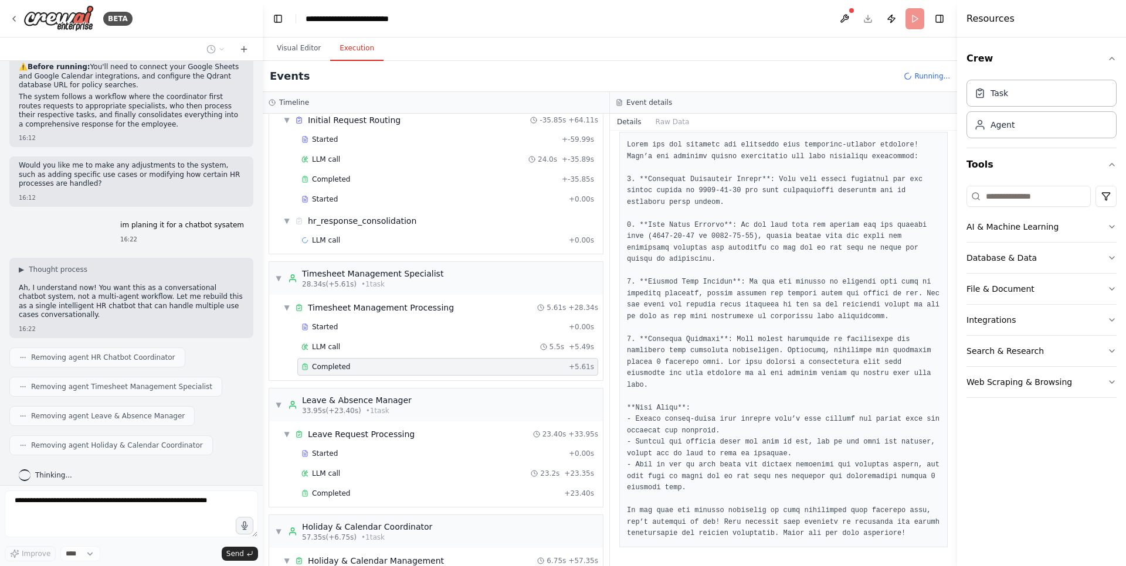
scroll to position [1278, 0]
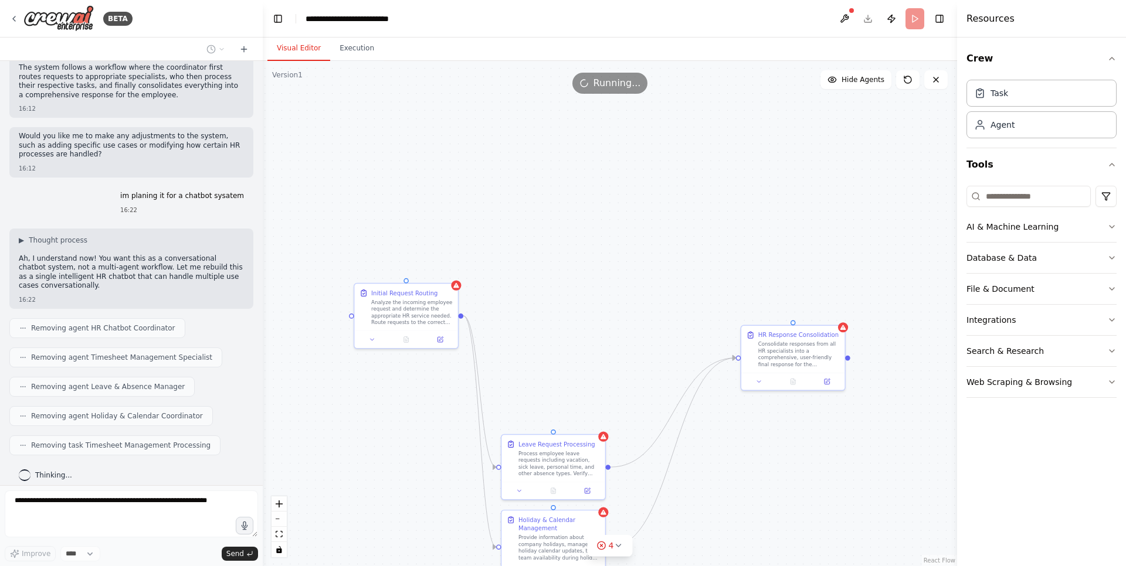
click at [312, 51] on button "Visual Editor" at bounding box center [298, 48] width 63 height 25
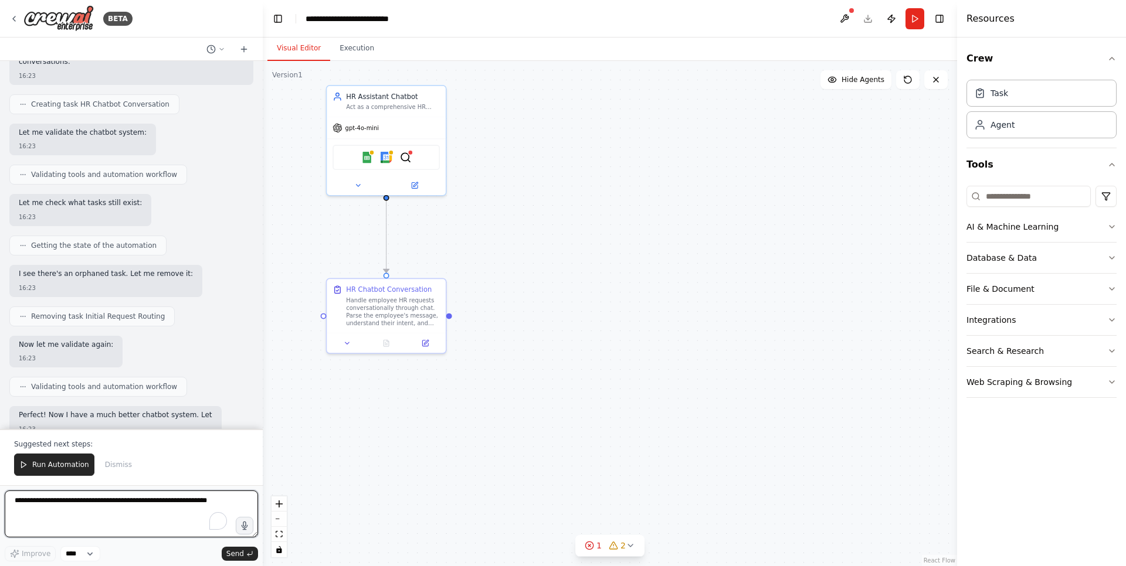
scroll to position [1885, 0]
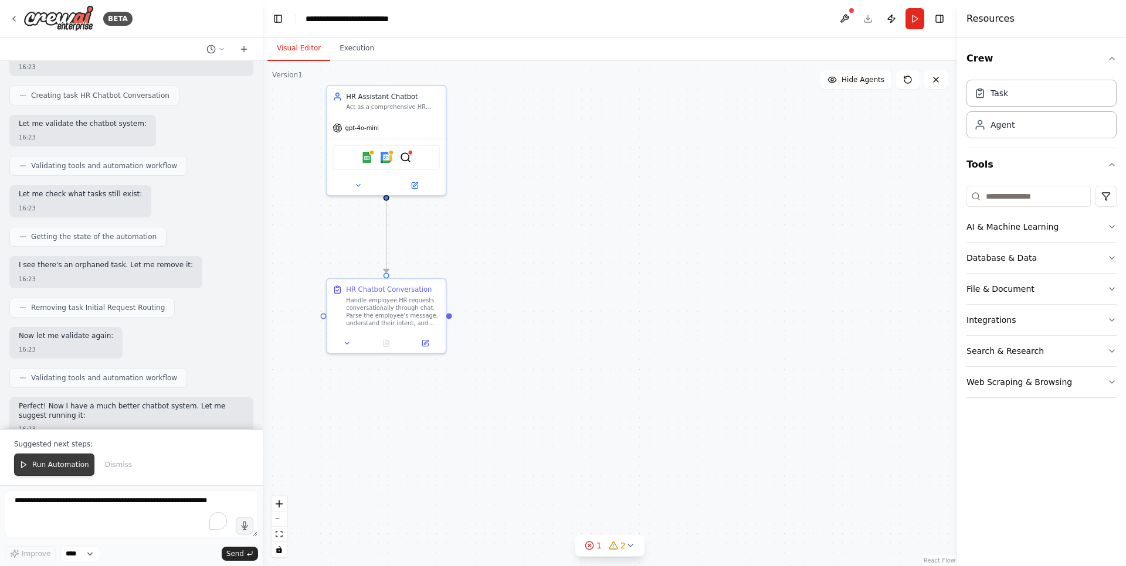
click at [70, 463] on span "Run Automation" at bounding box center [60, 464] width 57 height 9
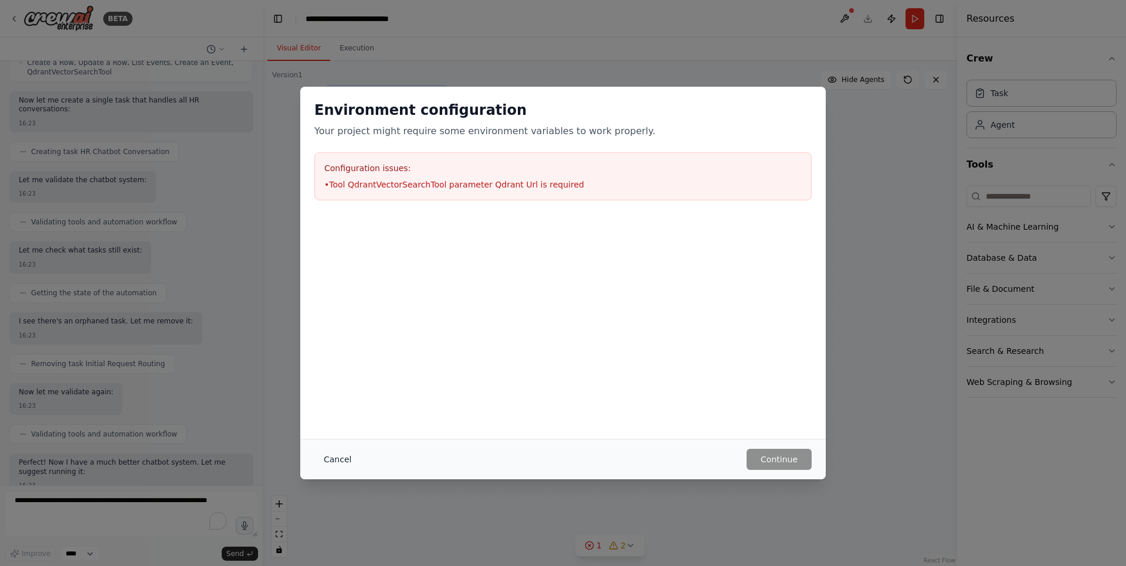
click at [340, 455] on button "Cancel" at bounding box center [337, 459] width 46 height 21
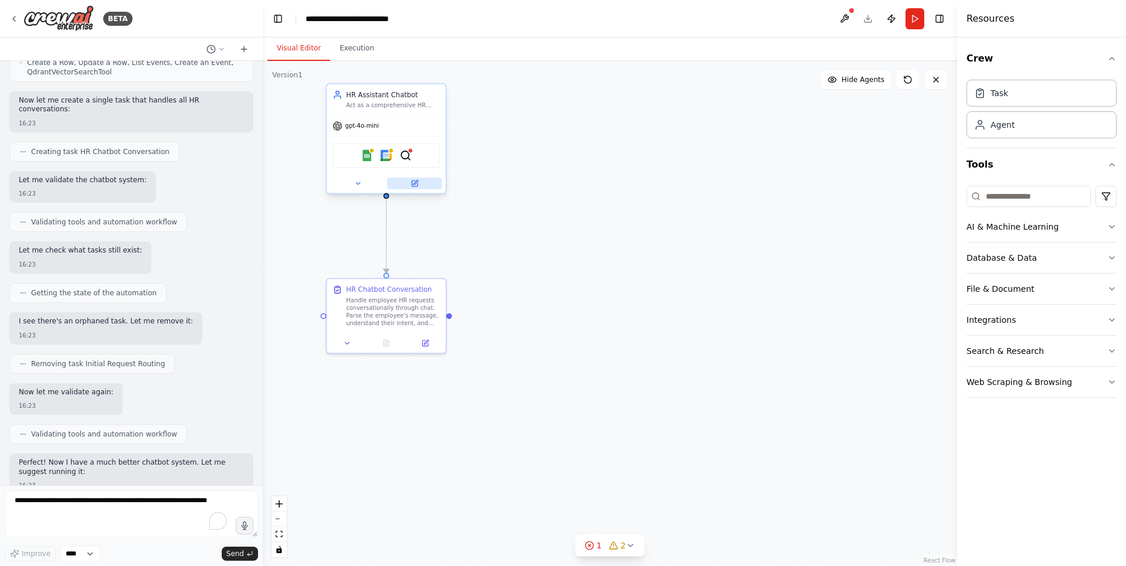
click at [415, 183] on icon at bounding box center [415, 183] width 5 height 5
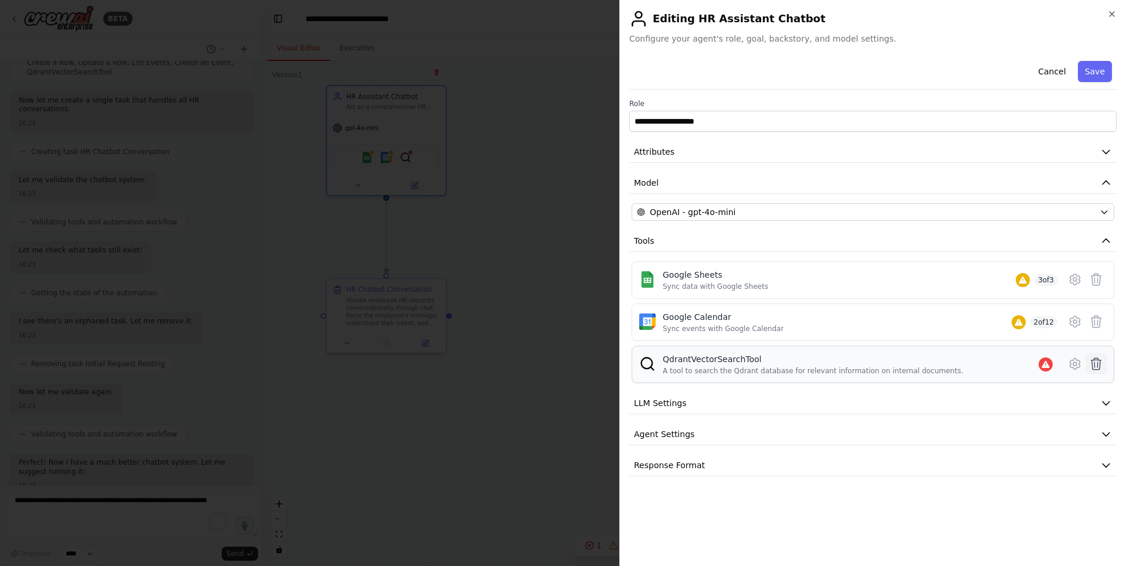
click at [1091, 364] on icon at bounding box center [1096, 364] width 14 height 14
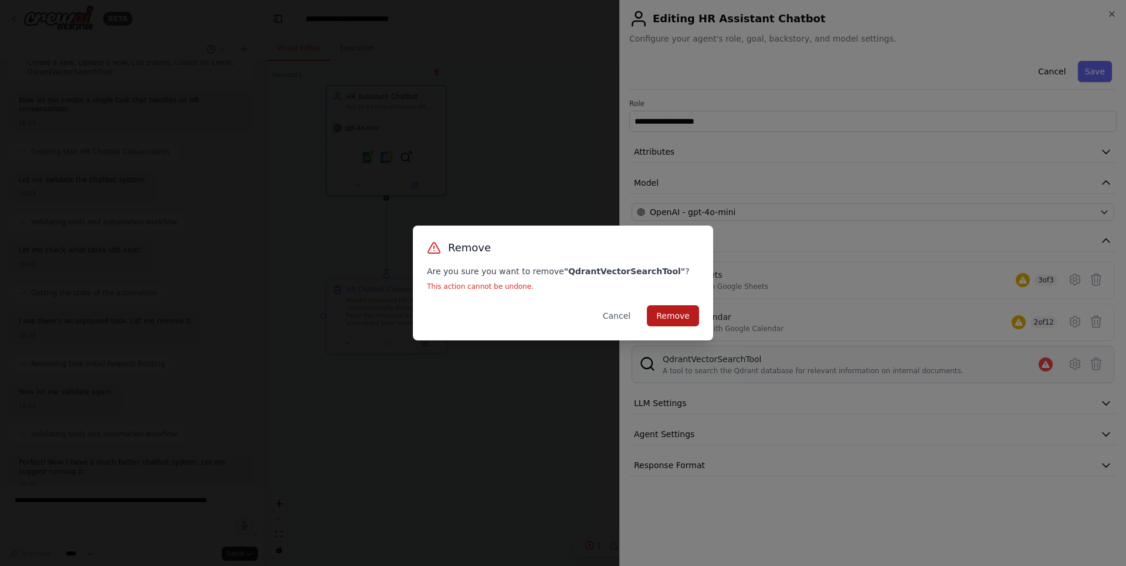
click at [671, 319] on button "Remove" at bounding box center [673, 315] width 52 height 21
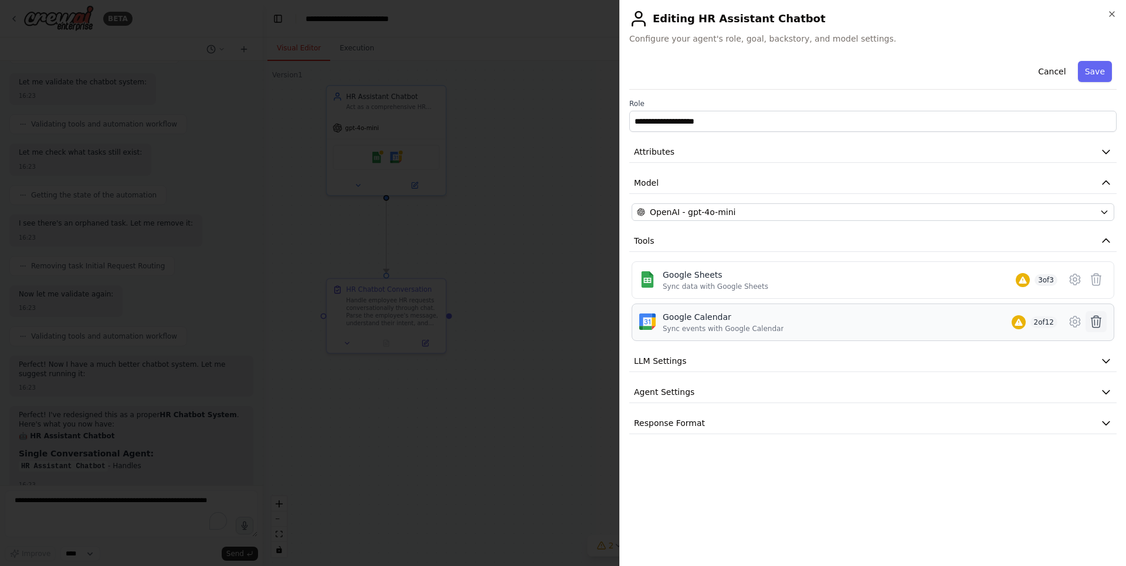
click at [1094, 319] on icon at bounding box center [1096, 322] width 14 height 14
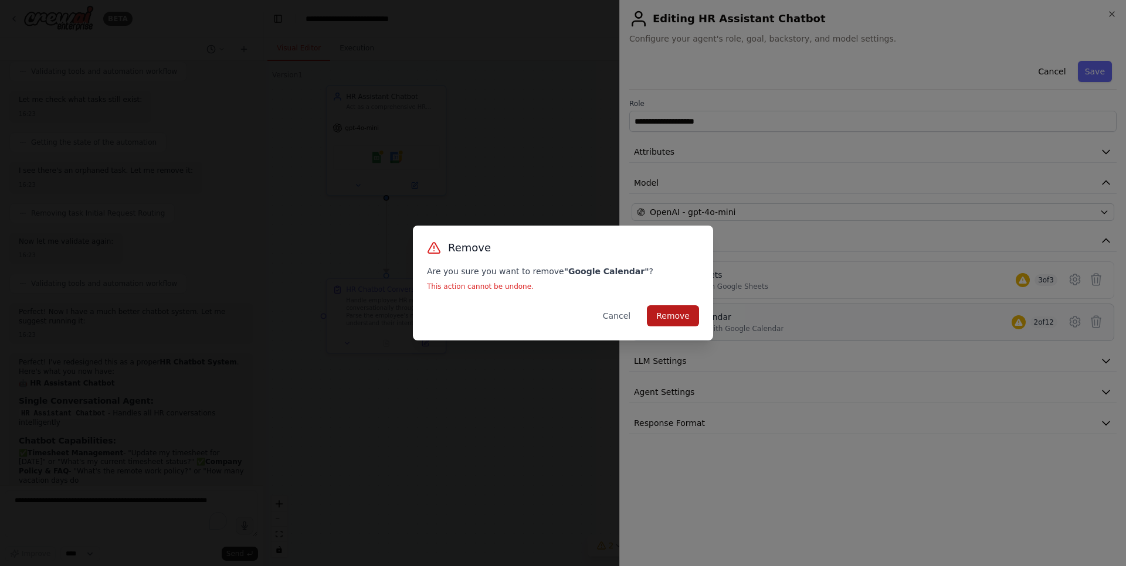
click at [660, 317] on button "Remove" at bounding box center [673, 315] width 52 height 21
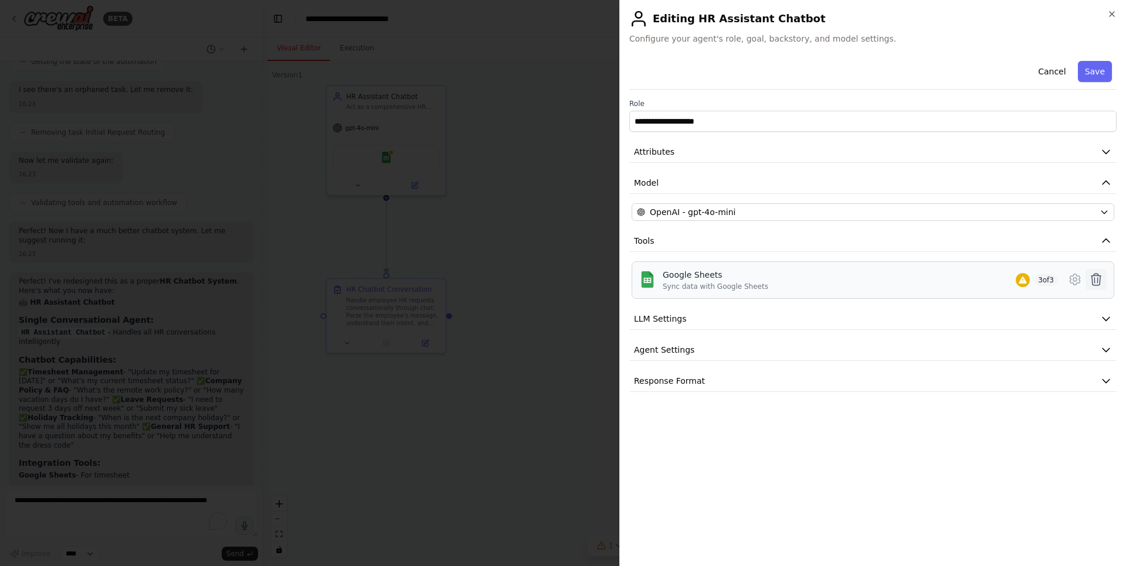
click at [1092, 284] on icon at bounding box center [1096, 280] width 14 height 14
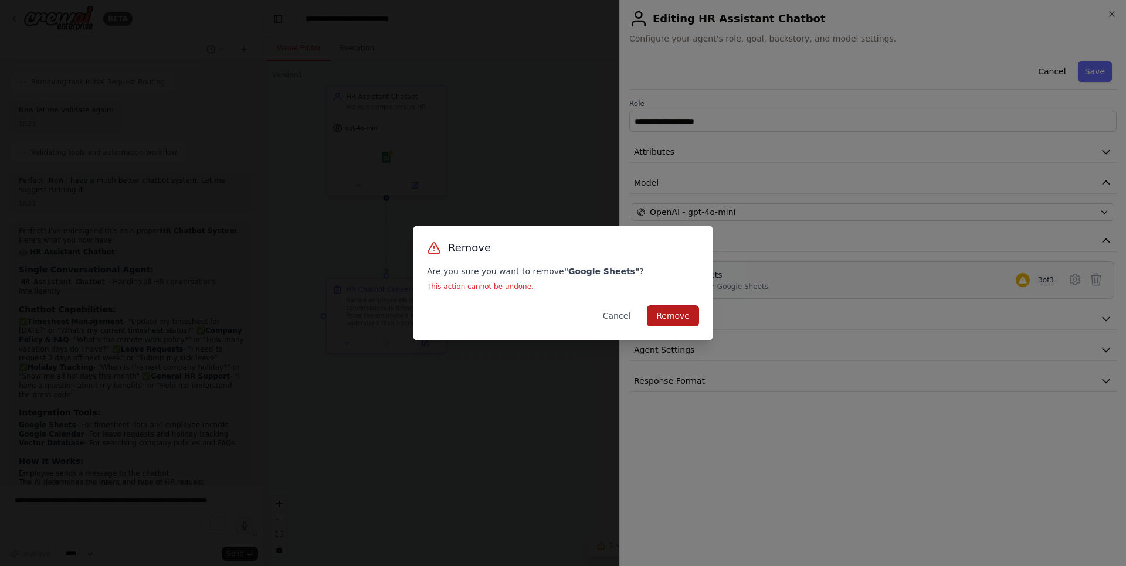
click at [667, 325] on button "Remove" at bounding box center [673, 315] width 52 height 21
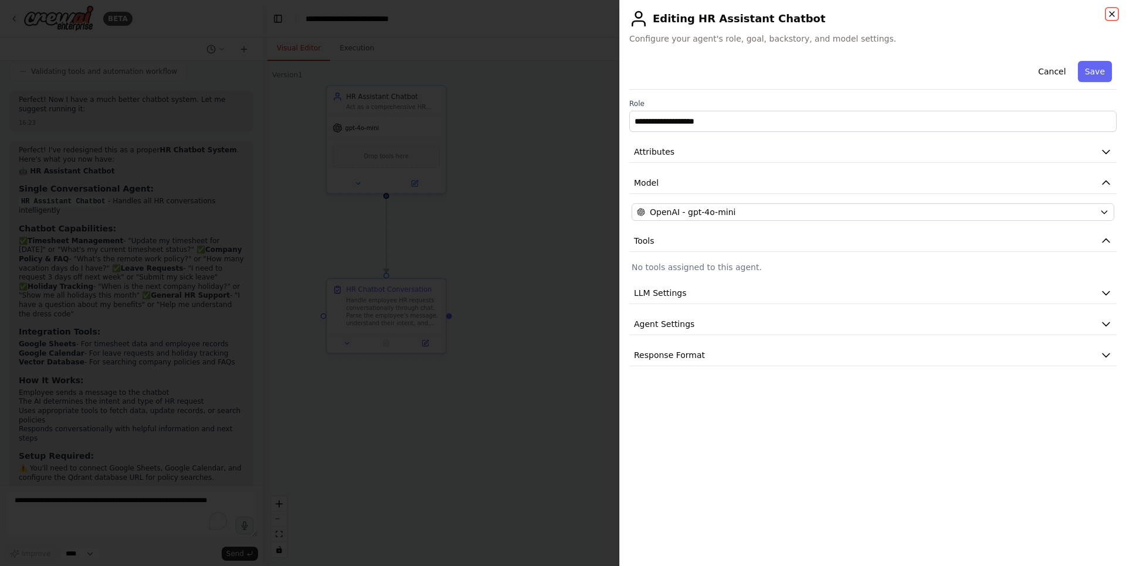
click at [1116, 11] on icon "button" at bounding box center [1111, 13] width 9 height 9
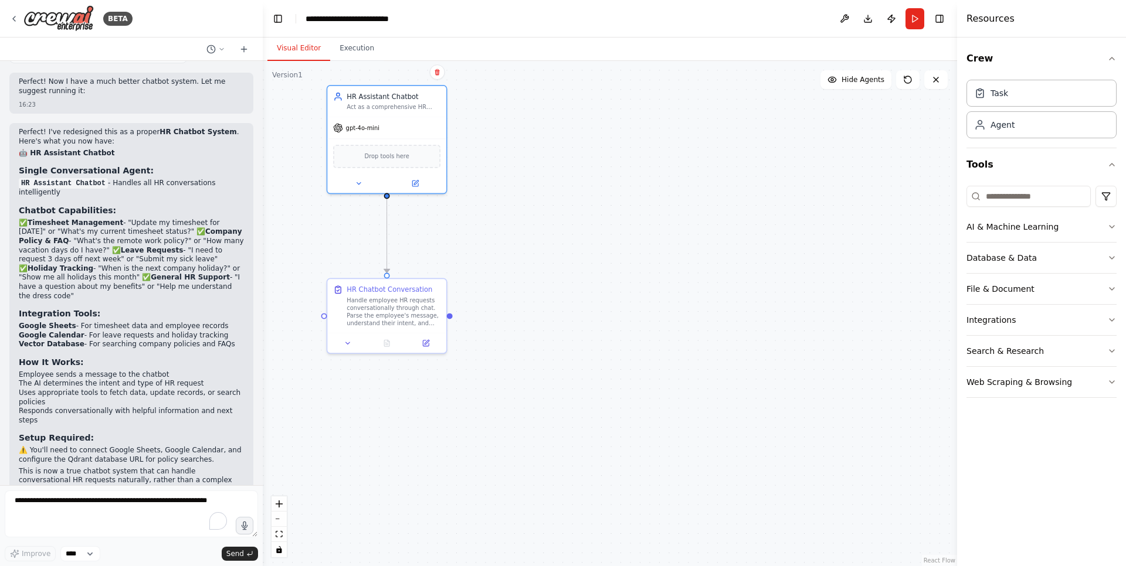
click at [535, 276] on div ".deletable-edge-delete-btn { width: 20px; height: 20px; border: 0px solid #ffff…" at bounding box center [610, 313] width 694 height 505
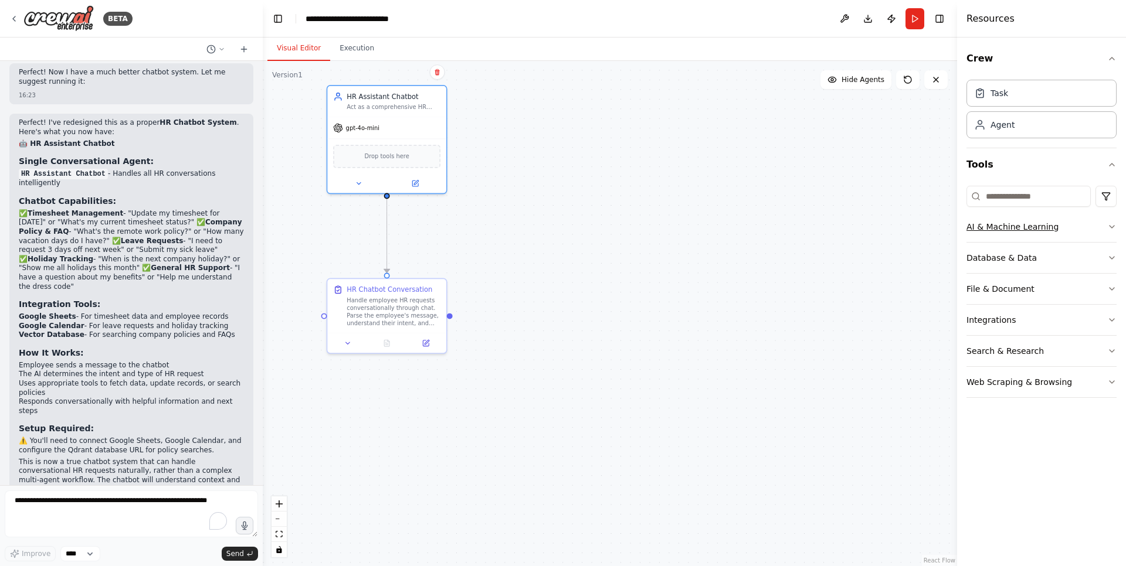
scroll to position [2231, 0]
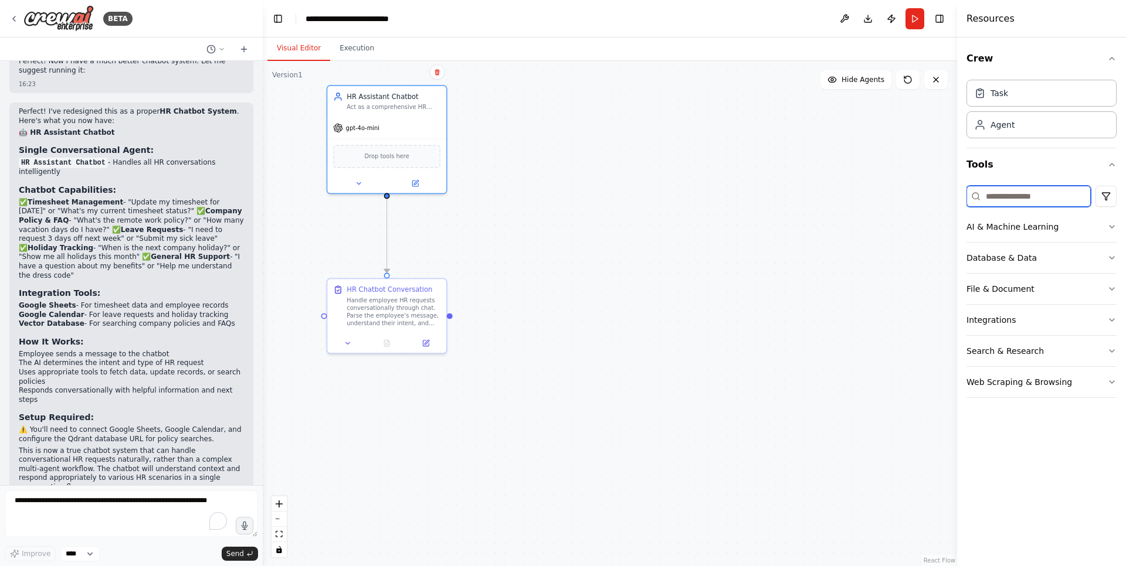
click at [1015, 193] on input at bounding box center [1028, 196] width 124 height 21
click at [1107, 319] on icon "button" at bounding box center [1111, 319] width 9 height 9
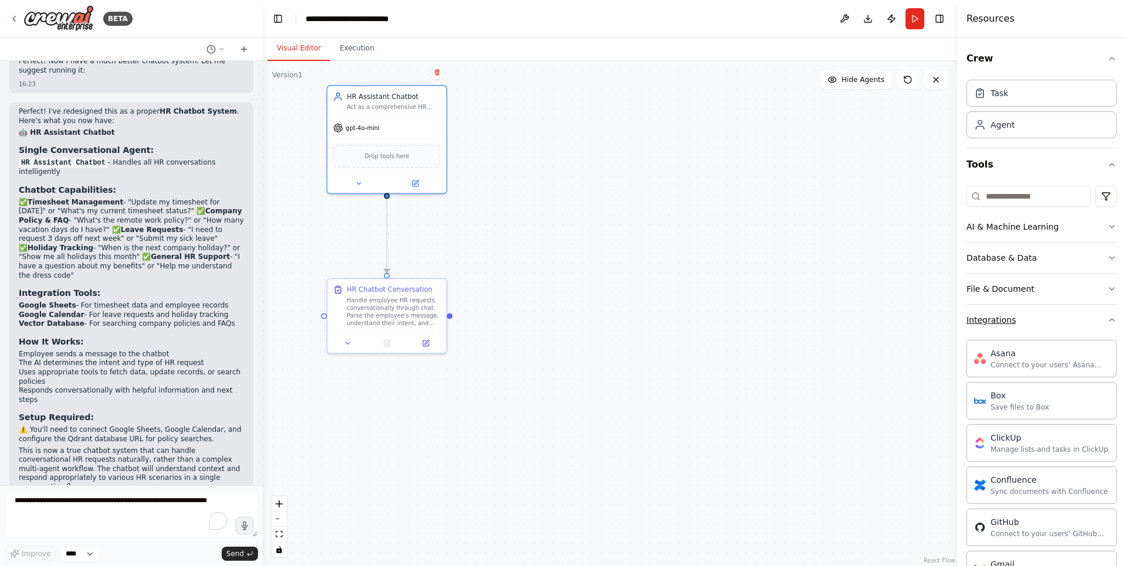
click at [1107, 319] on icon "button" at bounding box center [1111, 319] width 9 height 9
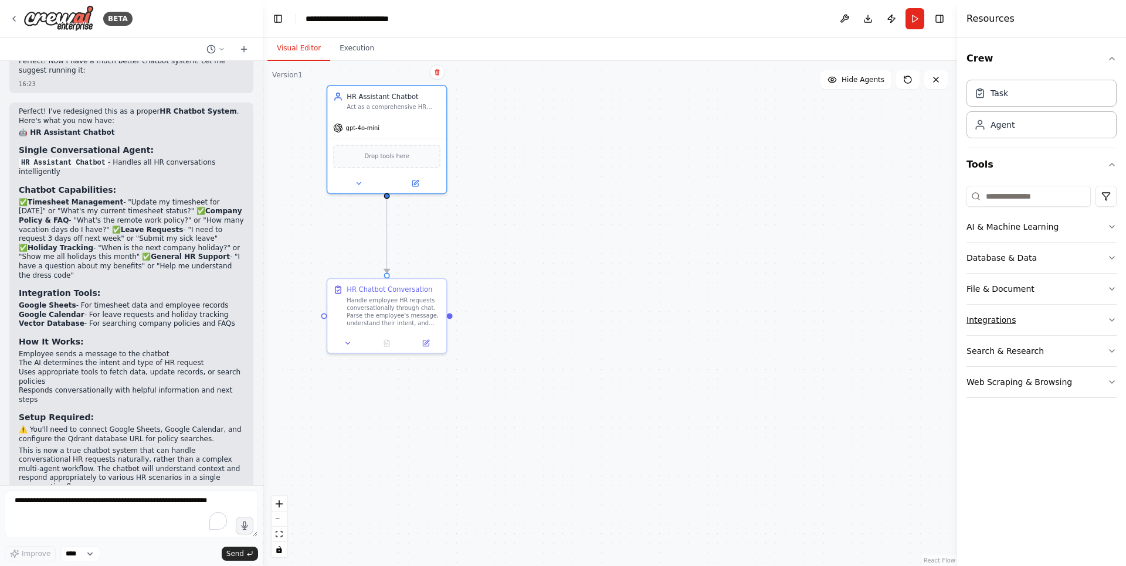
click at [1112, 323] on icon "button" at bounding box center [1111, 319] width 9 height 9
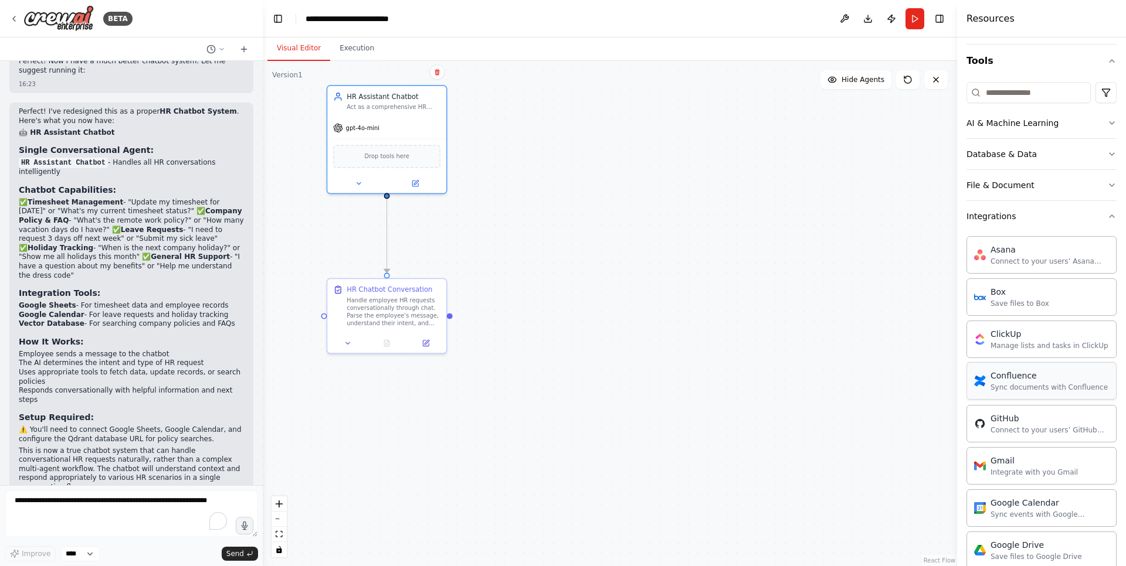
scroll to position [70, 0]
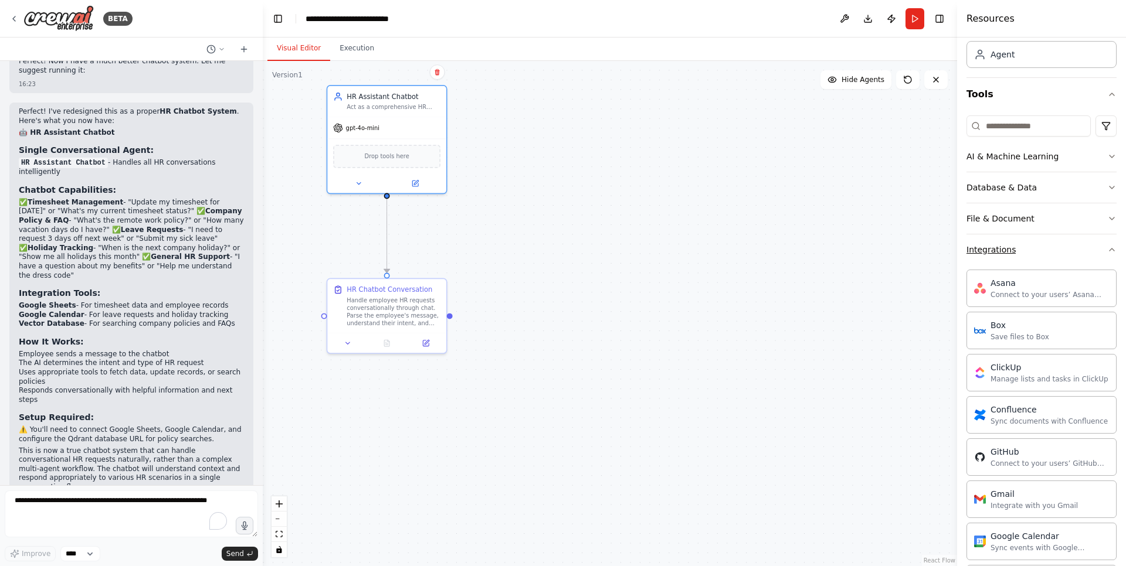
click at [1097, 250] on button "Integrations" at bounding box center [1041, 249] width 150 height 30
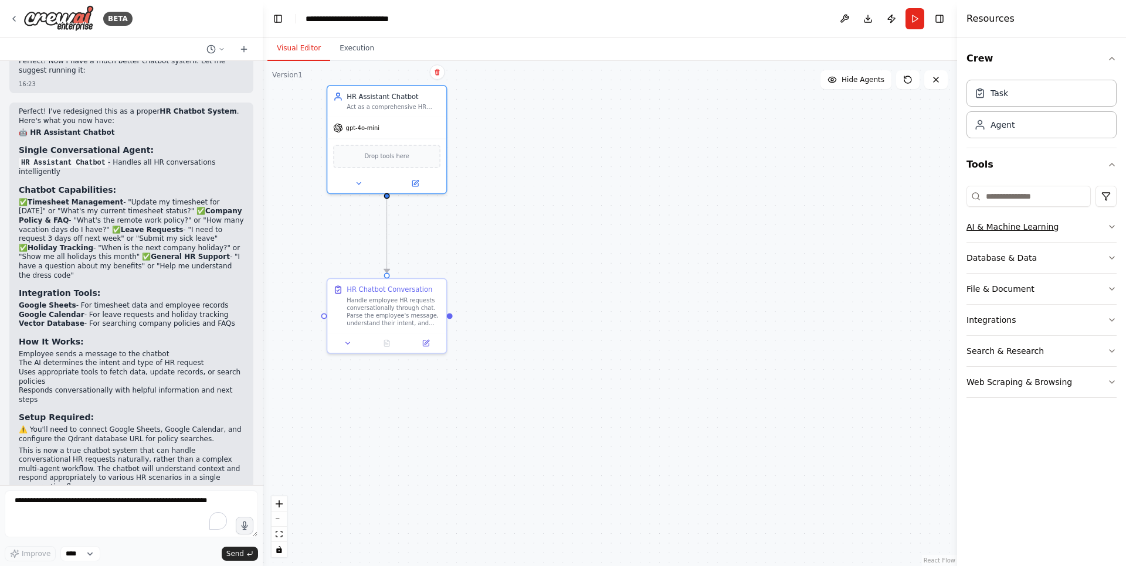
scroll to position [0, 0]
click at [1111, 229] on icon "button" at bounding box center [1111, 226] width 9 height 9
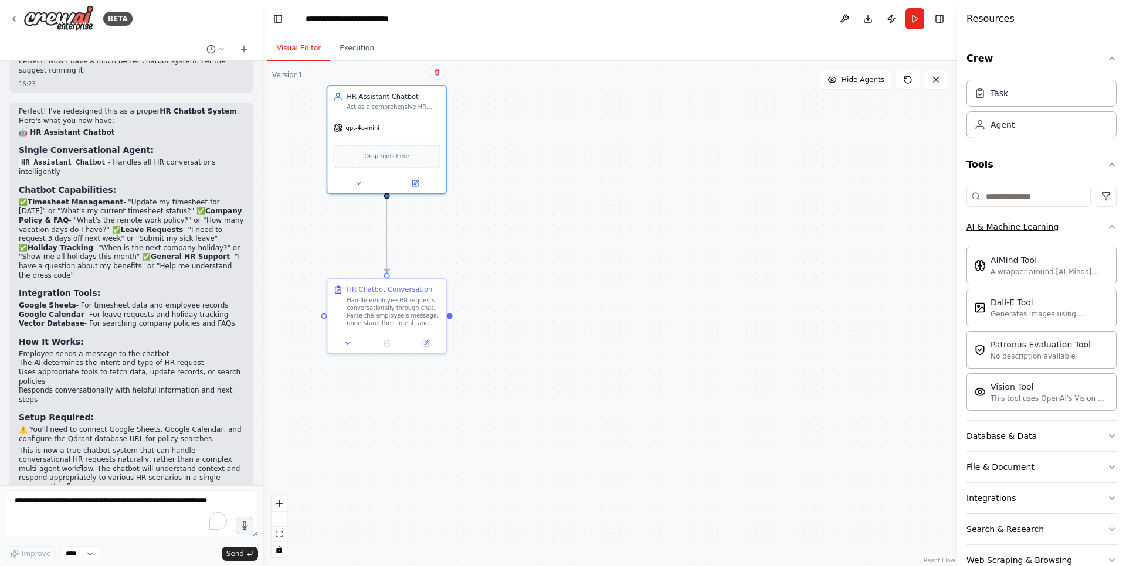
click at [1107, 227] on icon "button" at bounding box center [1111, 226] width 9 height 9
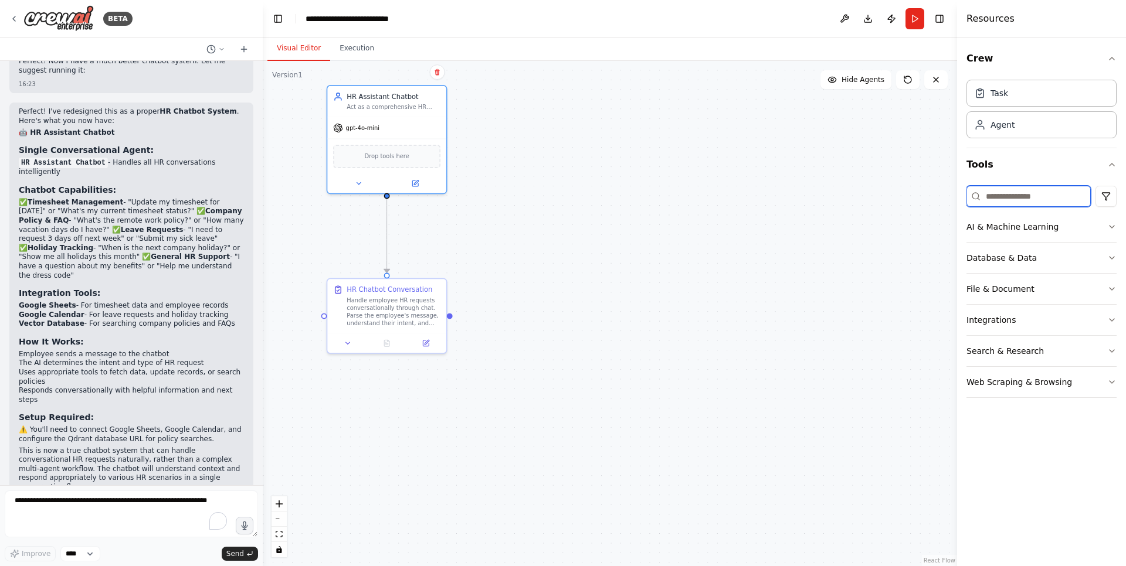
click at [1025, 204] on input at bounding box center [1028, 196] width 124 height 21
type input "*"
click at [1038, 123] on div "Agent" at bounding box center [1041, 124] width 150 height 27
click at [1033, 82] on div "Task" at bounding box center [1041, 92] width 150 height 27
click at [821, 209] on div "Task description" at bounding box center [828, 212] width 94 height 8
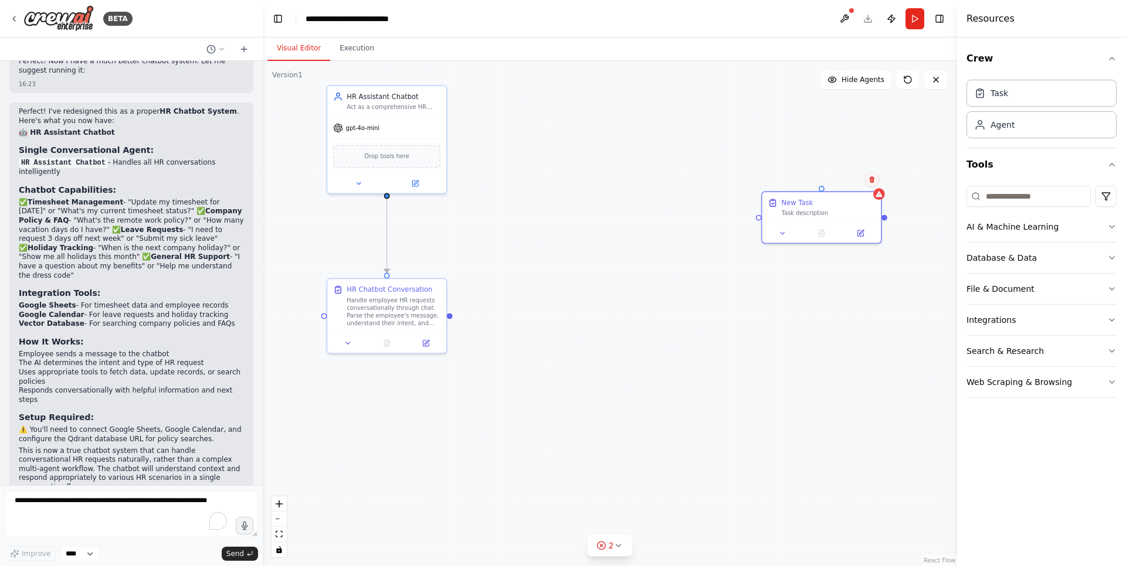
click at [870, 177] on icon at bounding box center [871, 179] width 7 height 7
click at [678, 284] on div ".deletable-edge-delete-btn { width: 20px; height: 20px; border: 0px solid #ffff…" at bounding box center [610, 313] width 694 height 505
click at [861, 208] on div "Task description" at bounding box center [828, 212] width 94 height 8
click at [871, 182] on icon at bounding box center [871, 179] width 5 height 6
click at [846, 179] on button "Confirm" at bounding box center [839, 179] width 42 height 14
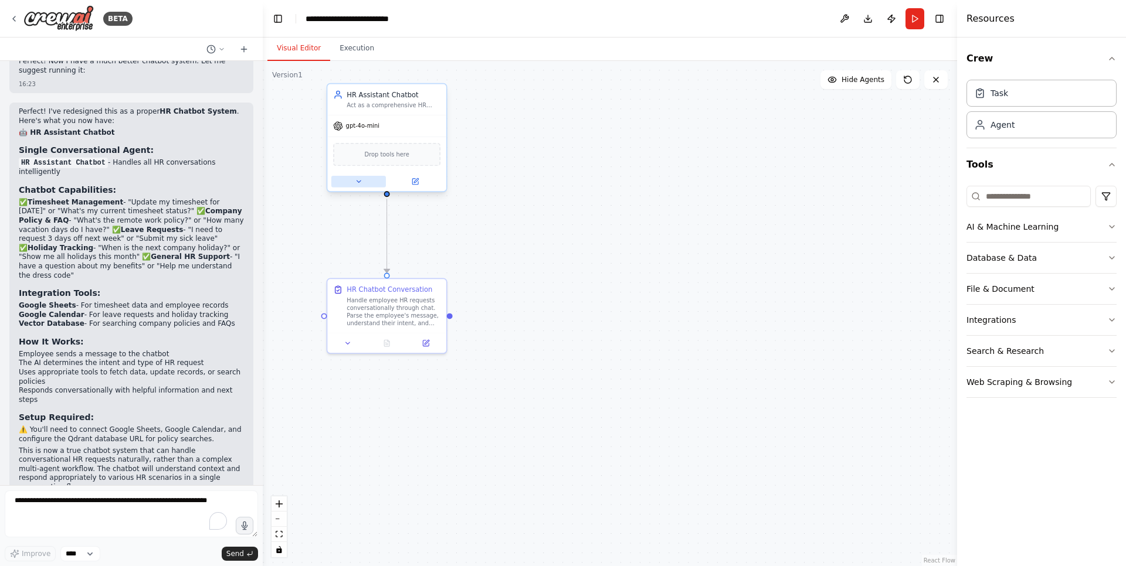
click at [358, 178] on icon at bounding box center [359, 182] width 8 height 8
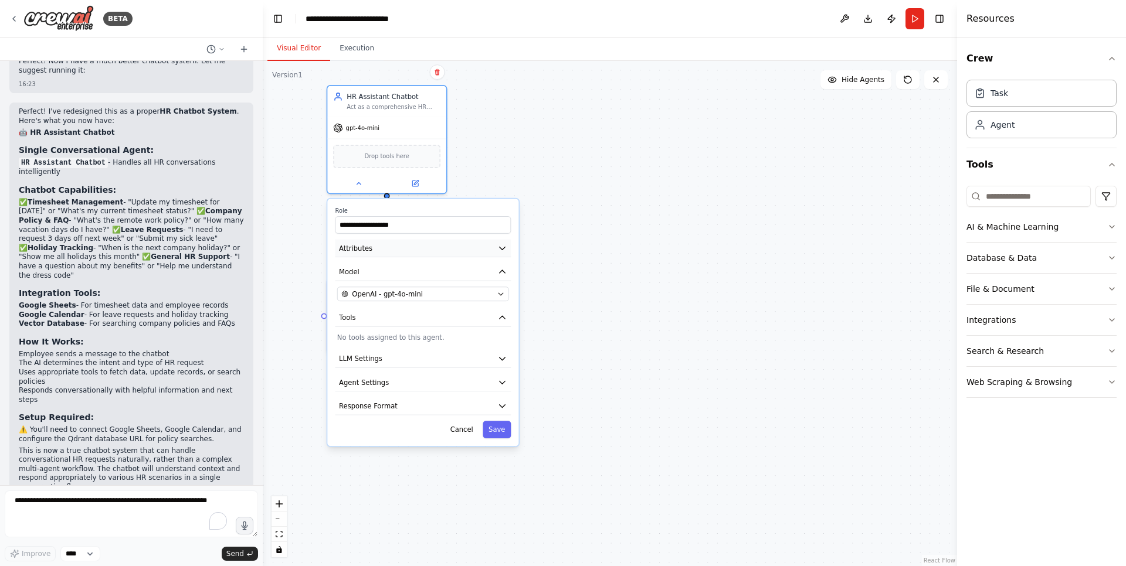
click at [491, 246] on button "Attributes" at bounding box center [423, 249] width 176 height 18
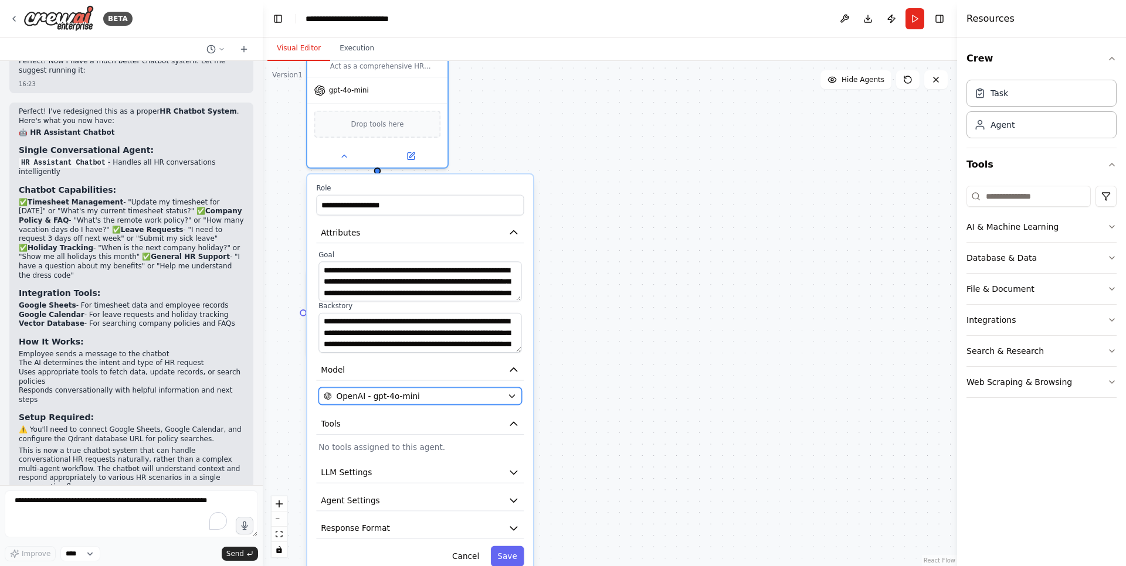
click at [478, 397] on div "OpenAI - gpt-4o-mini" at bounding box center [413, 395] width 179 height 11
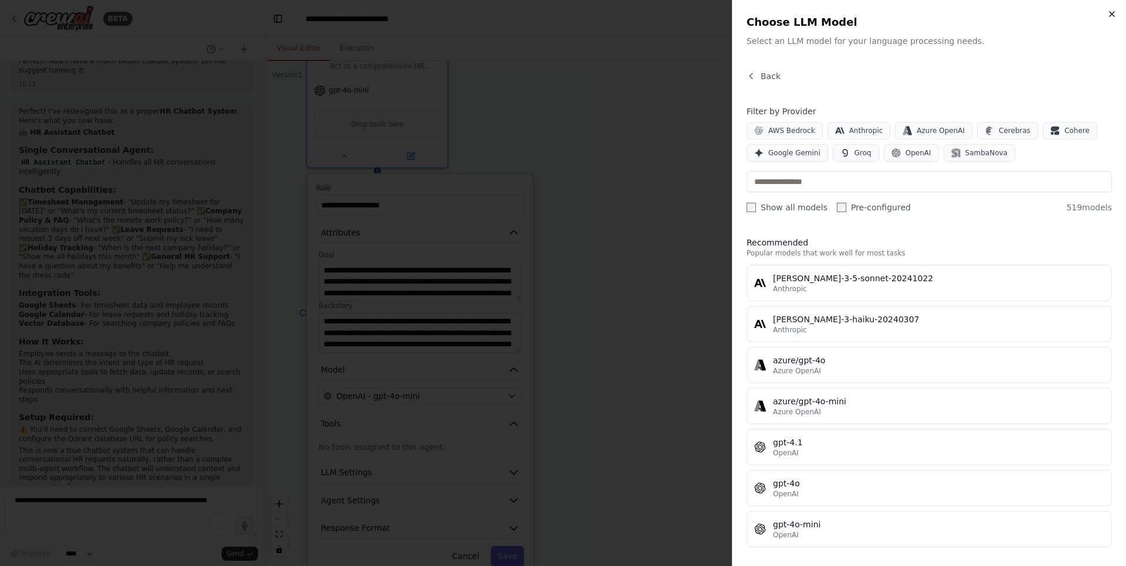
click at [1114, 18] on icon "button" at bounding box center [1111, 13] width 9 height 9
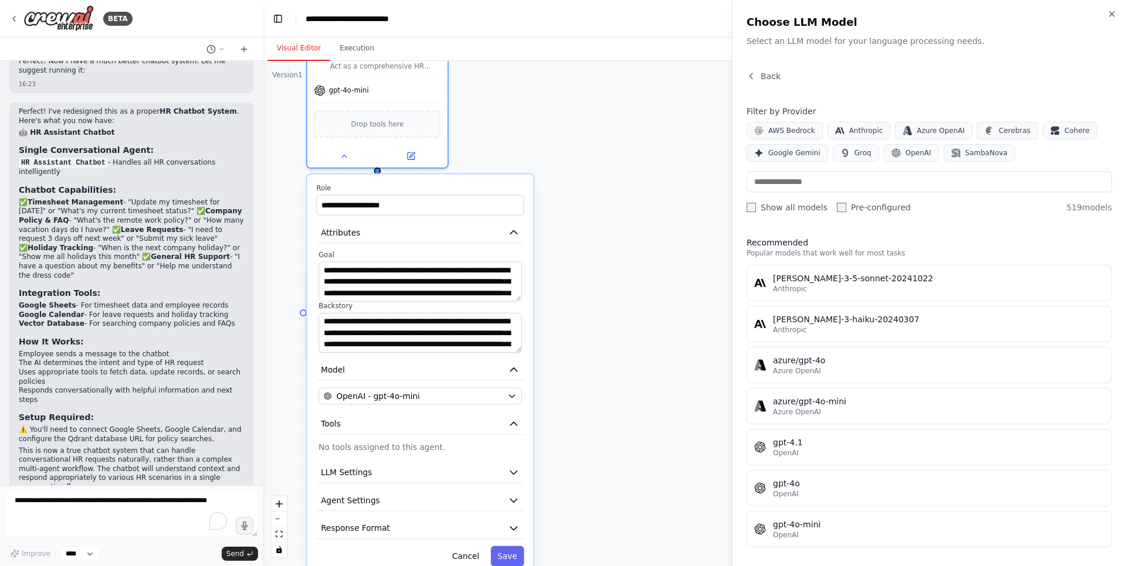
click at [658, 332] on div ".deletable-edge-delete-btn { width: 20px; height: 20px; border: 0px solid #ffff…" at bounding box center [610, 313] width 694 height 505
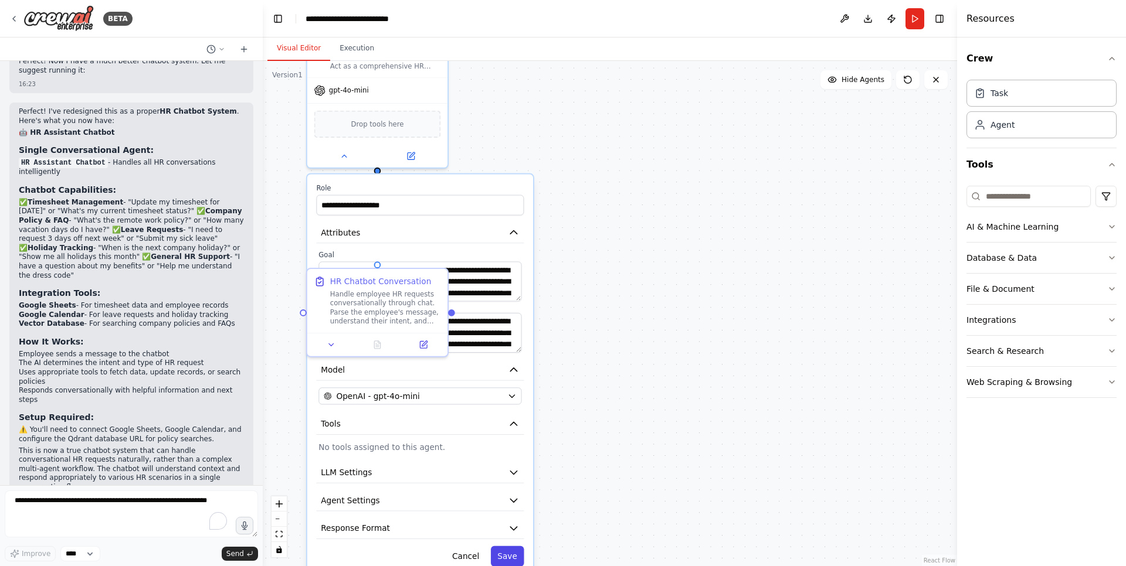
click at [511, 556] on button "Save" at bounding box center [507, 556] width 33 height 21
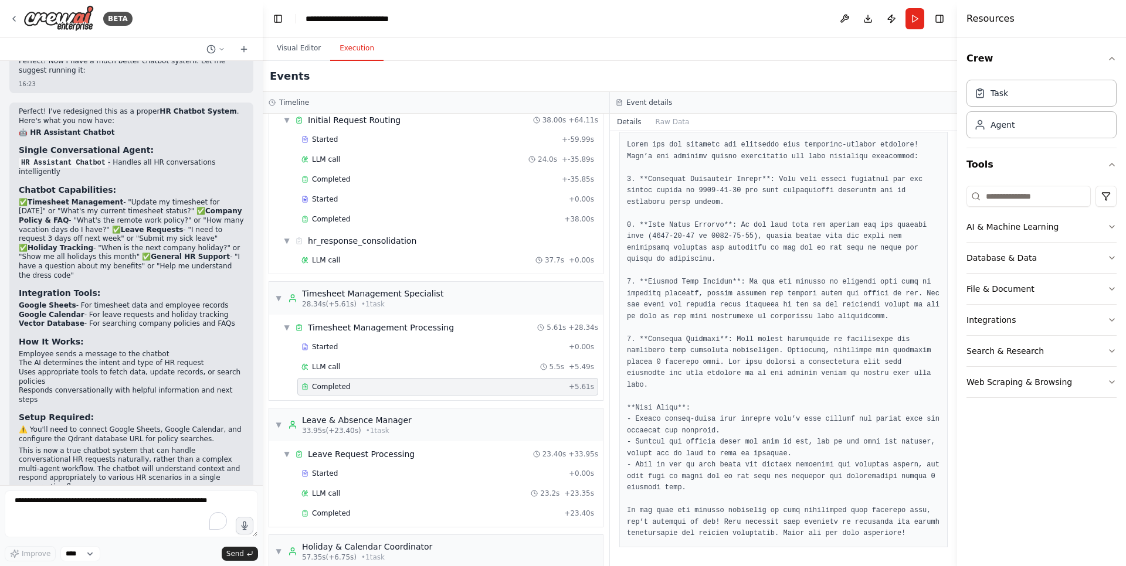
click at [355, 46] on button "Execution" at bounding box center [356, 48] width 53 height 25
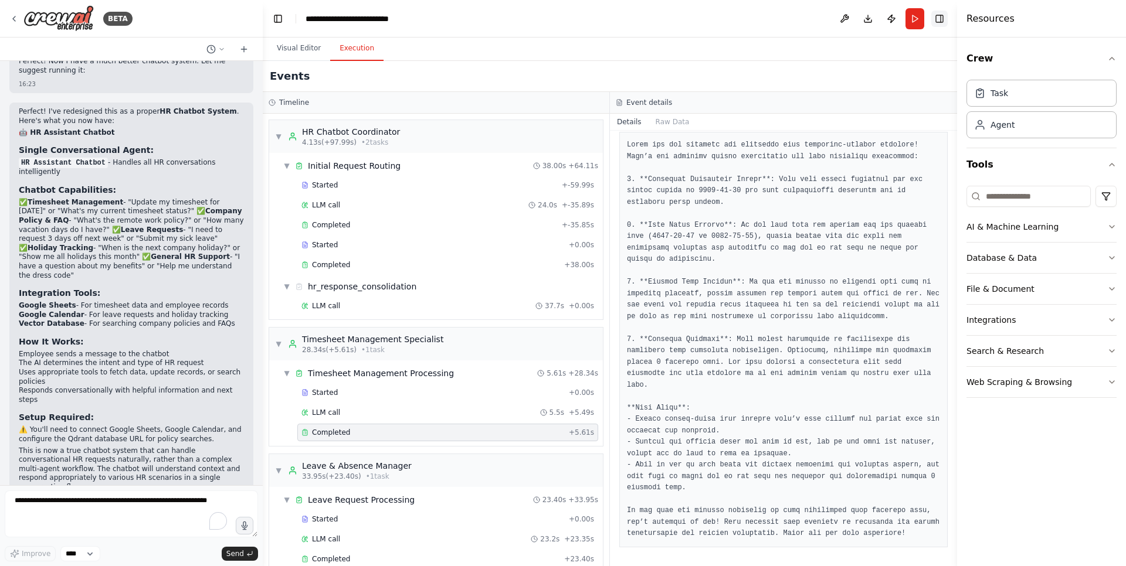
click at [940, 19] on button "Toggle Right Sidebar" at bounding box center [939, 19] width 16 height 16
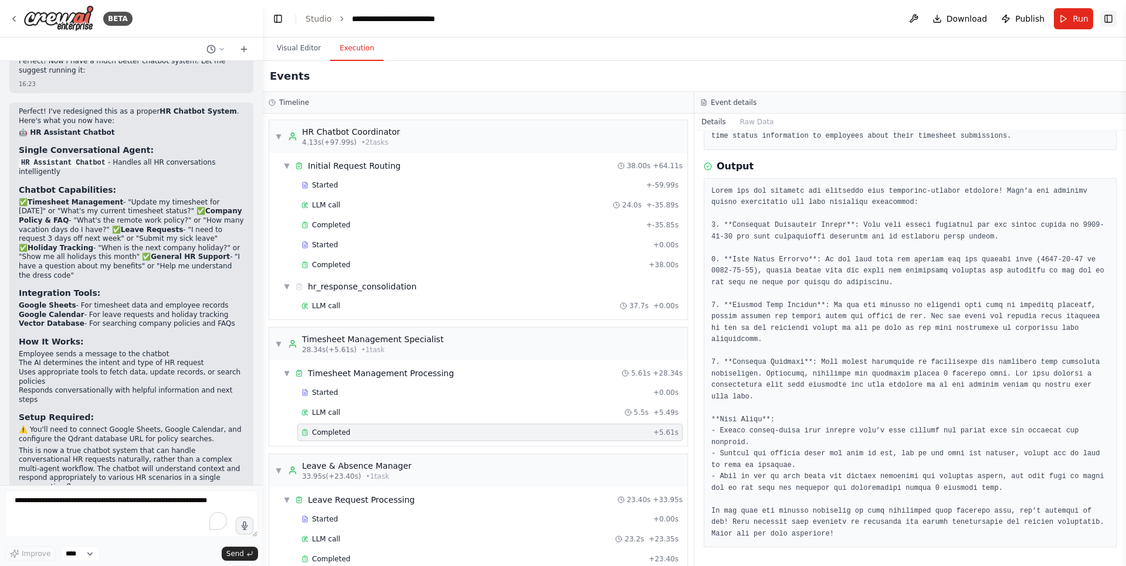
scroll to position [96, 0]
click at [1103, 19] on button "Toggle Right Sidebar" at bounding box center [1108, 19] width 16 height 16
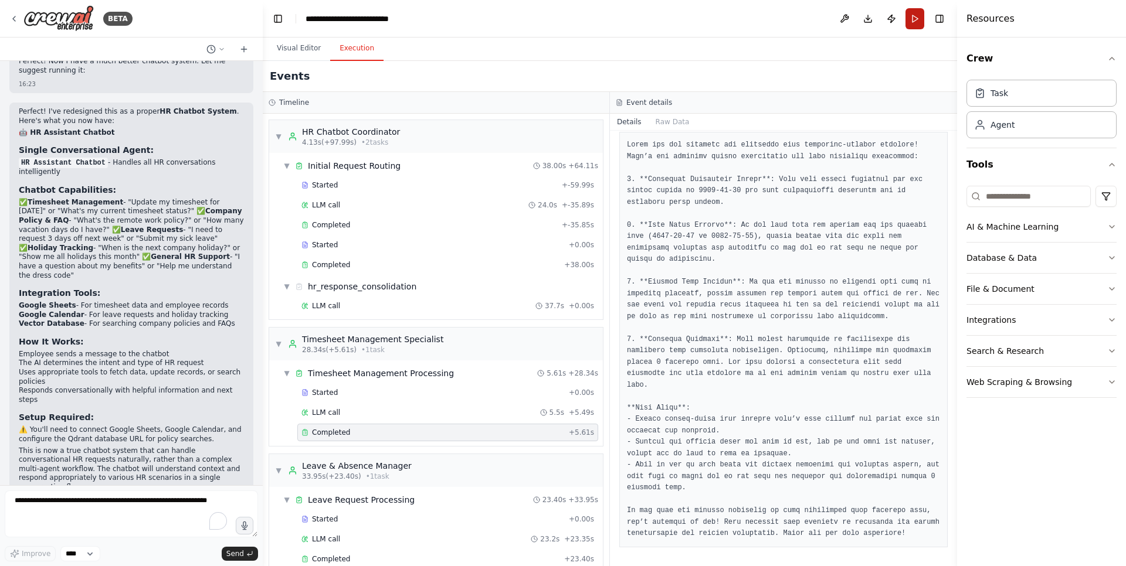
click at [917, 22] on button "Run" at bounding box center [914, 18] width 19 height 21
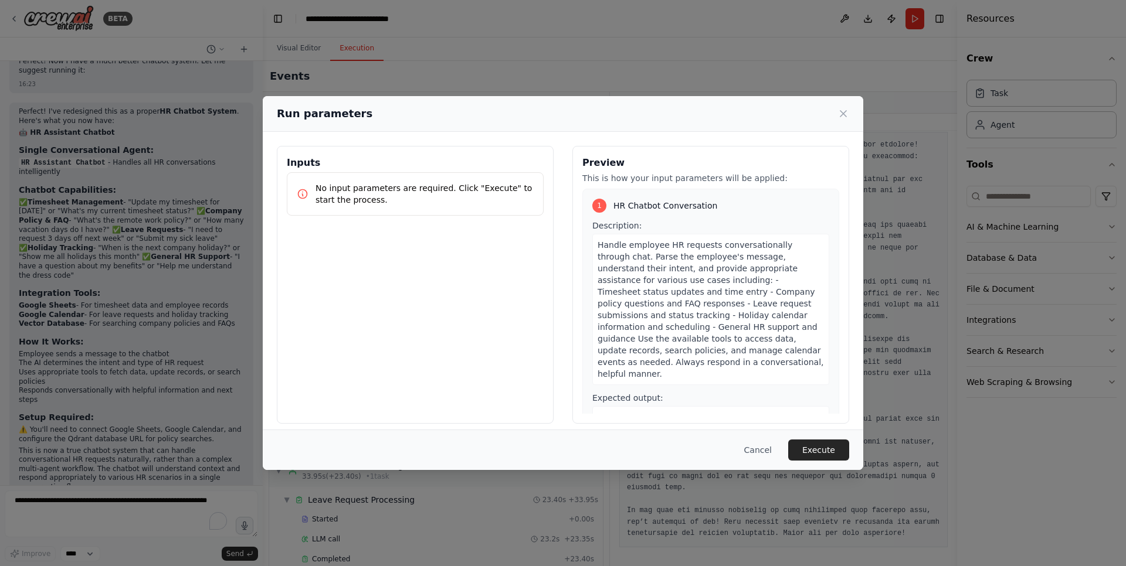
click at [373, 203] on p "No input parameters are required. Click "Execute" to start the process." at bounding box center [424, 193] width 218 height 23
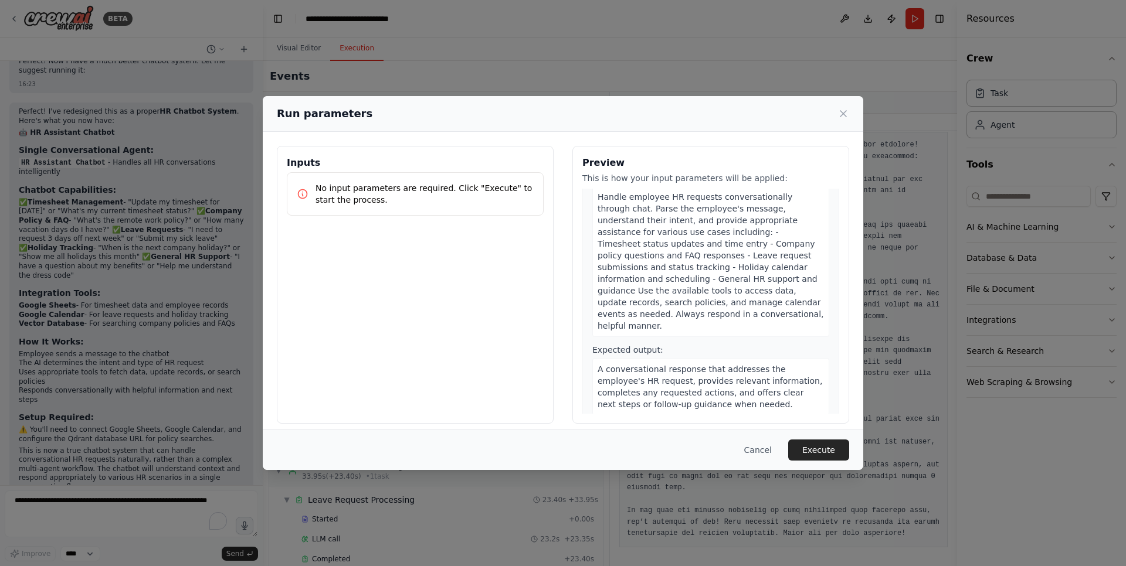
scroll to position [0, 0]
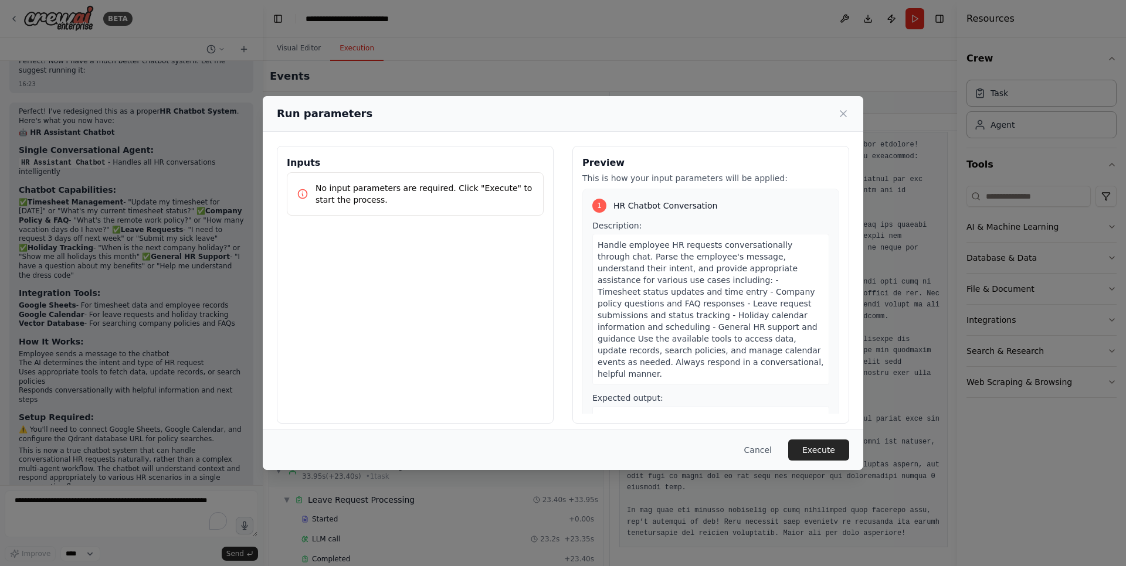
click at [625, 246] on span "Handle employee HR requests conversationally through chat. Parse the employee's…" at bounding box center [710, 309] width 226 height 138
click at [746, 445] on button "Cancel" at bounding box center [758, 450] width 46 height 21
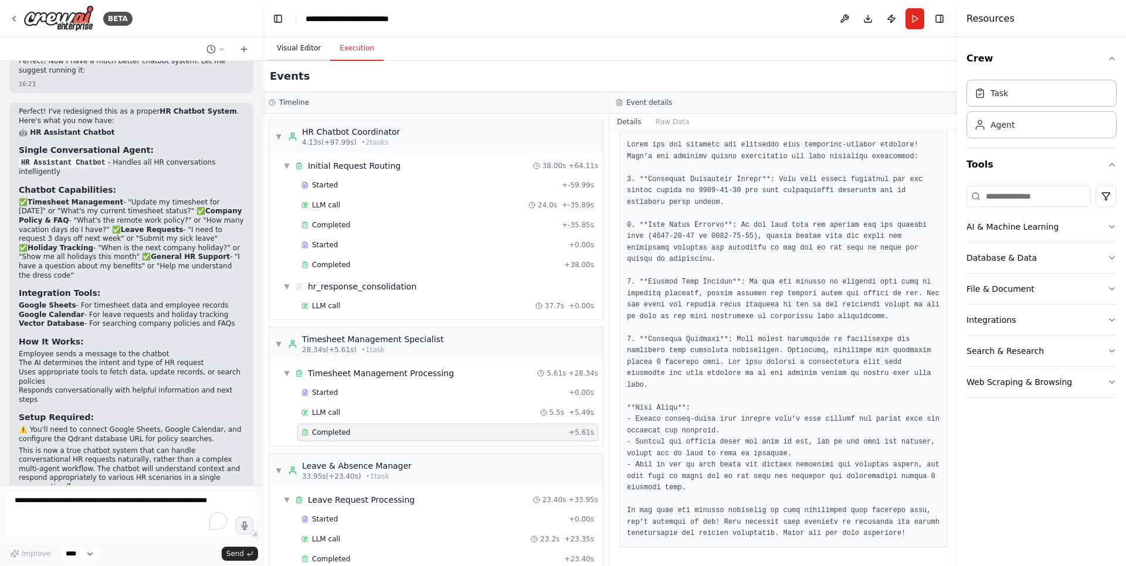
click at [302, 53] on button "Visual Editor" at bounding box center [298, 48] width 63 height 25
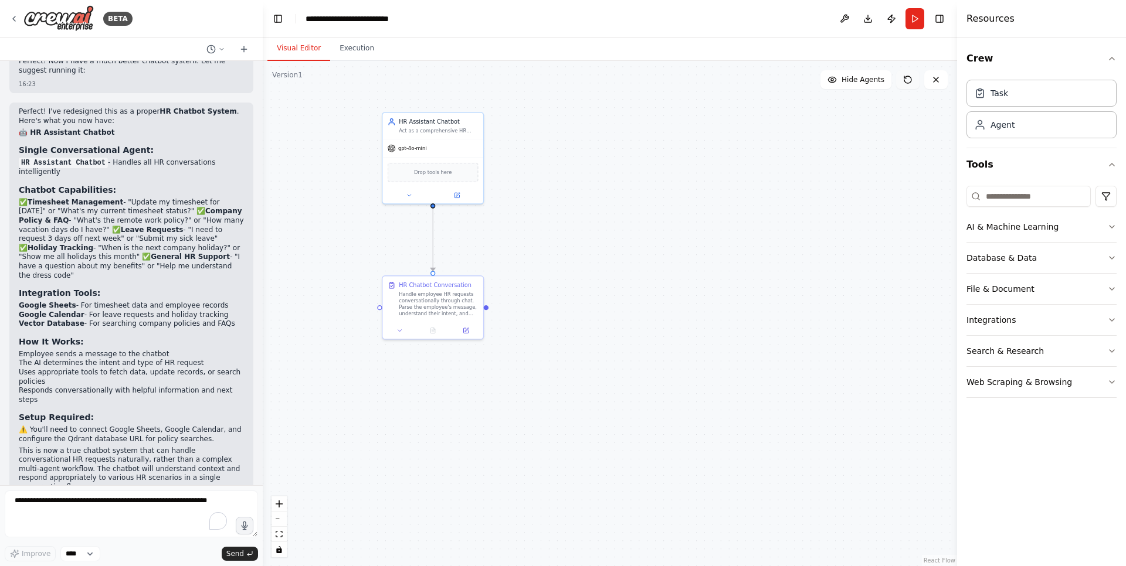
click at [906, 81] on icon at bounding box center [907, 79] width 9 height 9
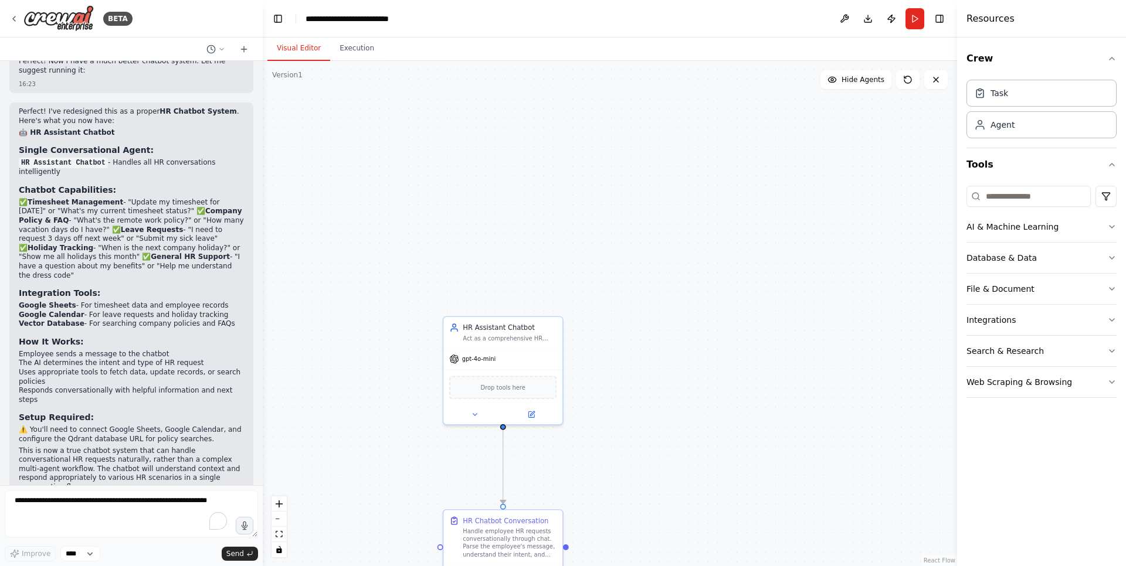
drag, startPoint x: 560, startPoint y: 157, endPoint x: 638, endPoint y: 390, distance: 246.4
click at [638, 390] on div ".deletable-edge-delete-btn { width: 20px; height: 20px; border: 0px solid #ffff…" at bounding box center [610, 313] width 694 height 505
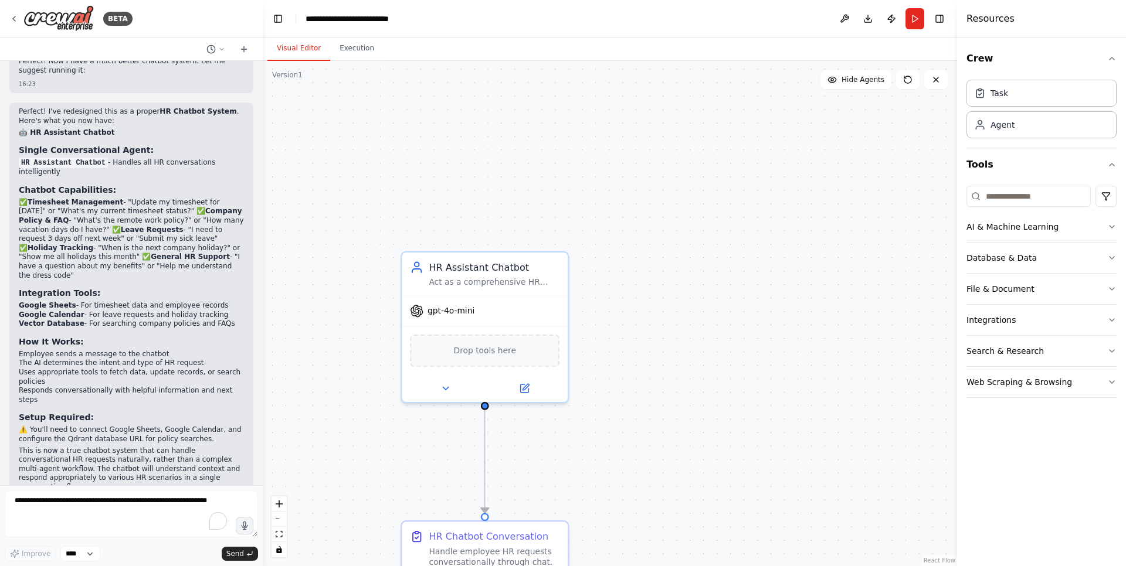
drag, startPoint x: 625, startPoint y: 364, endPoint x: 636, endPoint y: 335, distance: 30.6
click at [636, 335] on div ".deletable-edge-delete-btn { width: 20px; height: 20px; border: 0px solid #ffff…" at bounding box center [610, 313] width 694 height 505
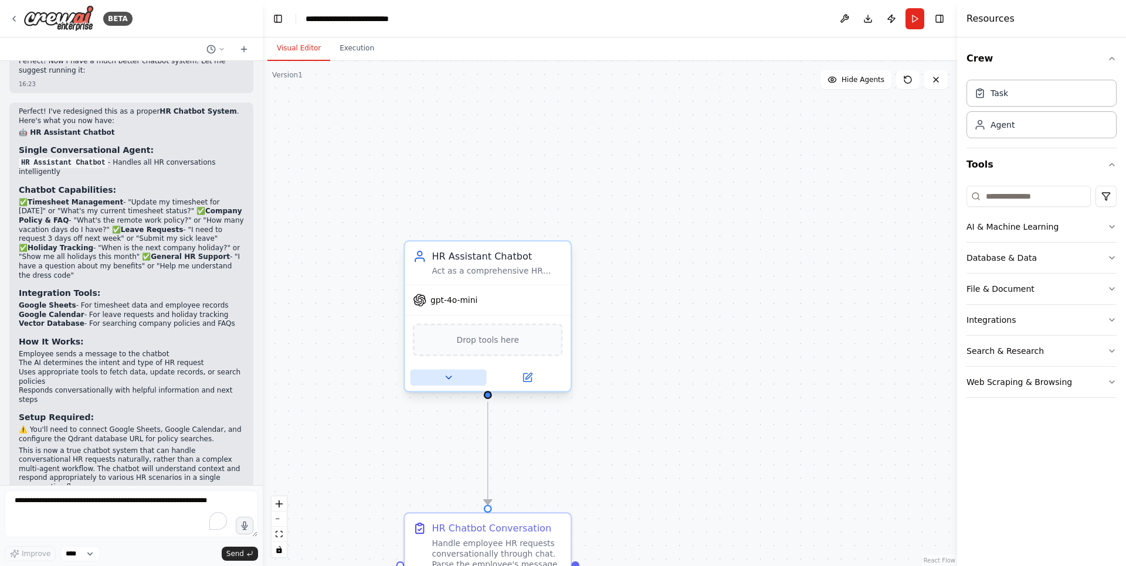
click at [453, 376] on icon at bounding box center [448, 377] width 11 height 11
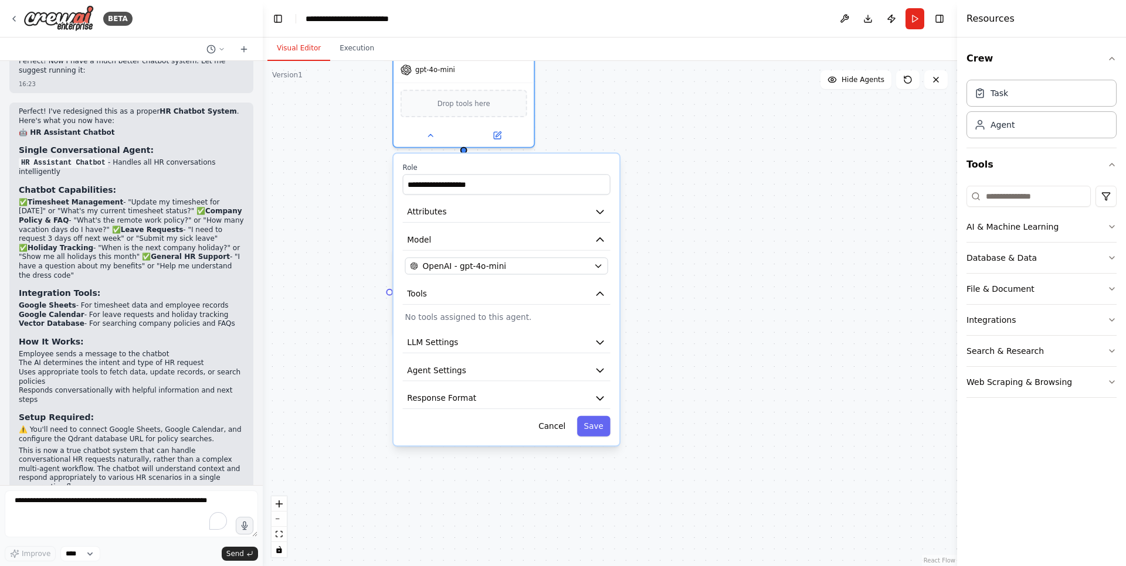
drag, startPoint x: 681, startPoint y: 389, endPoint x: 662, endPoint y: 143, distance: 246.4
click at [662, 143] on div ".deletable-edge-delete-btn { width: 20px; height: 20px; border: 0px solid #ffff…" at bounding box center [610, 313] width 694 height 505
click at [593, 344] on button "LLM Settings" at bounding box center [507, 342] width 208 height 21
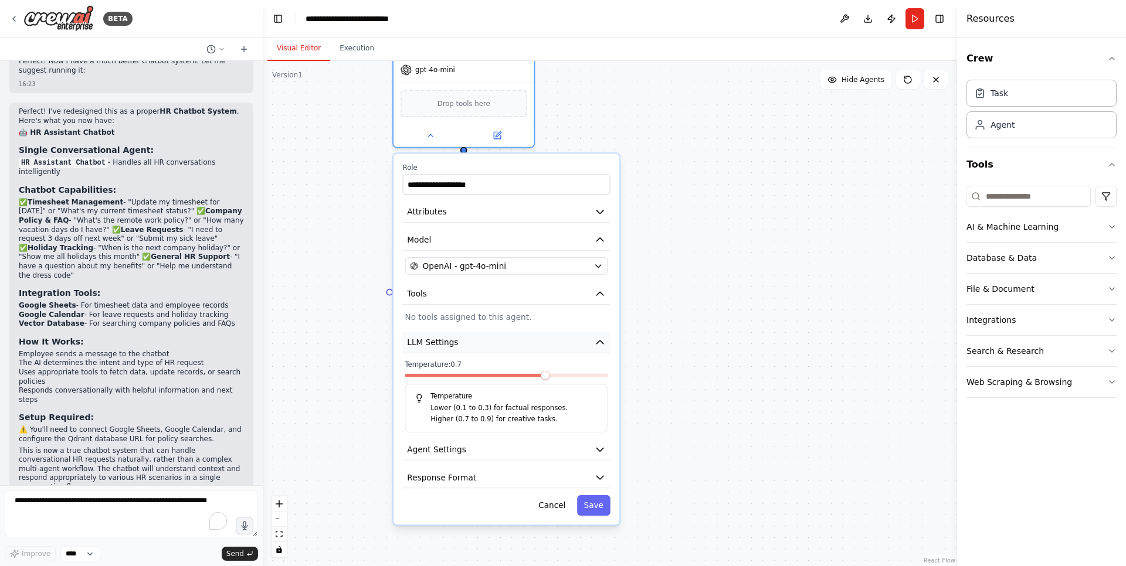
click at [593, 344] on button "LLM Settings" at bounding box center [507, 342] width 208 height 21
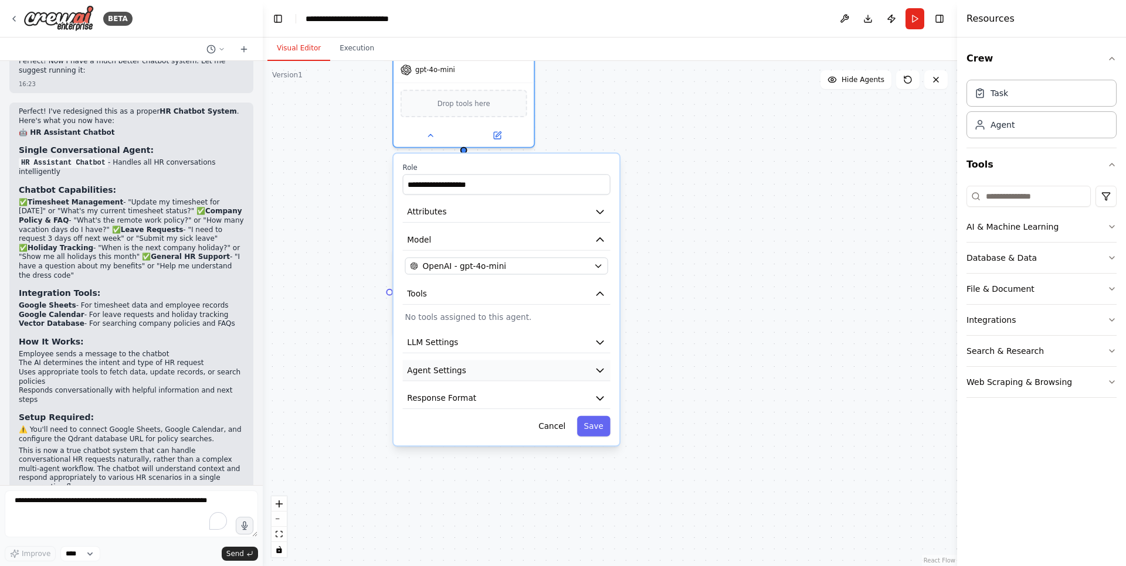
click at [600, 377] on button "Agent Settings" at bounding box center [507, 370] width 208 height 21
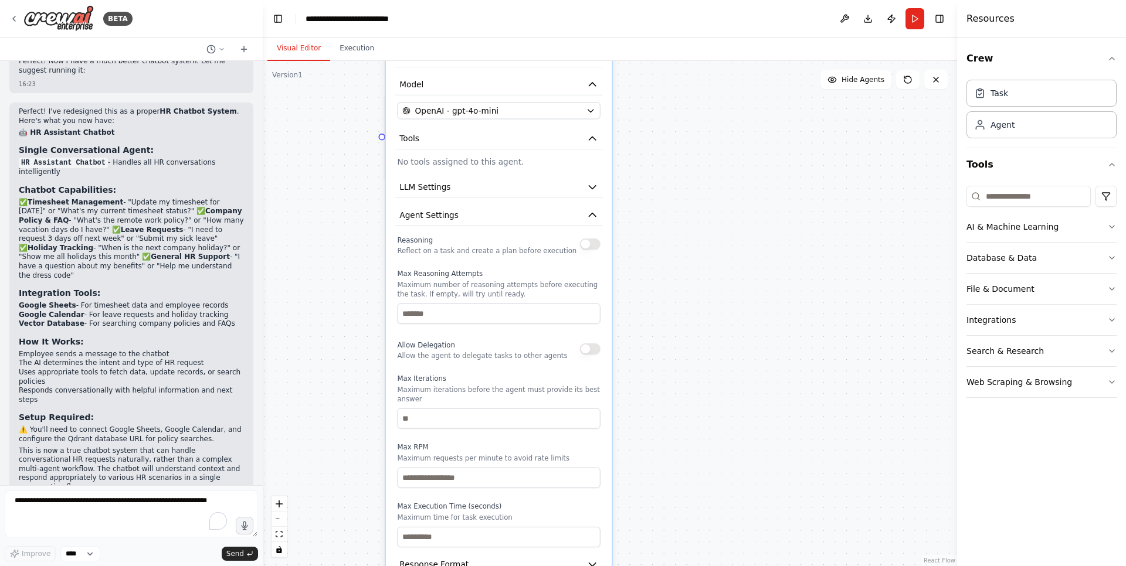
drag, startPoint x: 720, startPoint y: 438, endPoint x: 712, endPoint y: 283, distance: 155.5
click at [712, 283] on div ".deletable-edge-delete-btn { width: 20px; height: 20px; border: 0px solid #ffff…" at bounding box center [610, 313] width 694 height 505
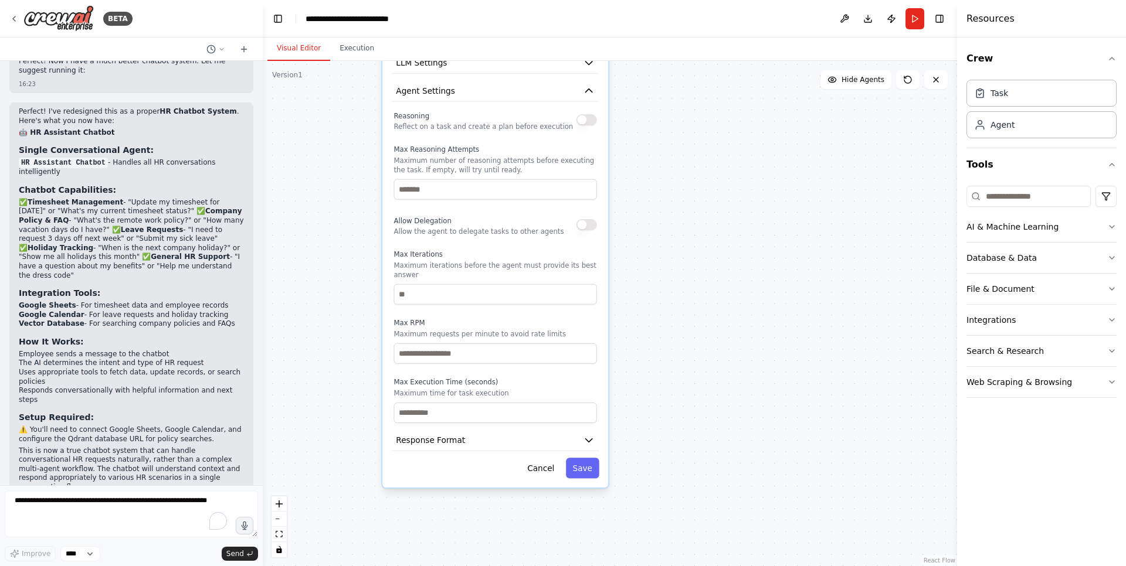
drag, startPoint x: 696, startPoint y: 430, endPoint x: 693, endPoint y: 306, distance: 124.3
click at [693, 306] on div ".deletable-edge-delete-btn { width: 20px; height: 20px; border: 0px solid #ffff…" at bounding box center [610, 313] width 694 height 505
click at [596, 436] on button "Response Format" at bounding box center [496, 440] width 208 height 21
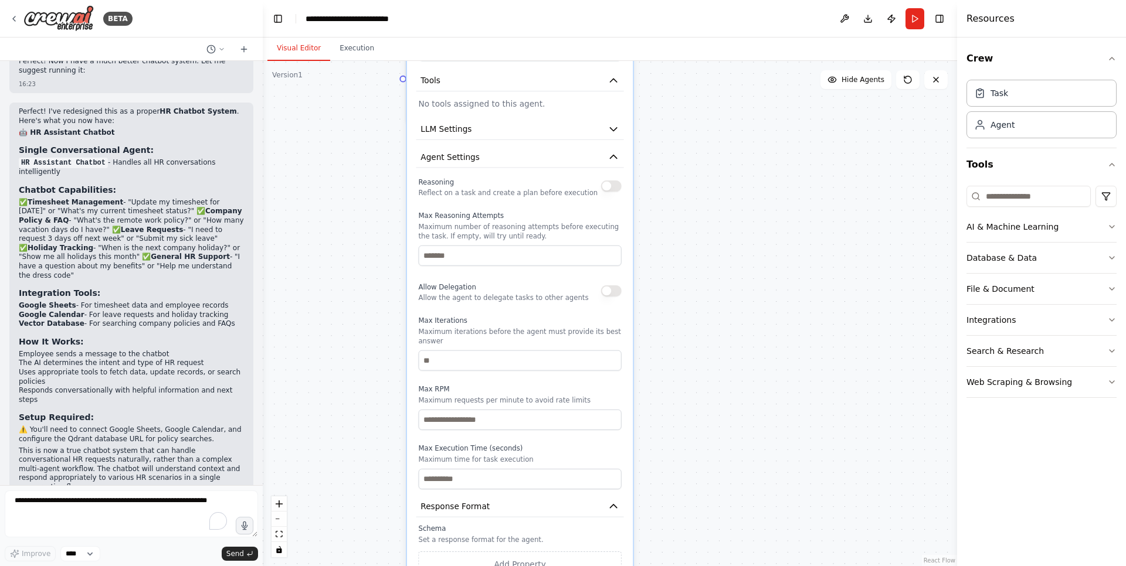
drag, startPoint x: 713, startPoint y: 444, endPoint x: 743, endPoint y: 539, distance: 98.8
click at [744, 543] on div ".deletable-edge-delete-btn { width: 20px; height: 20px; border: 0px solid #ffff…" at bounding box center [610, 313] width 694 height 505
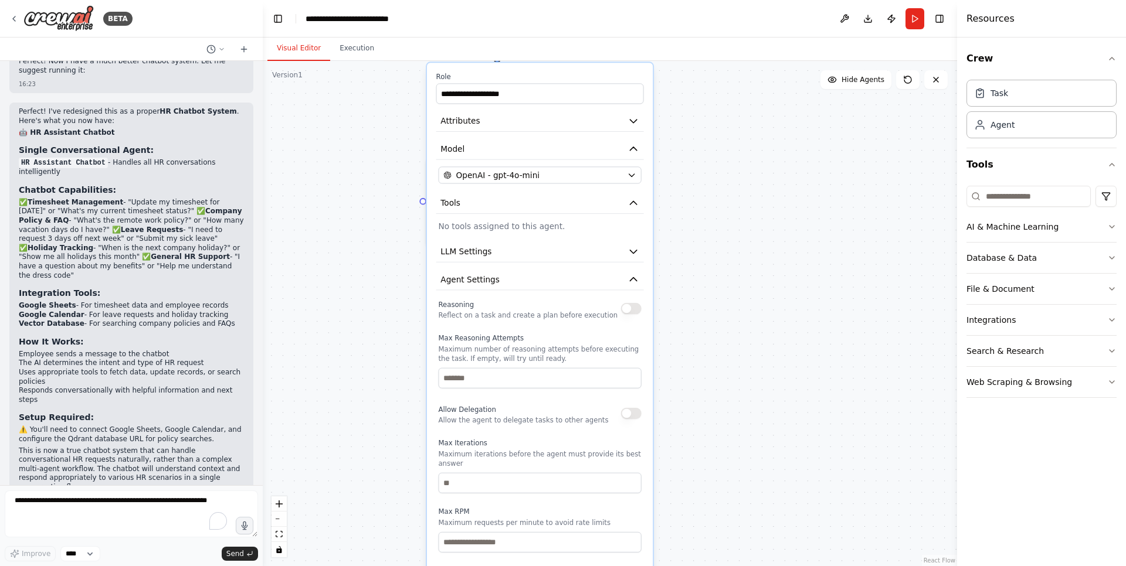
drag, startPoint x: 681, startPoint y: 274, endPoint x: 696, endPoint y: 434, distance: 160.8
click at [696, 434] on div ".deletable-edge-delete-btn { width: 20px; height: 20px; border: 0px solid #ffff…" at bounding box center [610, 313] width 694 height 505
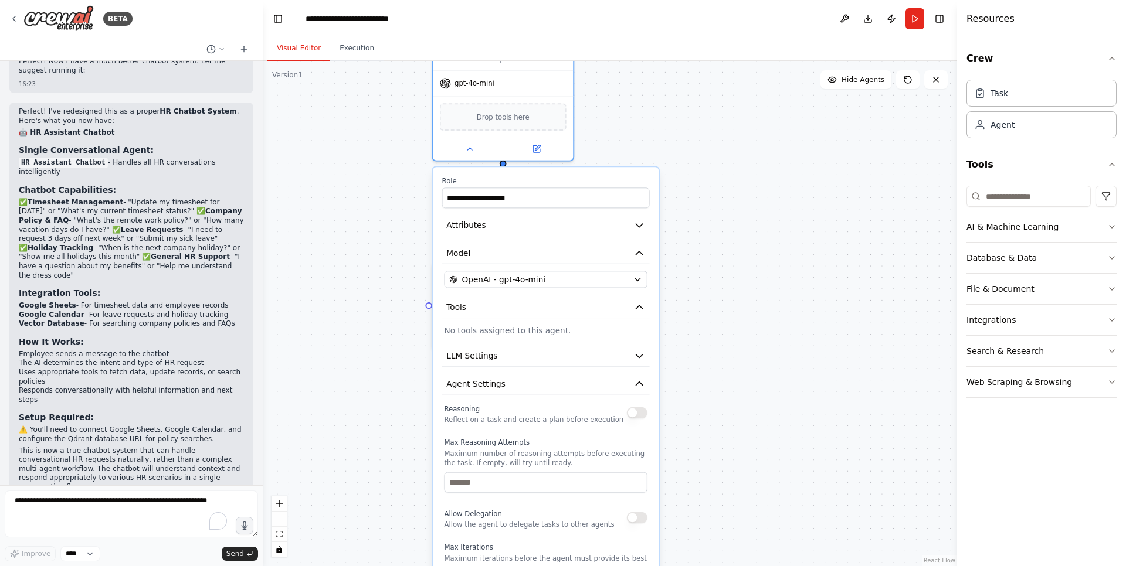
drag, startPoint x: 700, startPoint y: 334, endPoint x: 705, endPoint y: 368, distance: 34.3
click at [705, 368] on div ".deletable-edge-delete-btn { width: 20px; height: 20px; border: 0px solid #ffff…" at bounding box center [610, 313] width 694 height 505
click at [641, 311] on icon "button" at bounding box center [638, 307] width 11 height 11
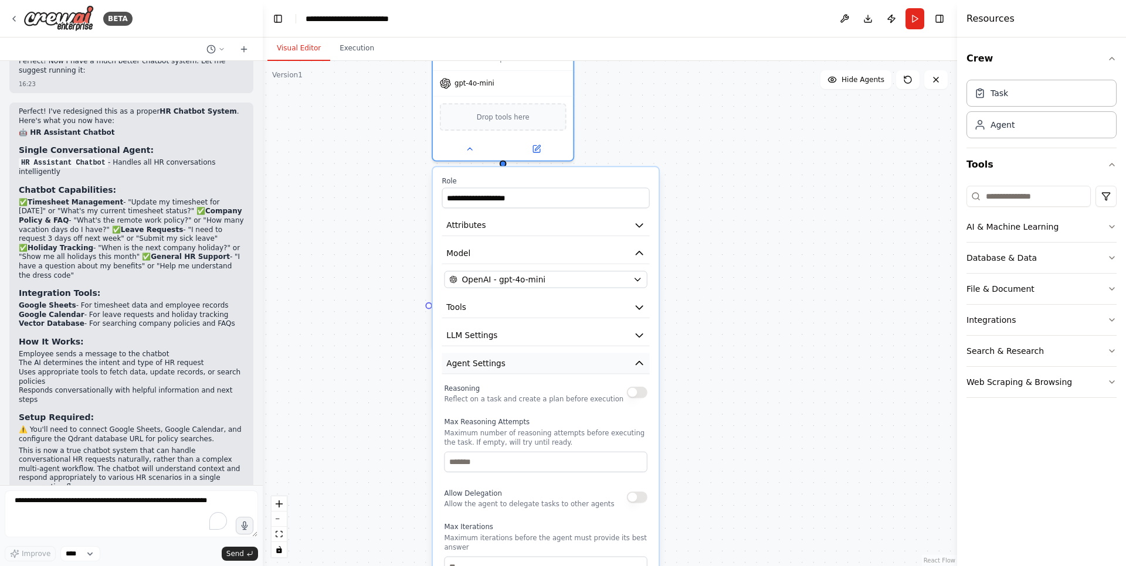
click at [636, 356] on button "Agent Settings" at bounding box center [546, 363] width 208 height 21
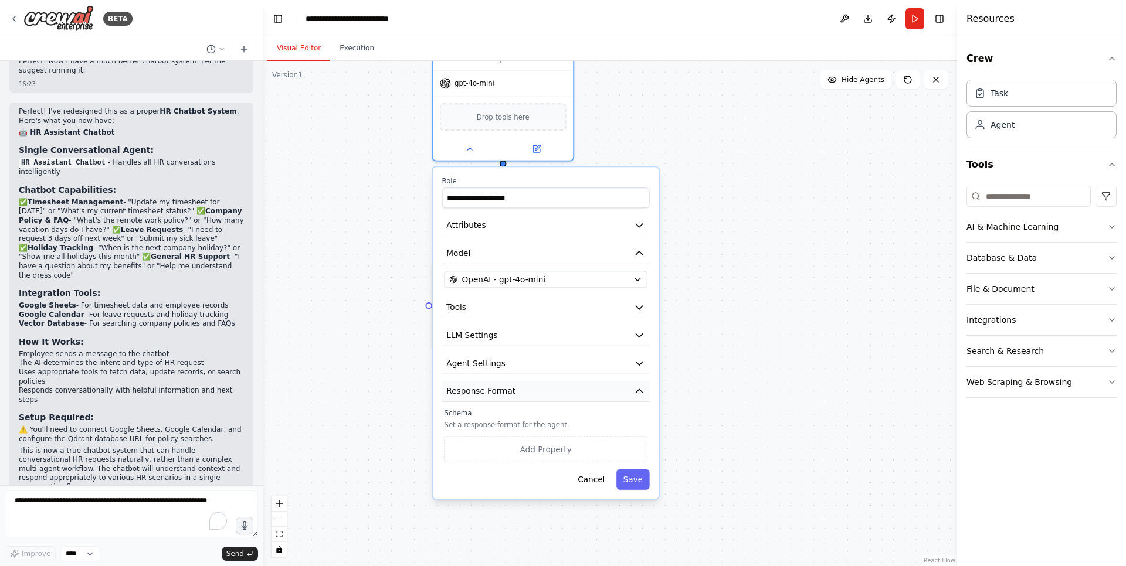
click at [634, 388] on icon "button" at bounding box center [638, 391] width 11 height 11
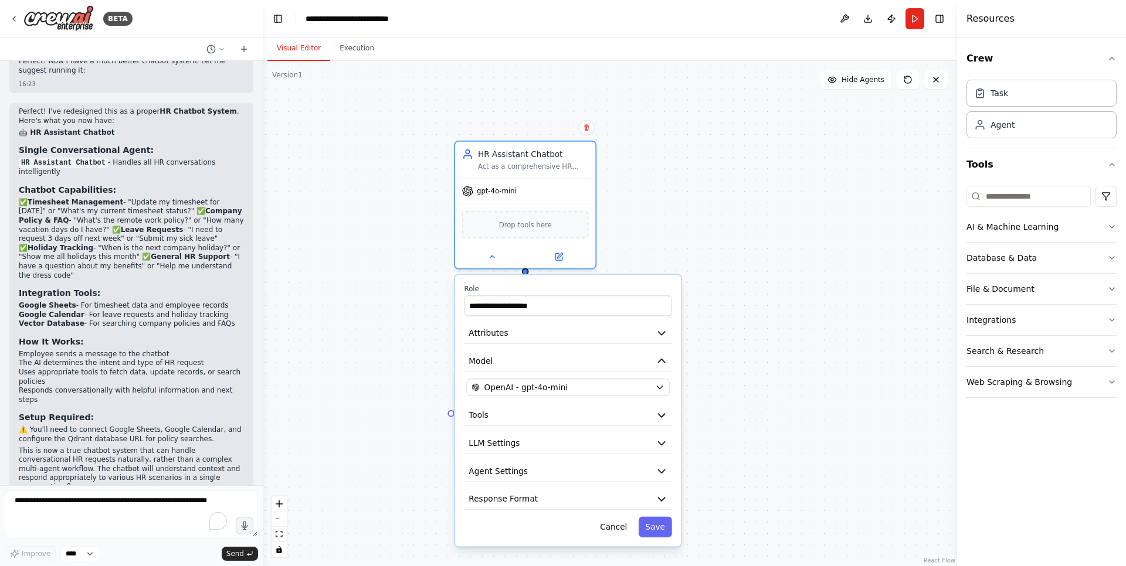
drag, startPoint x: 700, startPoint y: 266, endPoint x: 722, endPoint y: 373, distance: 110.1
click at [722, 373] on div ".deletable-edge-delete-btn { width: 20px; height: 20px; border: 0px solid #ffff…" at bounding box center [610, 313] width 694 height 505
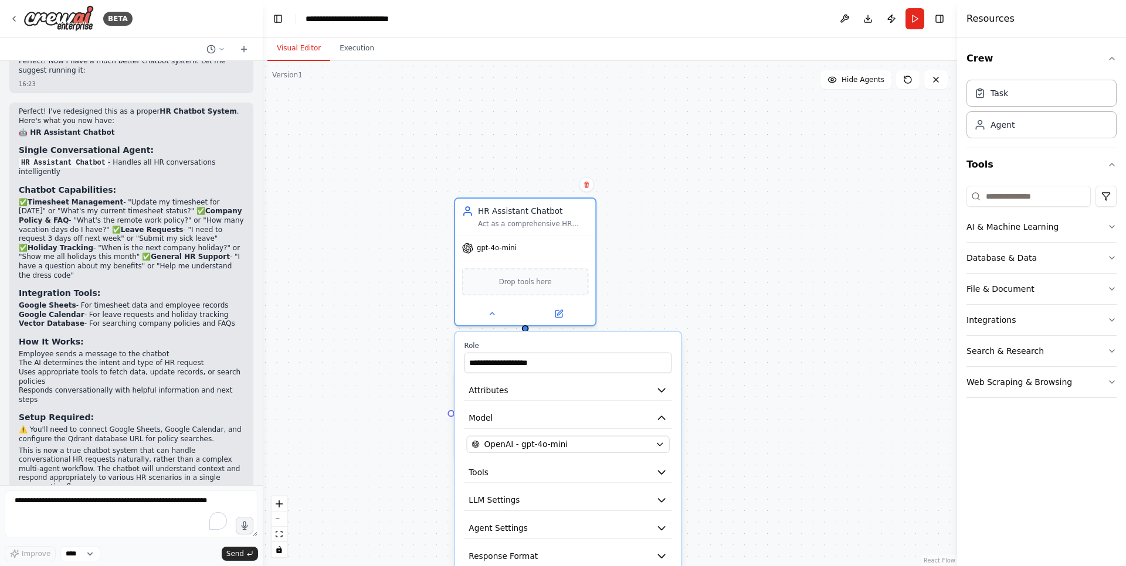
drag, startPoint x: 540, startPoint y: 277, endPoint x: 542, endPoint y: 335, distance: 58.0
click at [542, 335] on div "**********" at bounding box center [568, 467] width 226 height 271
click at [577, 208] on div "HR Assistant Chatbot" at bounding box center [533, 208] width 111 height 11
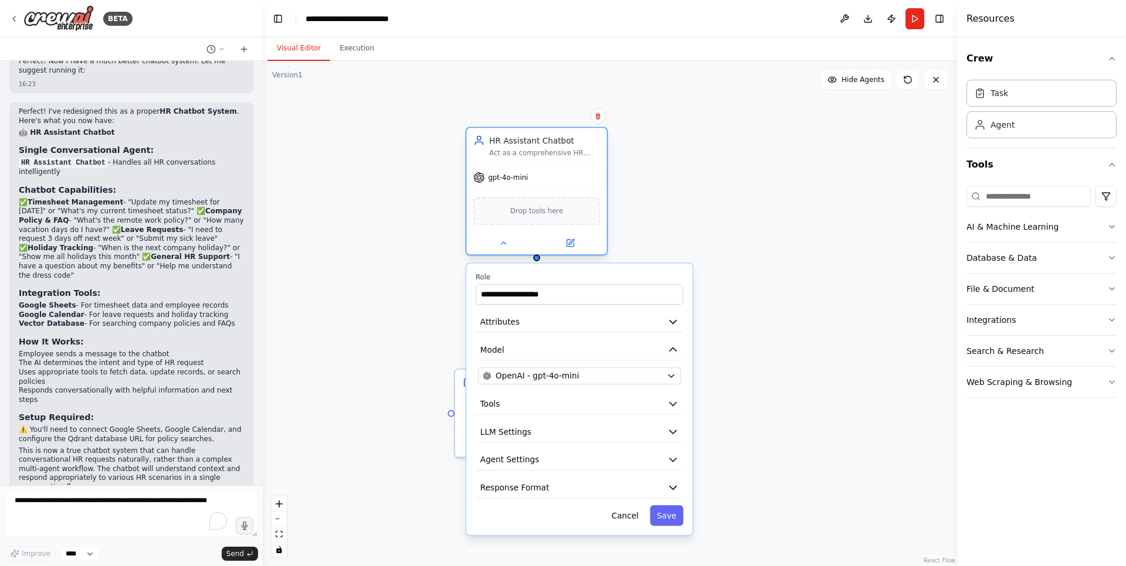
drag, startPoint x: 577, startPoint y: 208, endPoint x: 587, endPoint y: 130, distance: 78.1
click at [587, 130] on div "HR Assistant Chatbot Act as a comprehensive HR chatbot that can handle various …" at bounding box center [536, 146] width 140 height 36
click at [572, 244] on icon at bounding box center [569, 243] width 7 height 7
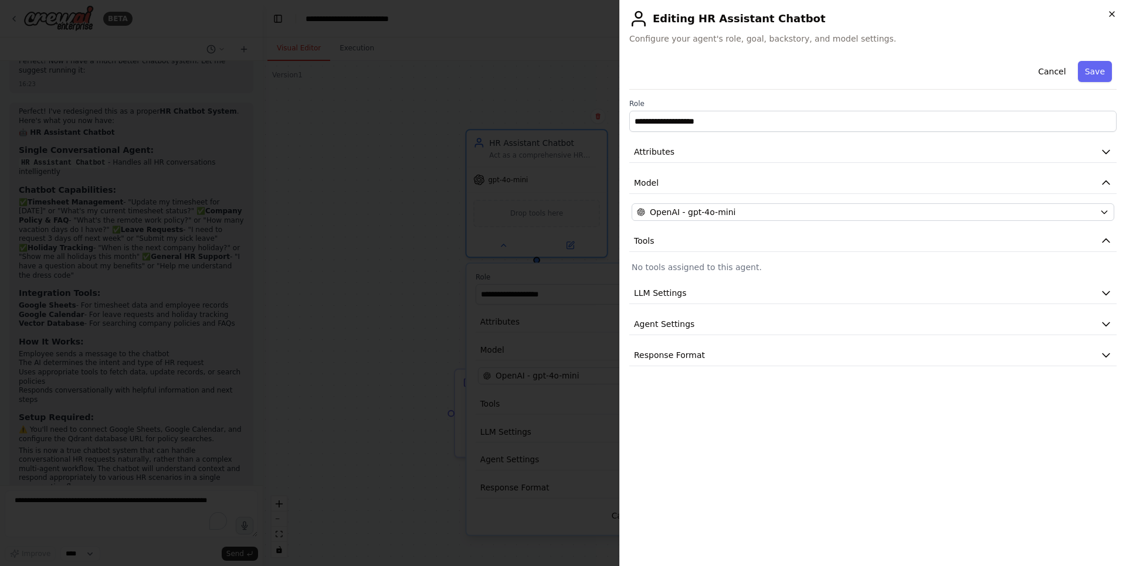
click at [1114, 16] on icon "button" at bounding box center [1111, 13] width 9 height 9
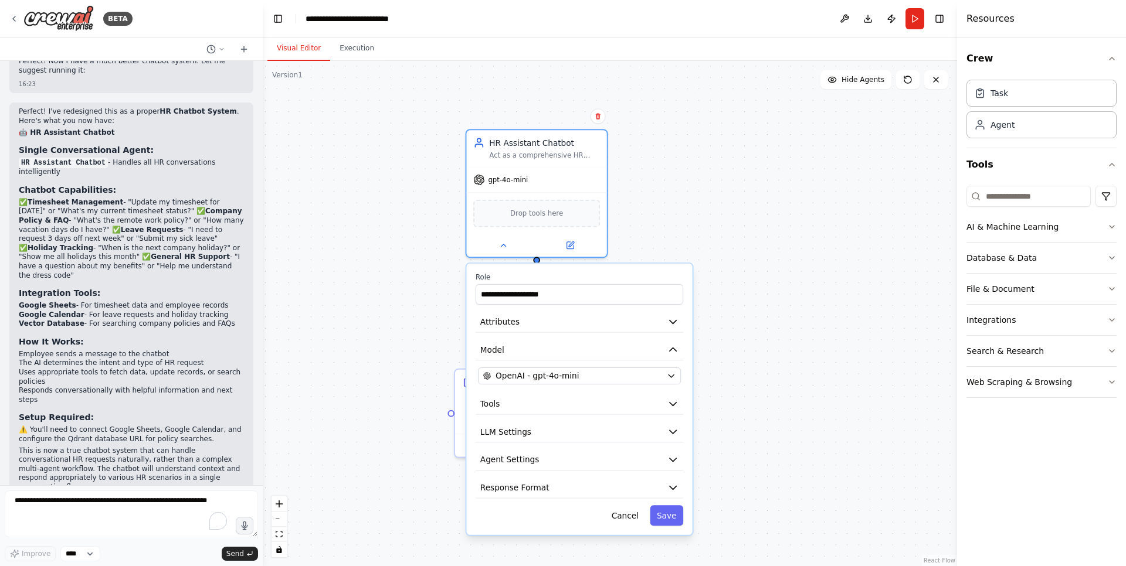
click at [759, 292] on div ".deletable-edge-delete-btn { width: 20px; height: 20px; border: 0px solid #ffff…" at bounding box center [610, 313] width 694 height 505
click at [505, 244] on icon at bounding box center [503, 243] width 5 height 2
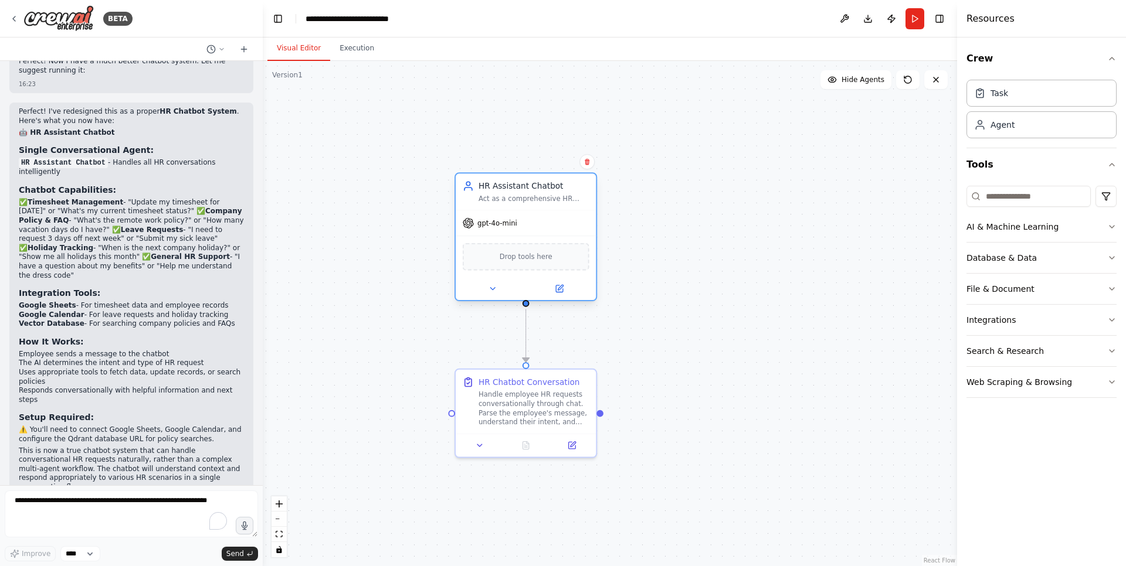
drag, startPoint x: 573, startPoint y: 137, endPoint x: 560, endPoint y: 178, distance: 43.6
click at [560, 178] on div "HR Assistant Chatbot Act as a comprehensive HR chatbot that can handle various …" at bounding box center [525, 192] width 140 height 36
click at [685, 405] on div ".deletable-edge-delete-btn { width: 20px; height: 20px; border: 0px solid #ffff…" at bounding box center [610, 313] width 694 height 505
click at [477, 444] on icon at bounding box center [479, 442] width 9 height 9
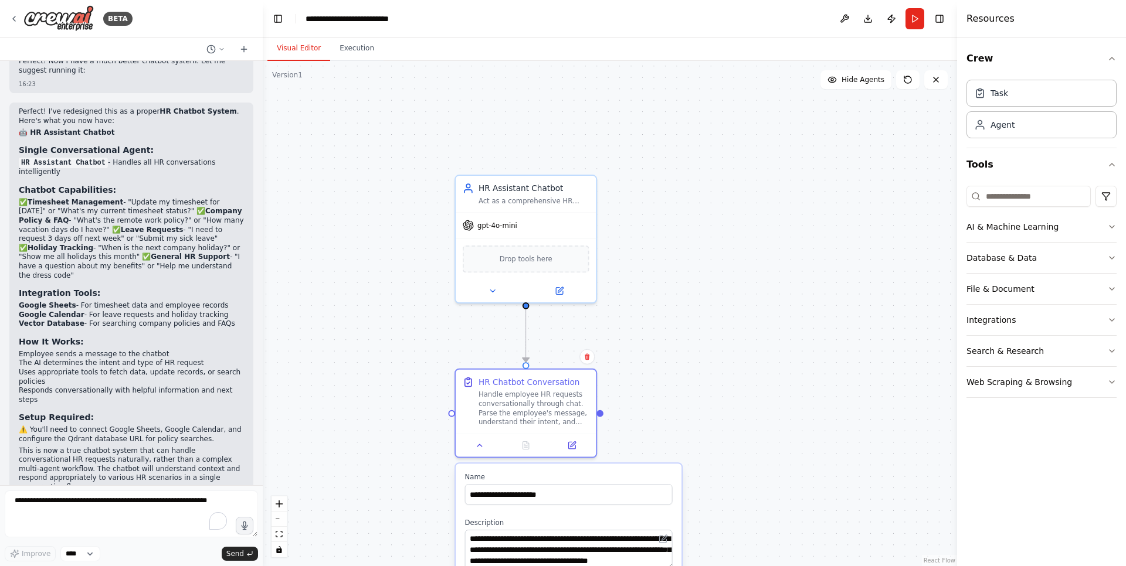
click at [739, 354] on div ".deletable-edge-delete-btn { width: 20px; height: 20px; border: 0px solid #ffff…" at bounding box center [610, 313] width 694 height 505
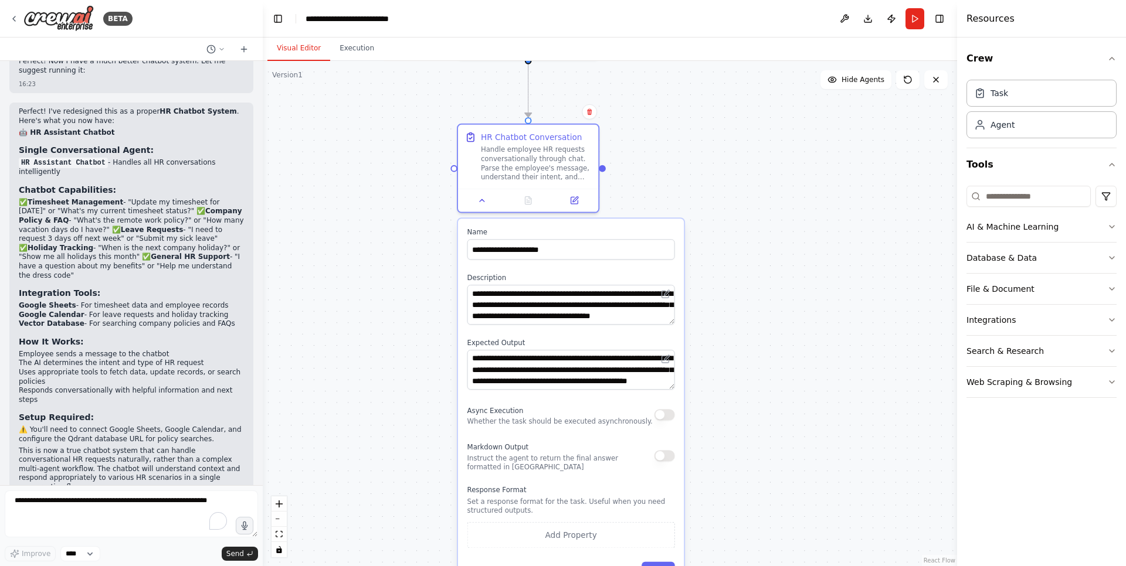
drag, startPoint x: 747, startPoint y: 410, endPoint x: 749, endPoint y: 166, distance: 244.5
click at [749, 166] on div ".deletable-edge-delete-btn { width: 20px; height: 20px; border: 0px solid #ffff…" at bounding box center [610, 313] width 694 height 505
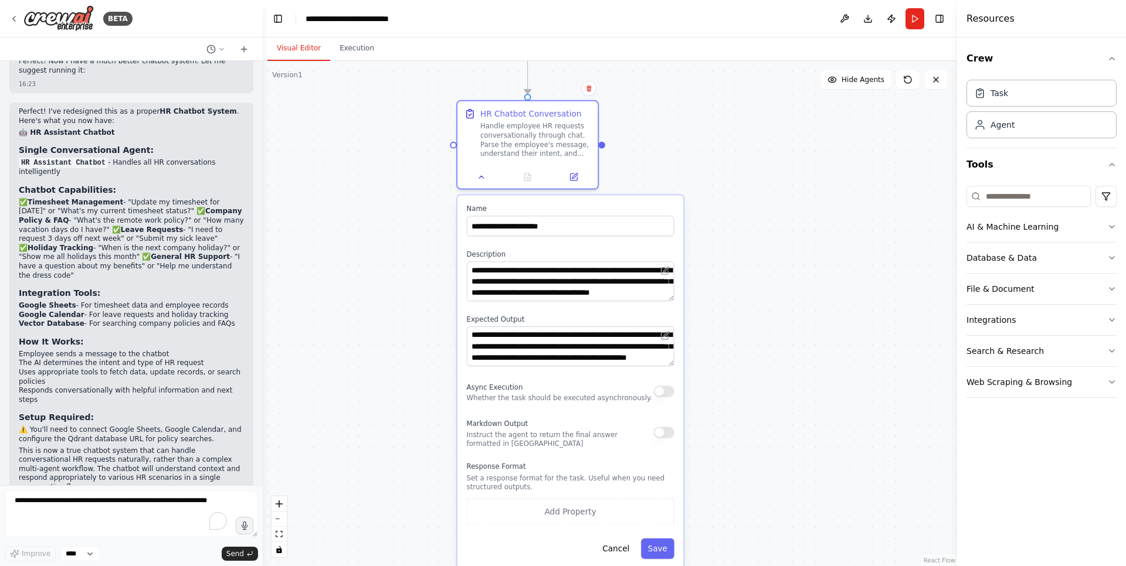
drag, startPoint x: 766, startPoint y: 455, endPoint x: 764, endPoint y: 440, distance: 15.3
click at [764, 440] on div ".deletable-edge-delete-btn { width: 20px; height: 20px; border: 0px solid #ffff…" at bounding box center [610, 313] width 694 height 505
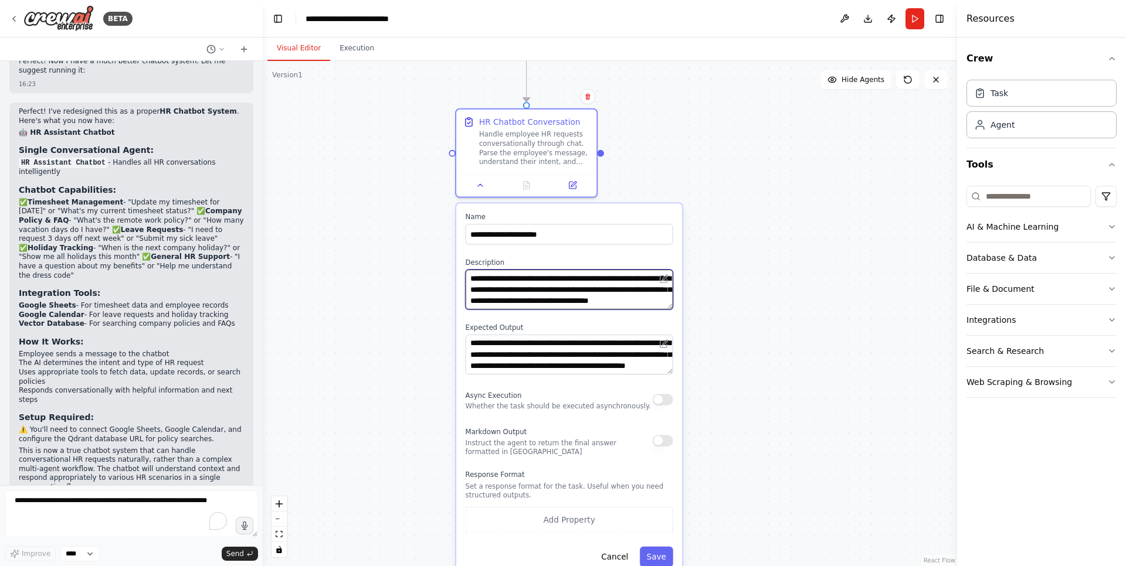
click at [630, 296] on textarea "**********" at bounding box center [569, 290] width 208 height 40
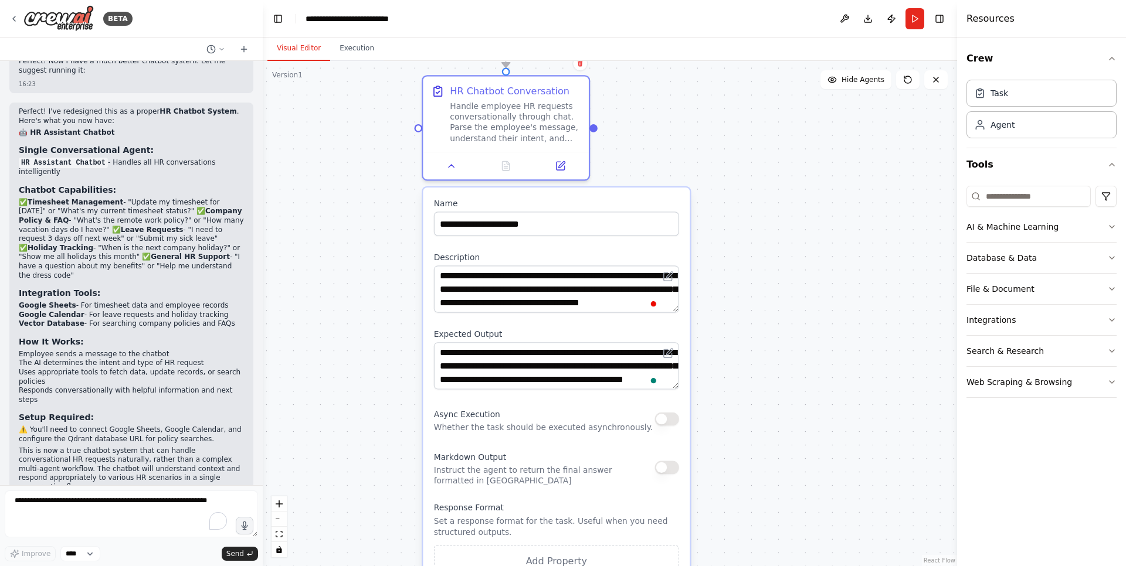
click at [783, 387] on div ".deletable-edge-delete-btn { width: 20px; height: 20px; border: 0px solid #ffff…" at bounding box center [610, 313] width 694 height 505
click at [453, 171] on button at bounding box center [452, 163] width 46 height 16
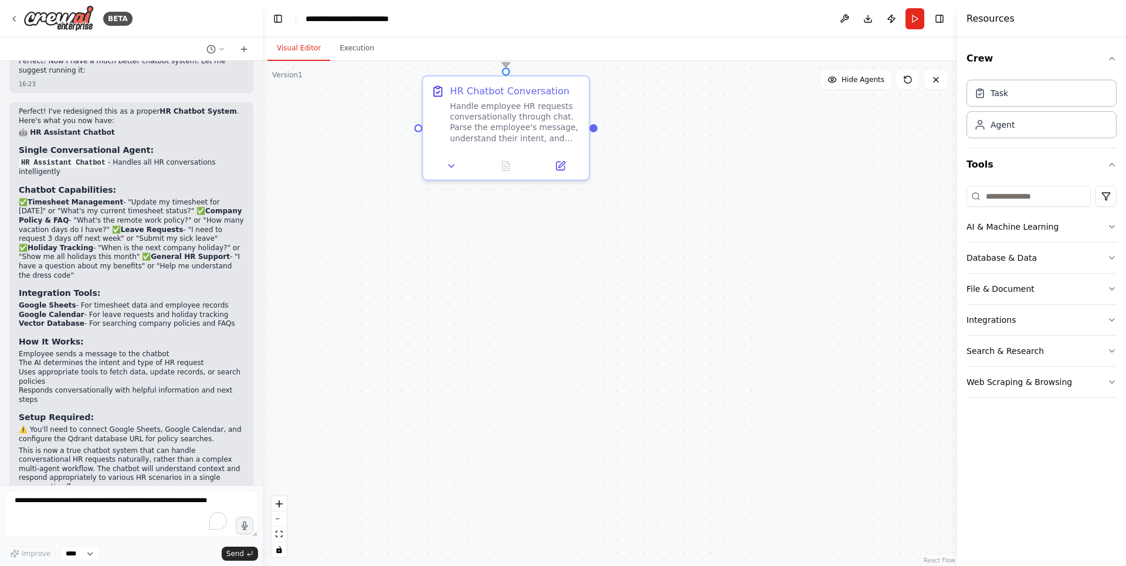
click at [626, 341] on div ".deletable-edge-delete-btn { width: 20px; height: 20px; border: 0px solid #ffff…" at bounding box center [610, 313] width 694 height 505
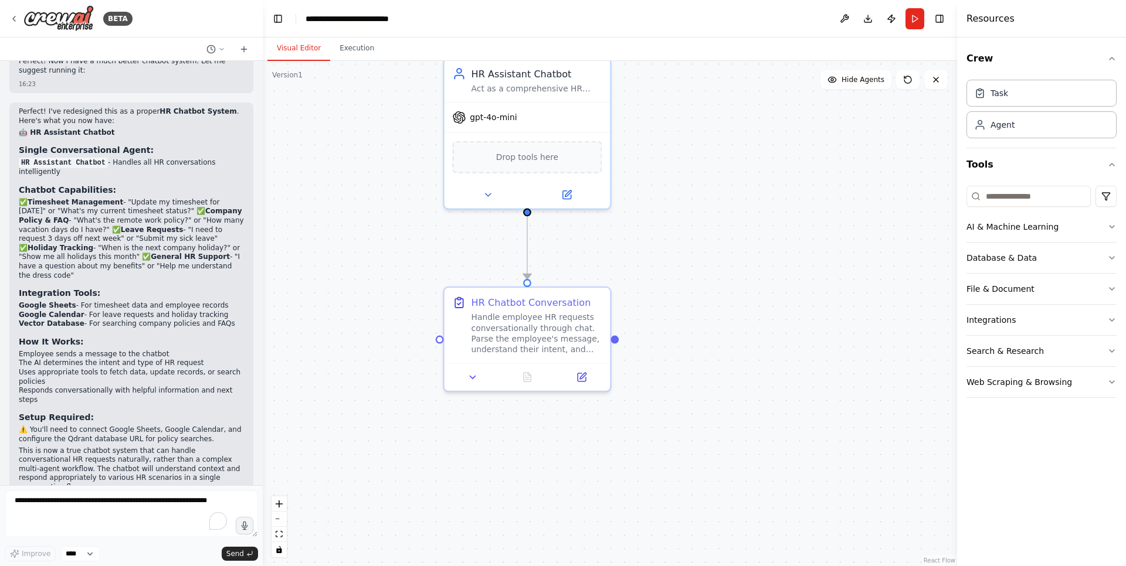
drag, startPoint x: 655, startPoint y: 197, endPoint x: 675, endPoint y: 396, distance: 199.7
click at [675, 396] on div ".deletable-edge-delete-btn { width: 20px; height: 20px; border: 0px solid #ffff…" at bounding box center [610, 313] width 694 height 505
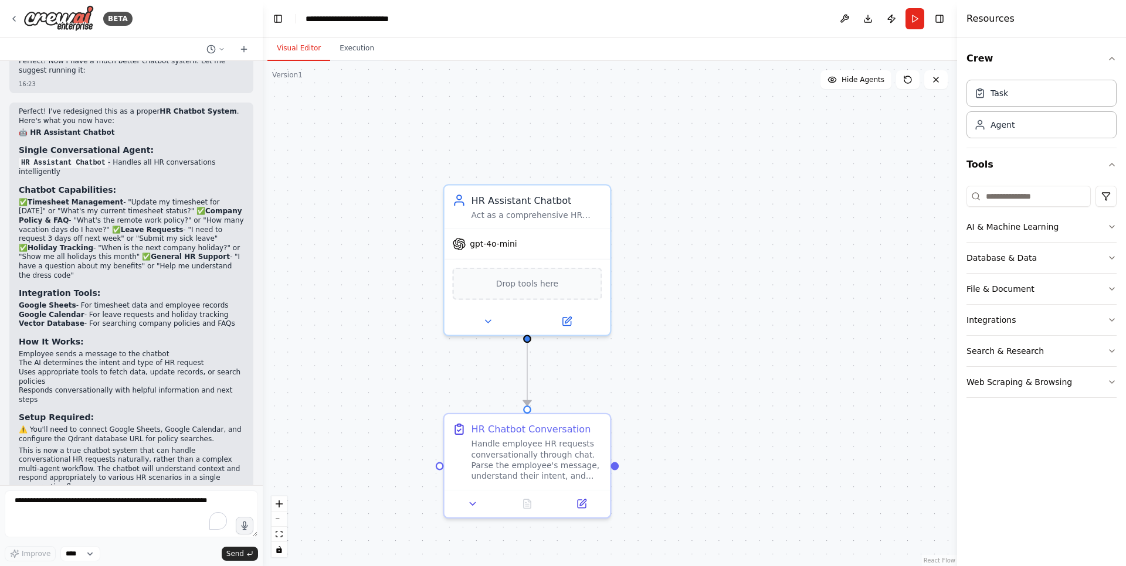
drag, startPoint x: 709, startPoint y: 221, endPoint x: 709, endPoint y: 348, distance: 126.6
click at [709, 348] on div ".deletable-edge-delete-btn { width: 20px; height: 20px; border: 0px solid #ffff…" at bounding box center [610, 313] width 694 height 505
click at [1110, 290] on icon "button" at bounding box center [1111, 288] width 9 height 9
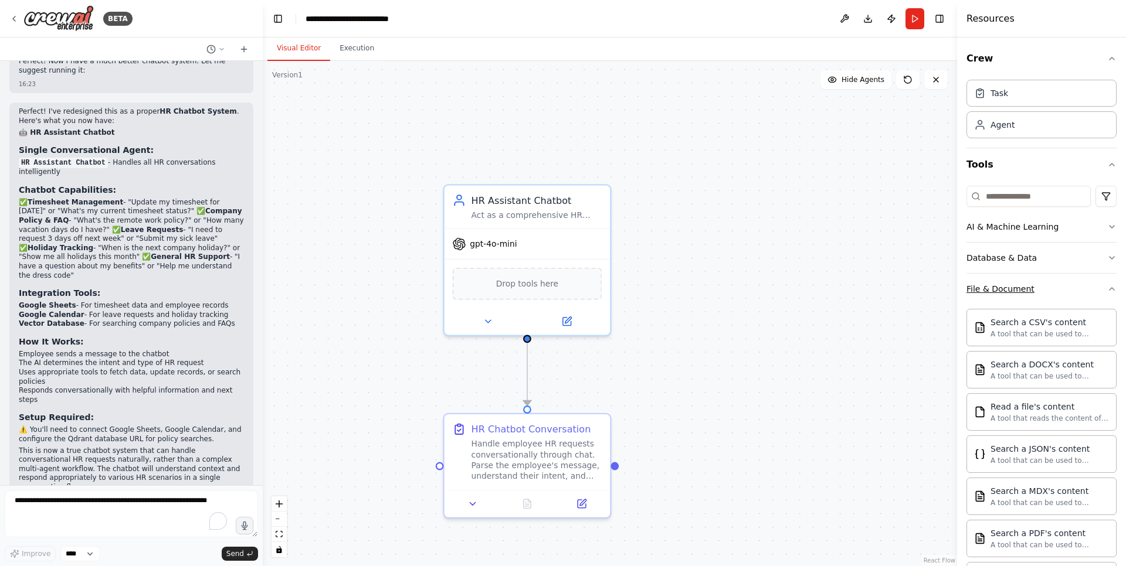
click at [1110, 290] on div "Crew Task Agent Tools AI & Machine Learning Database & Data File & Document Sea…" at bounding box center [1041, 302] width 169 height 529
click at [1107, 286] on icon "button" at bounding box center [1111, 288] width 9 height 9
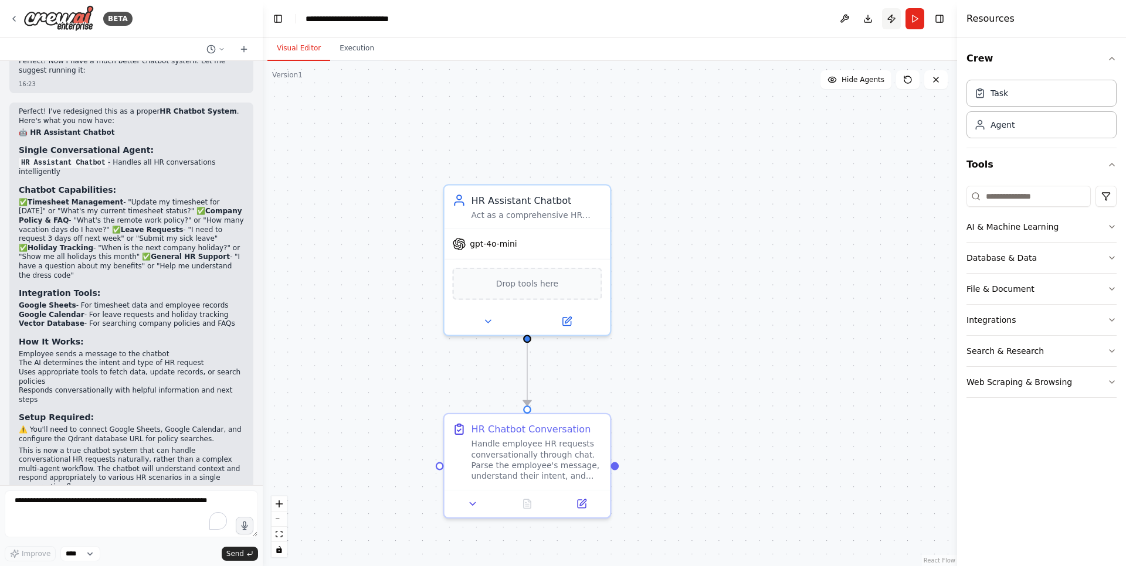
click at [892, 23] on button "Publish" at bounding box center [891, 18] width 19 height 21
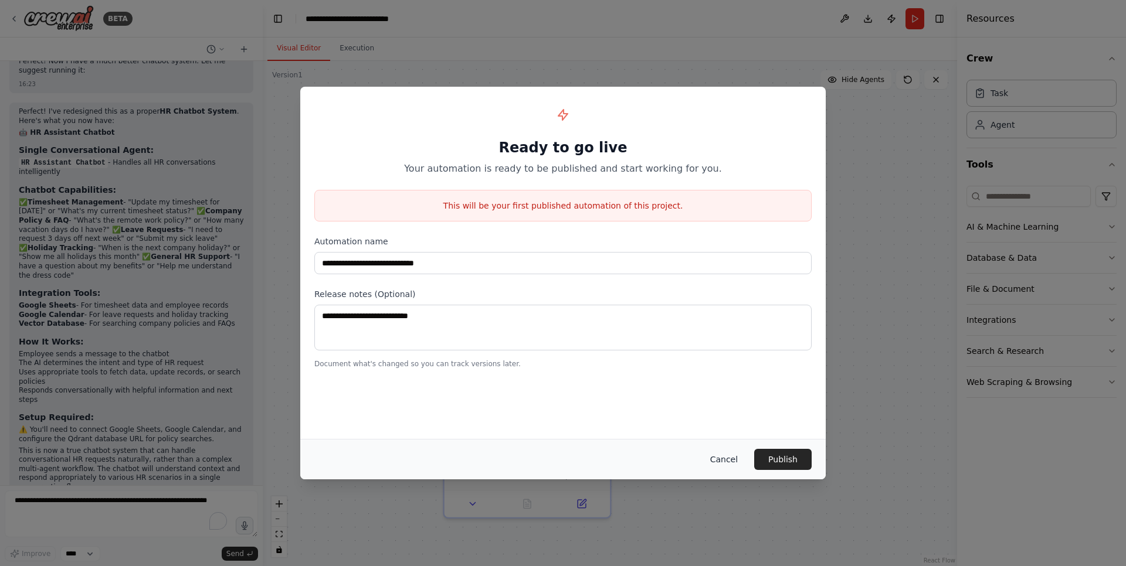
click at [739, 463] on button "Cancel" at bounding box center [724, 459] width 46 height 21
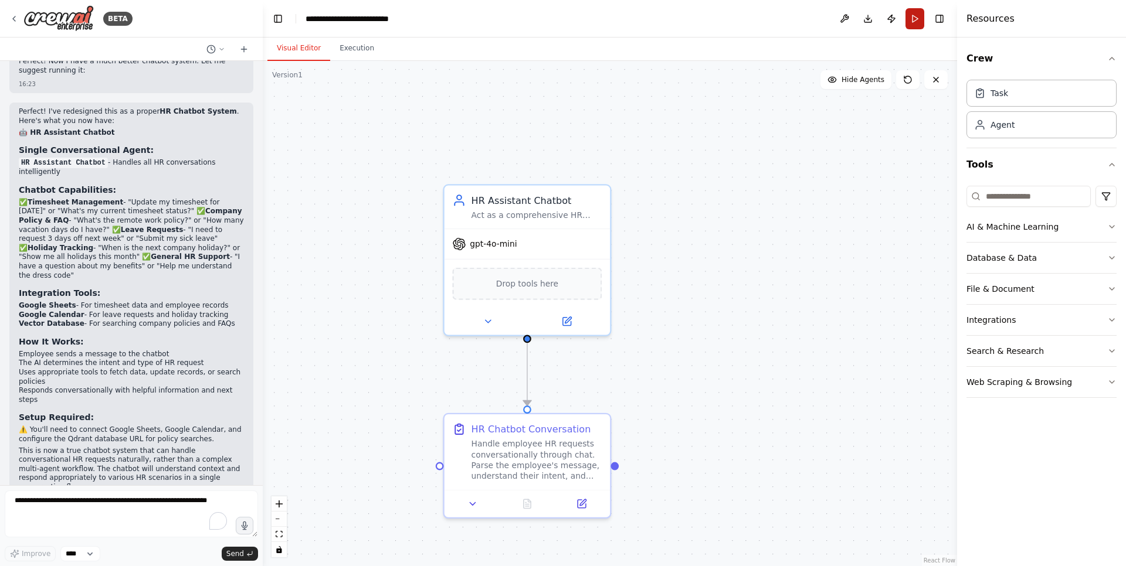
click at [919, 19] on button "Run" at bounding box center [914, 18] width 19 height 21
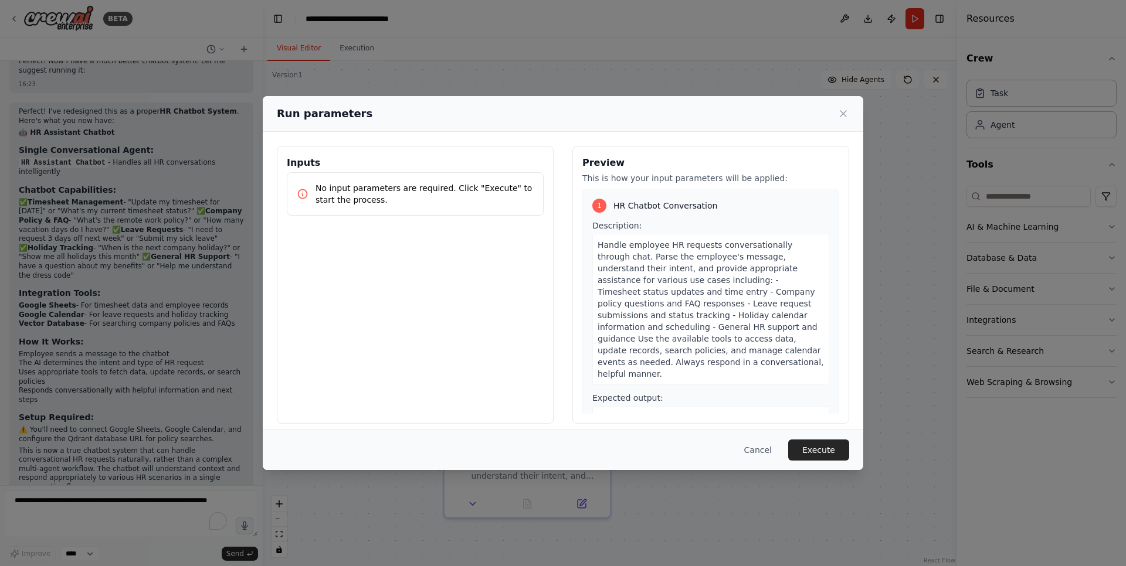
click at [371, 192] on p "No input parameters are required. Click "Execute" to start the process." at bounding box center [424, 193] width 218 height 23
click at [769, 453] on button "Cancel" at bounding box center [758, 450] width 46 height 21
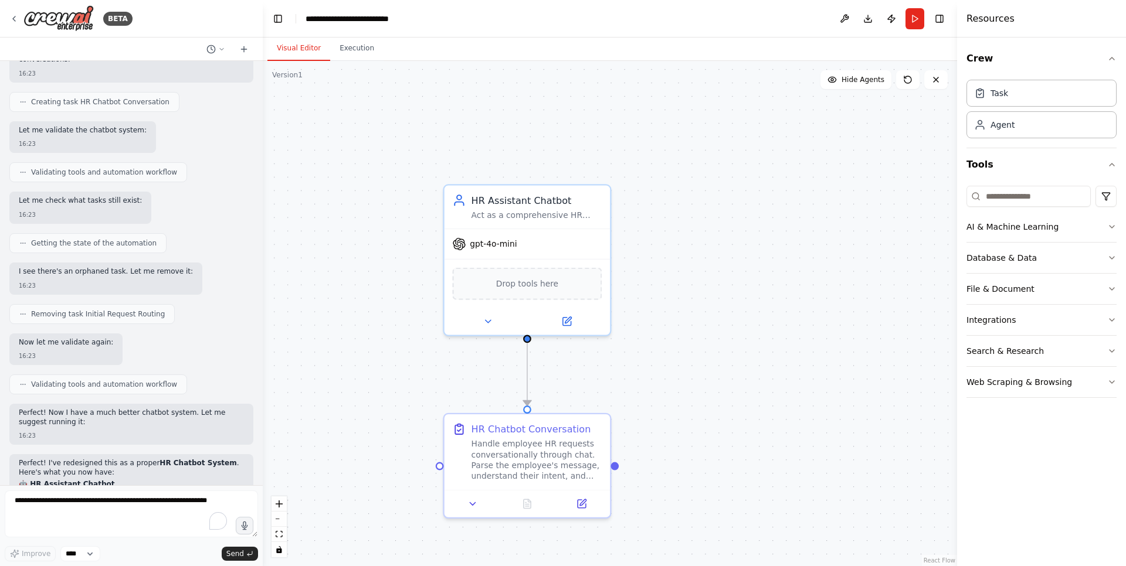
scroll to position [2231, 0]
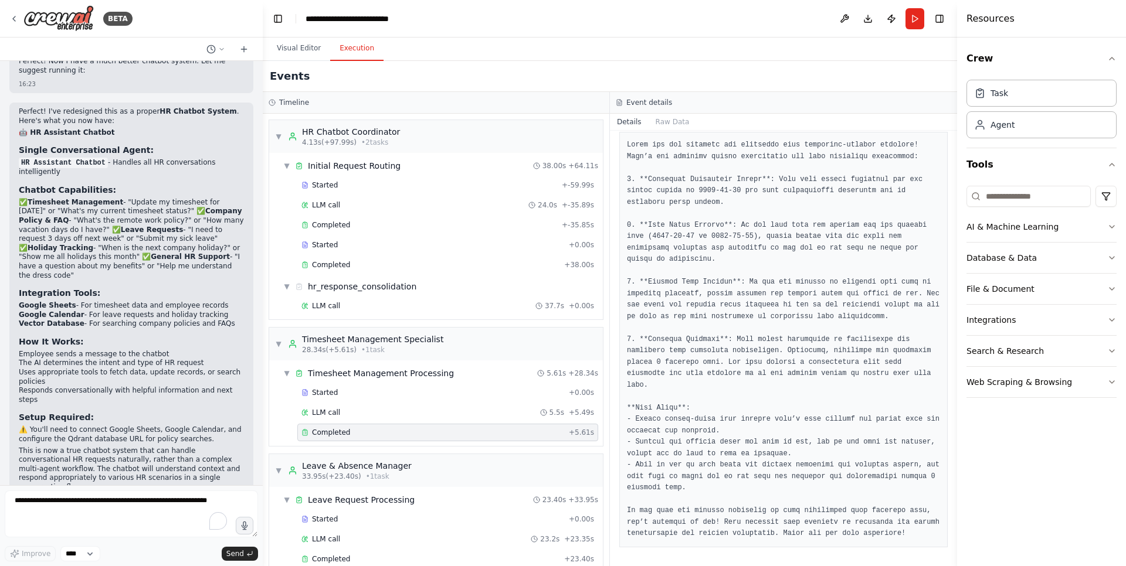
click at [343, 48] on button "Execution" at bounding box center [356, 48] width 53 height 25
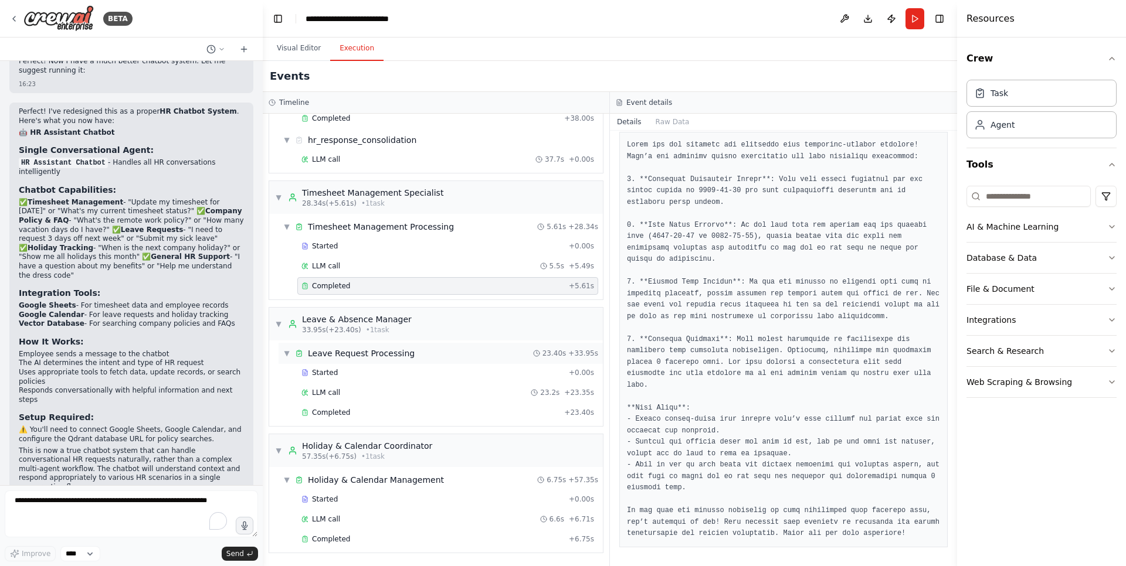
scroll to position [0, 0]
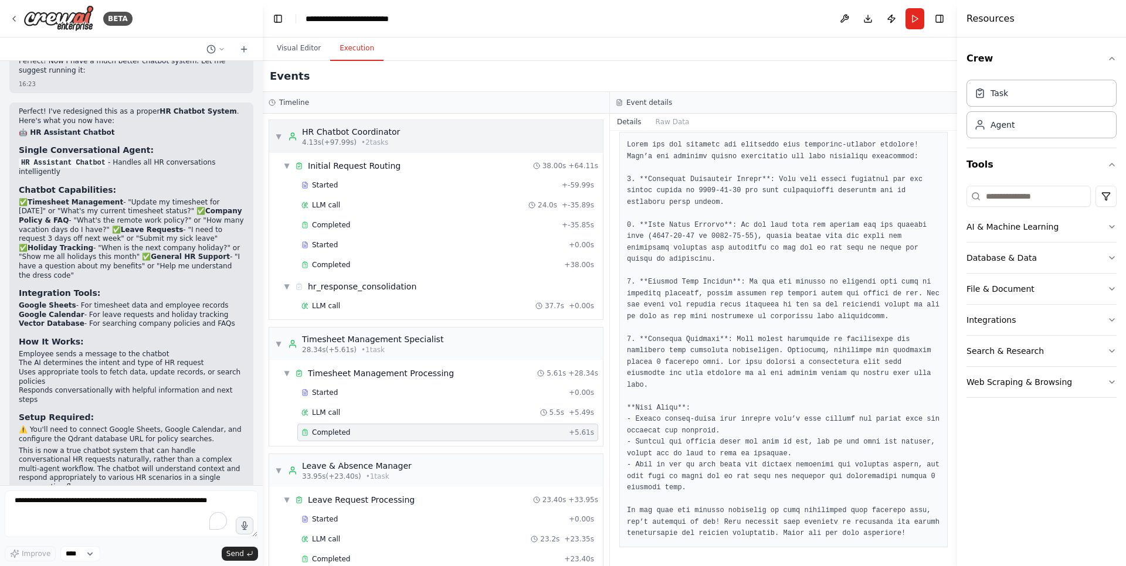
click at [280, 137] on span "▼" at bounding box center [278, 136] width 7 height 9
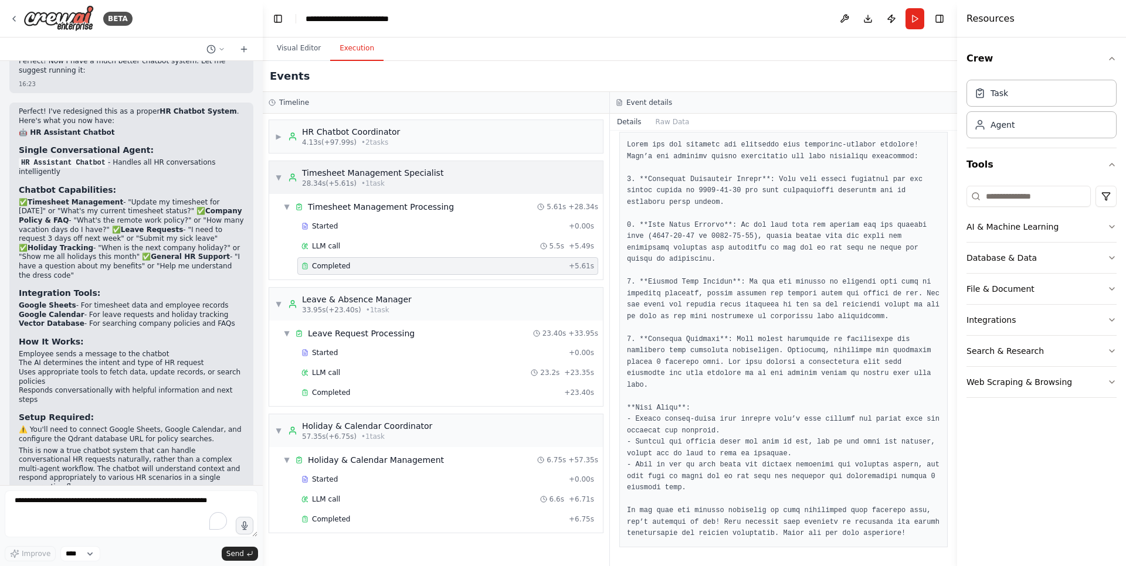
click at [280, 171] on div "▼ Timesheet Management Specialist 28.34s (+5.61s) • 1 task" at bounding box center [359, 177] width 168 height 21
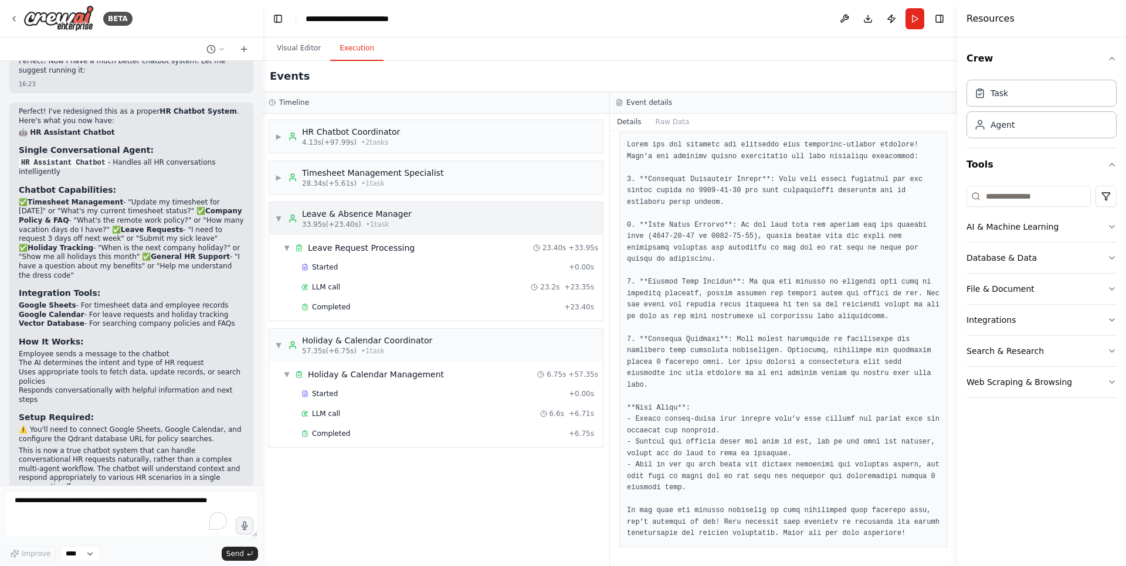
click at [276, 212] on div "▼ Leave & Absence Manager 33.95s (+23.40s) • 1 task" at bounding box center [343, 218] width 137 height 21
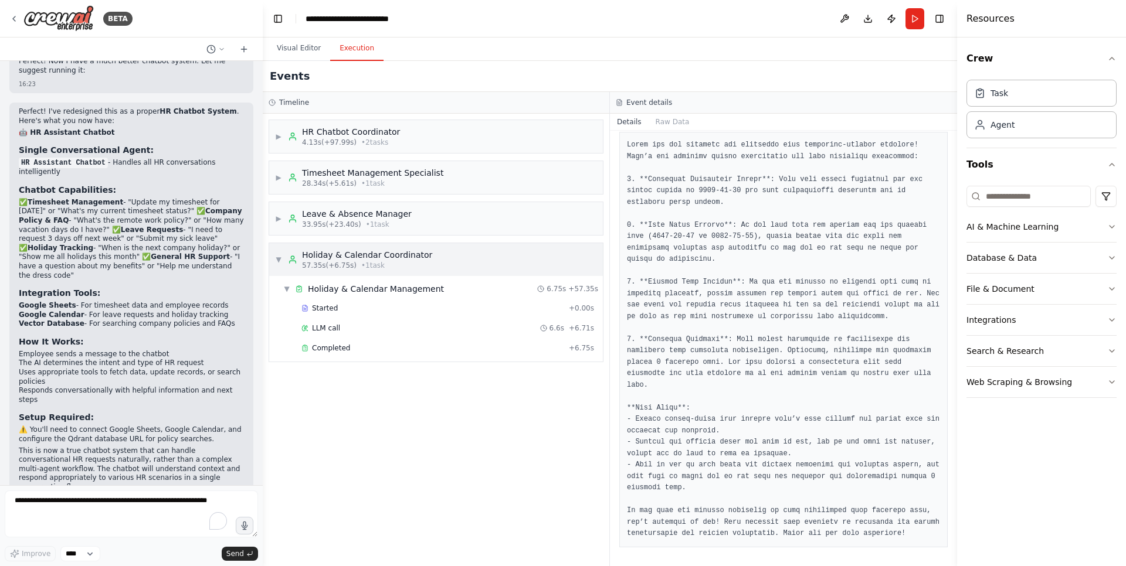
click at [281, 264] on span "▼" at bounding box center [278, 259] width 7 height 9
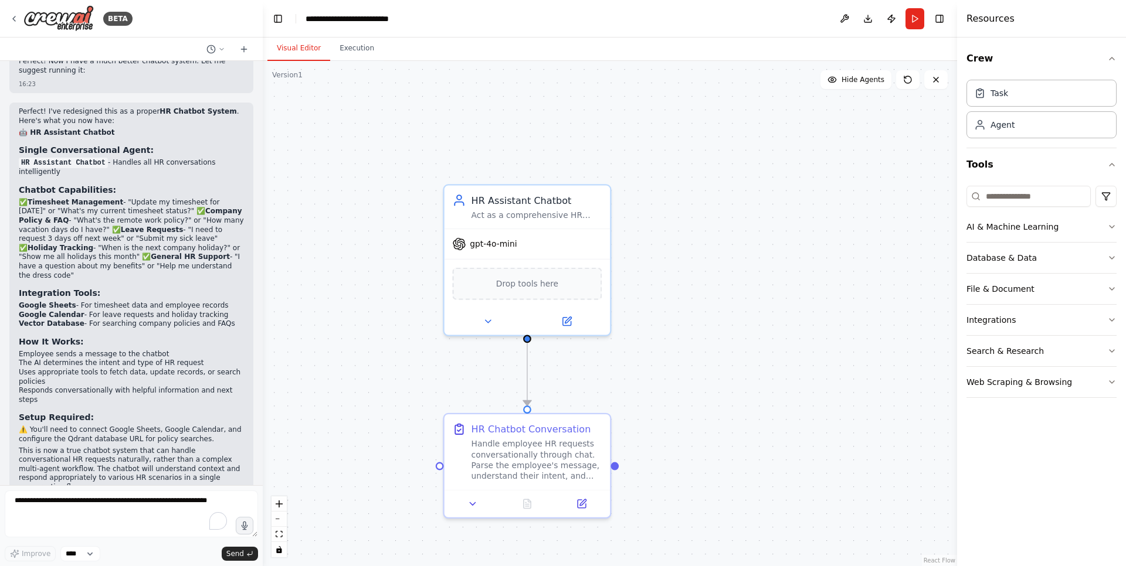
click at [307, 49] on button "Visual Editor" at bounding box center [298, 48] width 63 height 25
click at [152, 512] on textarea "To enrich screen reader interactions, please activate Accessibility in Grammarl…" at bounding box center [131, 514] width 253 height 47
type textarea "**********"
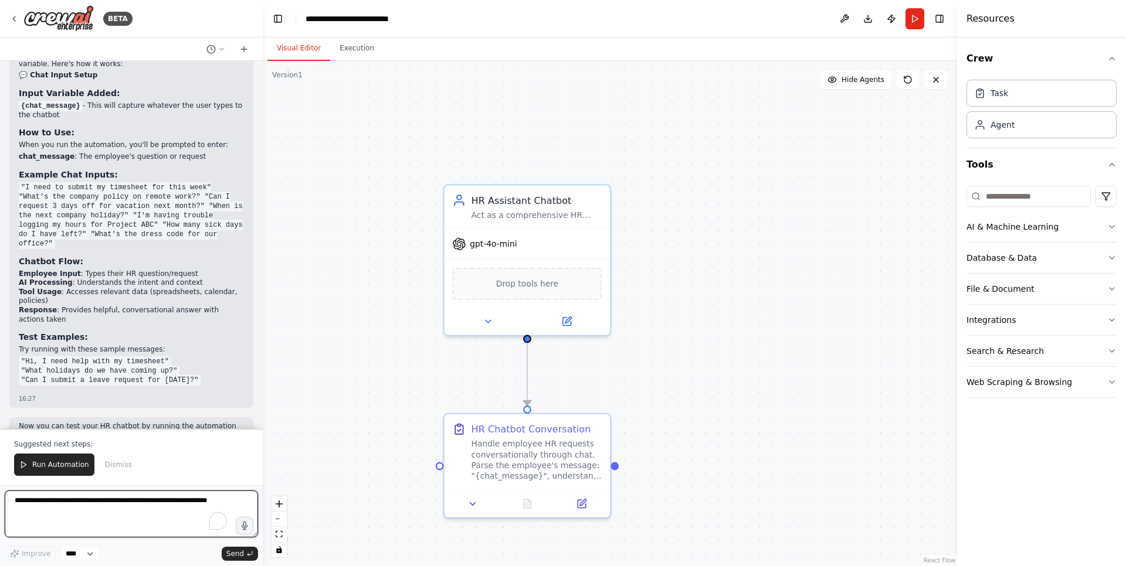
scroll to position [2873, 0]
click at [57, 464] on span "Run Automation" at bounding box center [60, 464] width 57 height 9
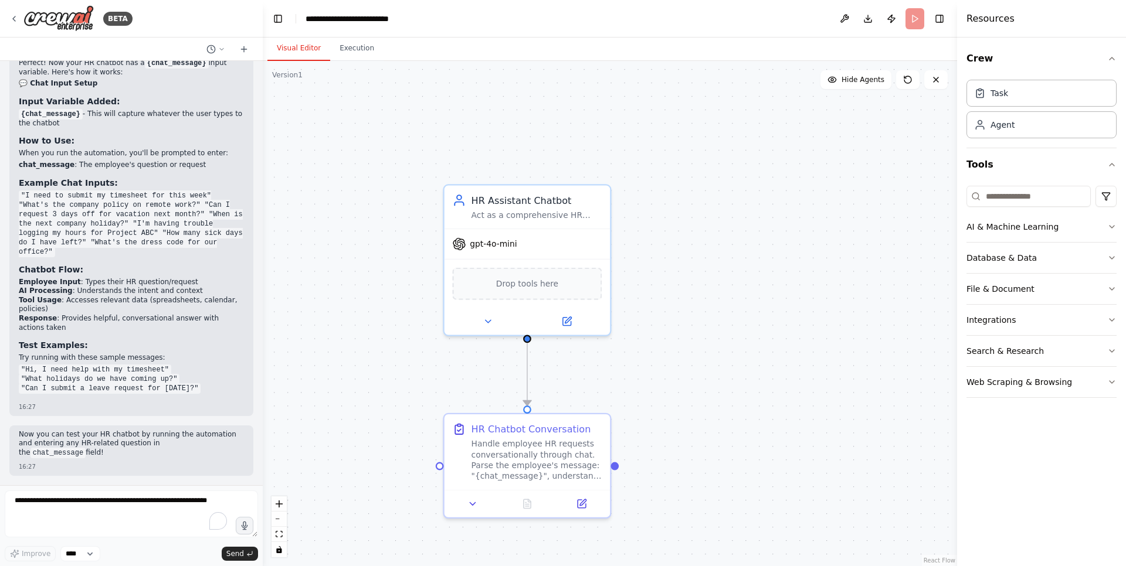
scroll to position [2817, 0]
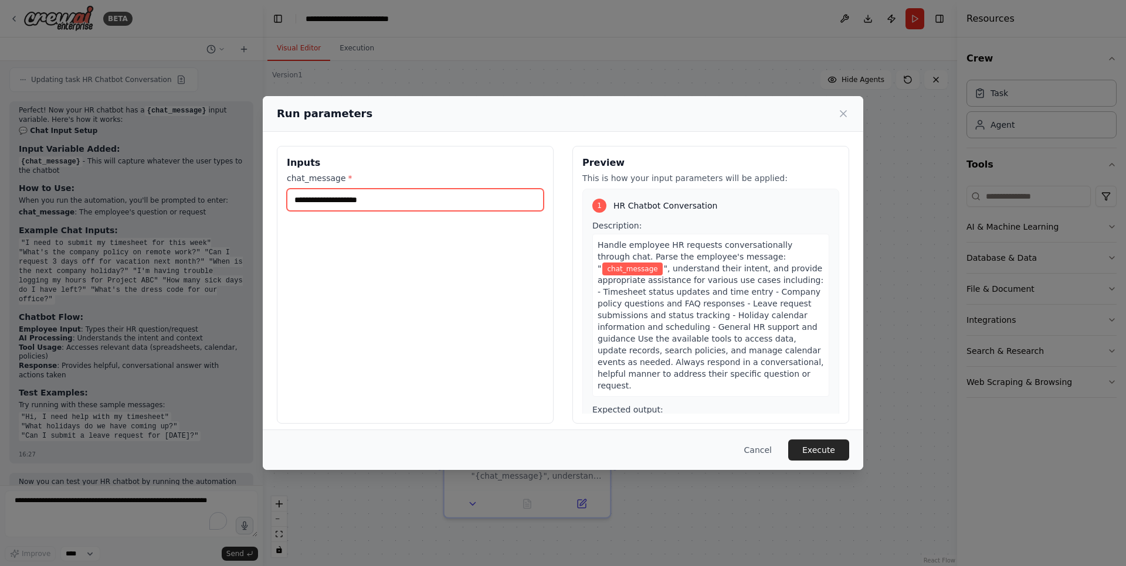
click at [340, 200] on input "chat_message *" at bounding box center [415, 200] width 257 height 22
type input "**"
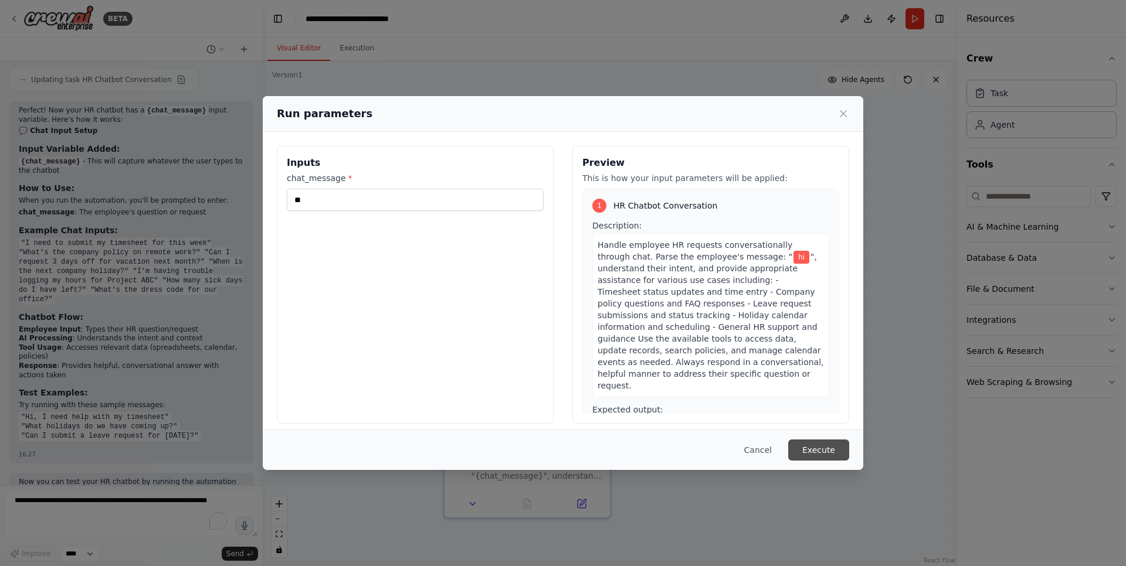
click at [819, 457] on button "Execute" at bounding box center [818, 450] width 61 height 21
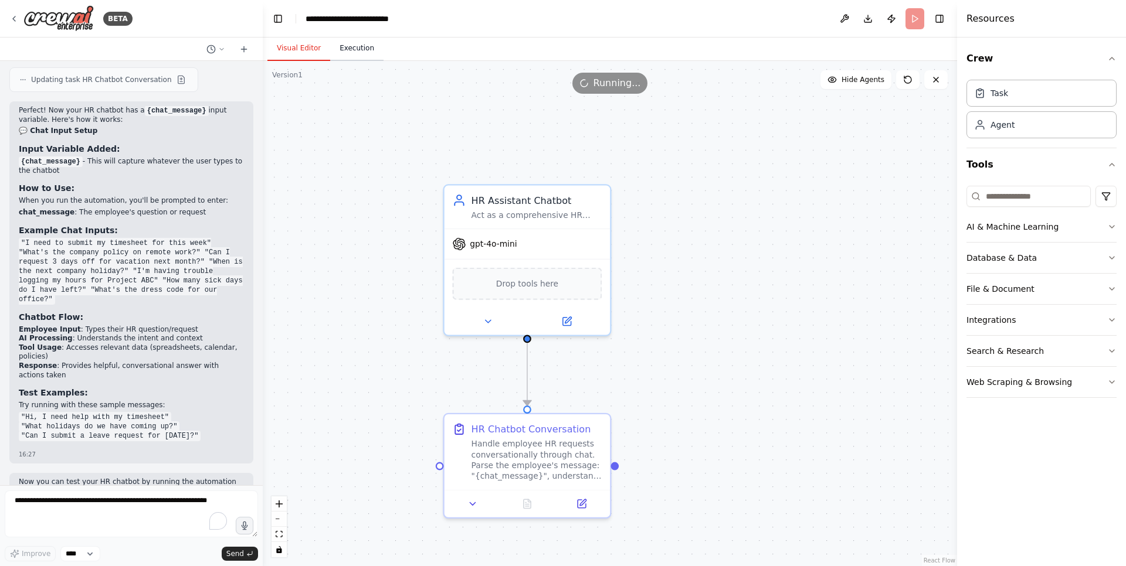
click at [357, 49] on button "Execution" at bounding box center [356, 48] width 53 height 25
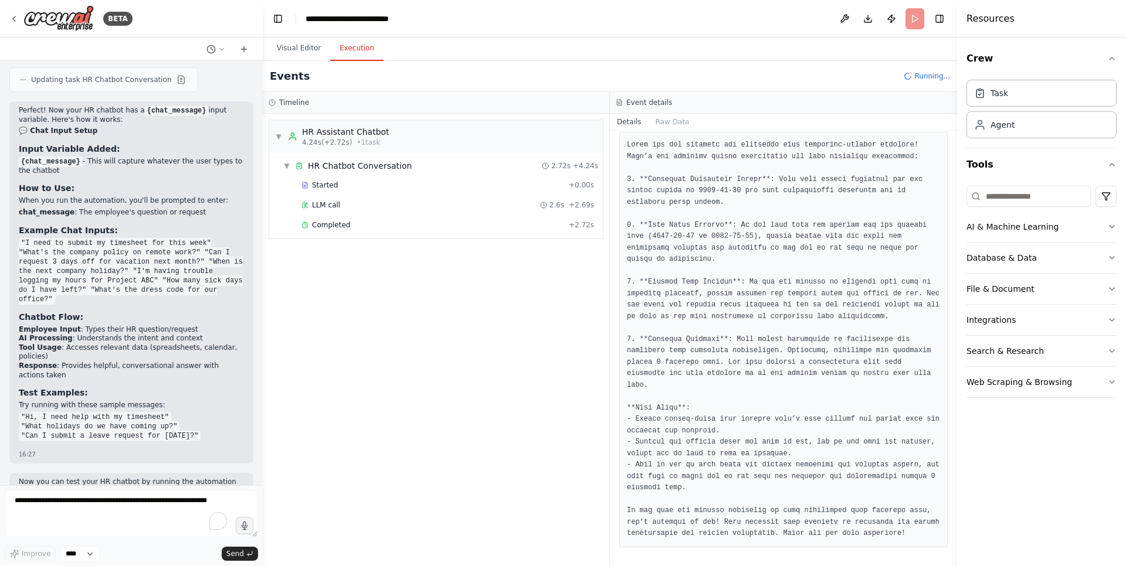
scroll to position [2873, 0]
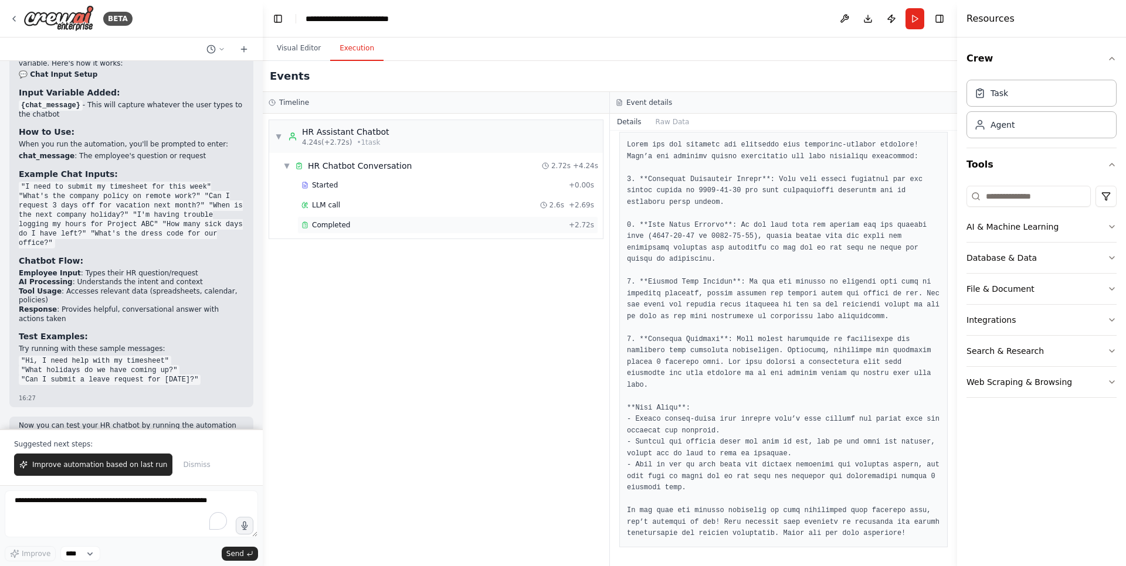
click at [366, 225] on div "Completed" at bounding box center [432, 224] width 263 height 9
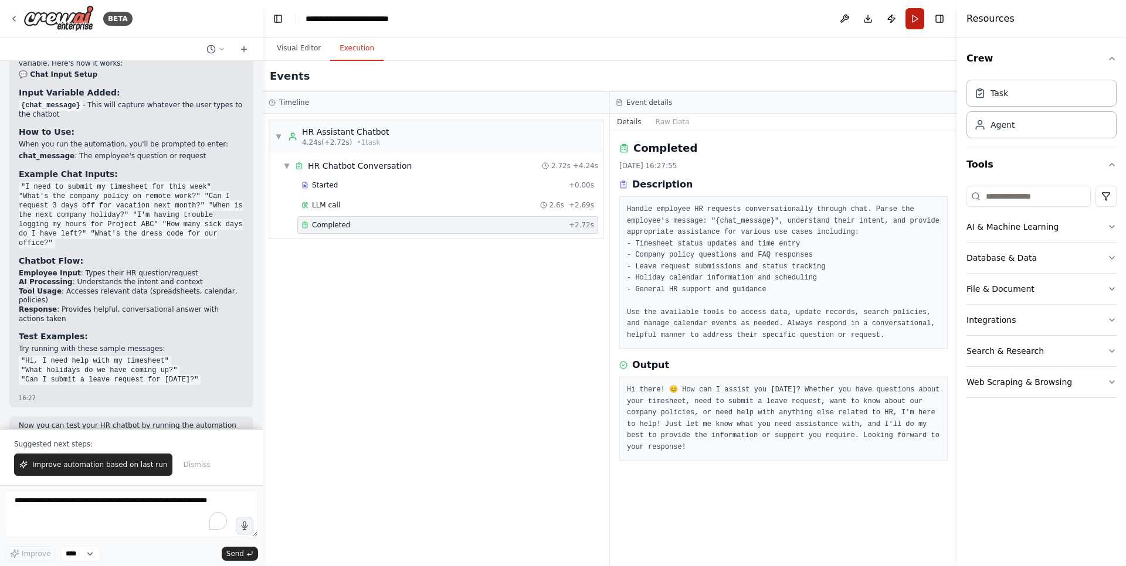
click at [920, 22] on button "Run" at bounding box center [914, 18] width 19 height 21
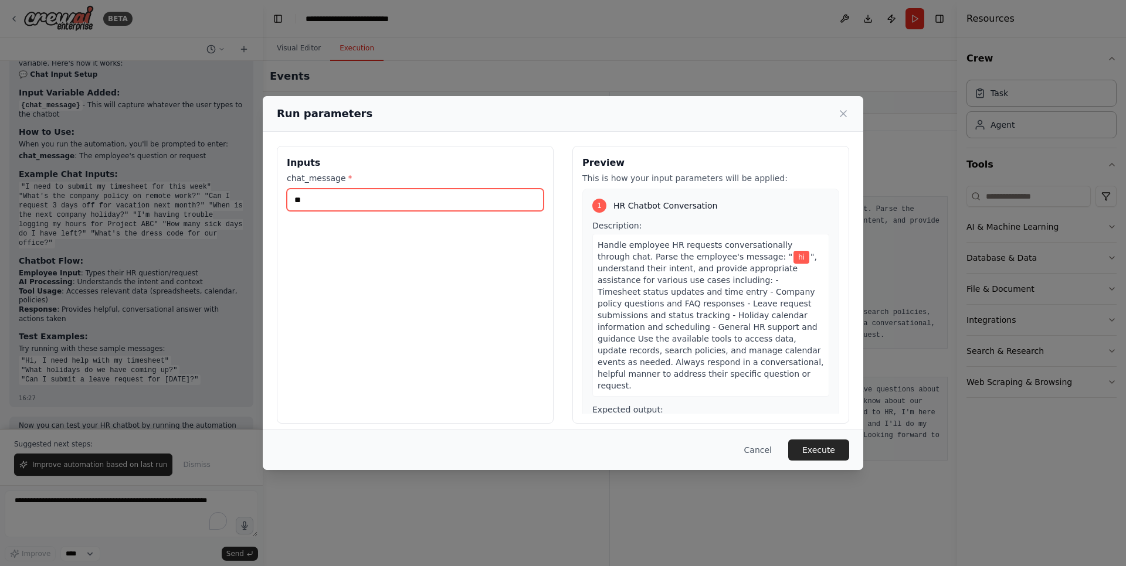
click at [348, 206] on input "**" at bounding box center [415, 200] width 257 height 22
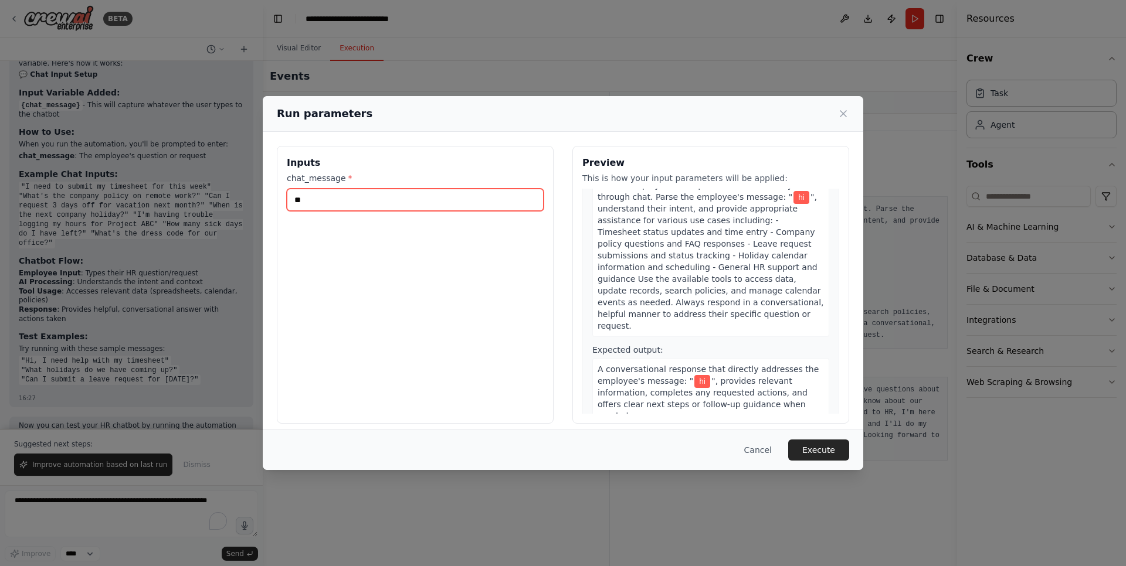
click at [327, 199] on input "**" at bounding box center [415, 200] width 257 height 22
type input "*"
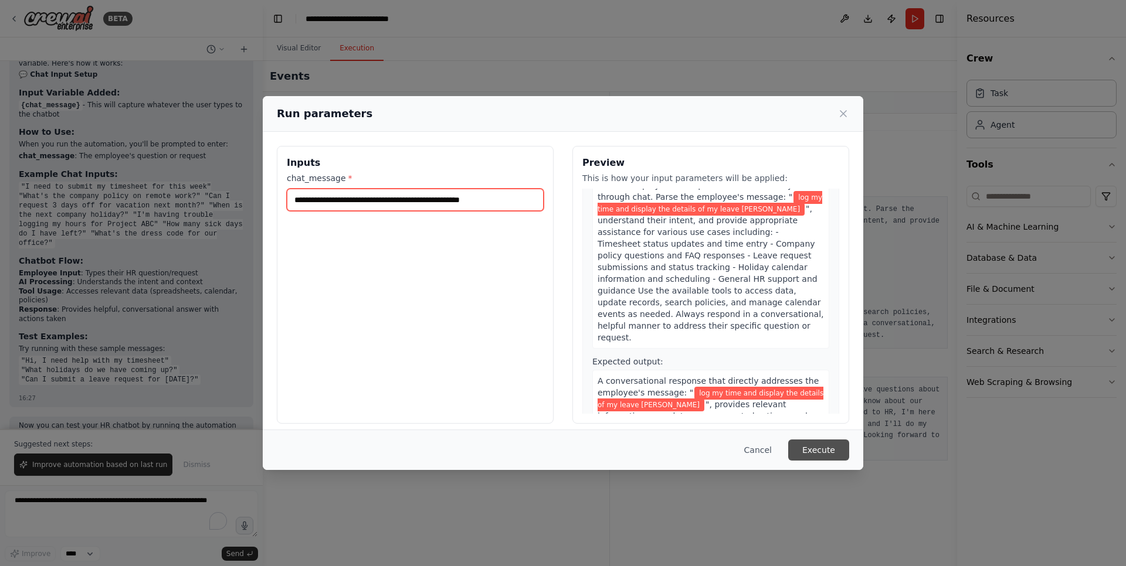
type input "**********"
click at [825, 458] on button "Execute" at bounding box center [818, 450] width 61 height 21
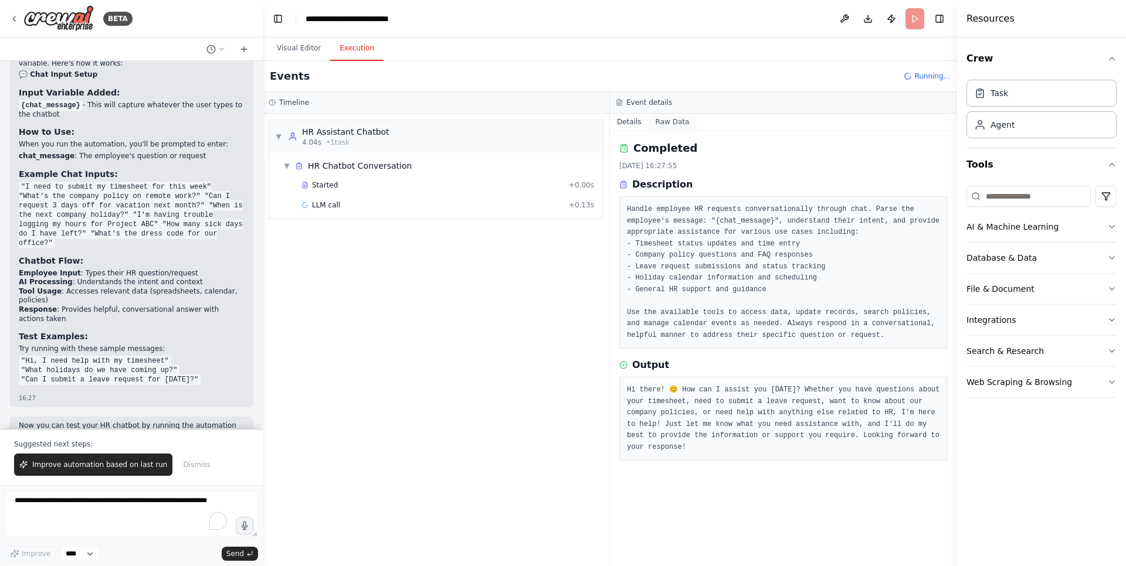
click at [678, 120] on button "Raw Data" at bounding box center [672, 122] width 48 height 16
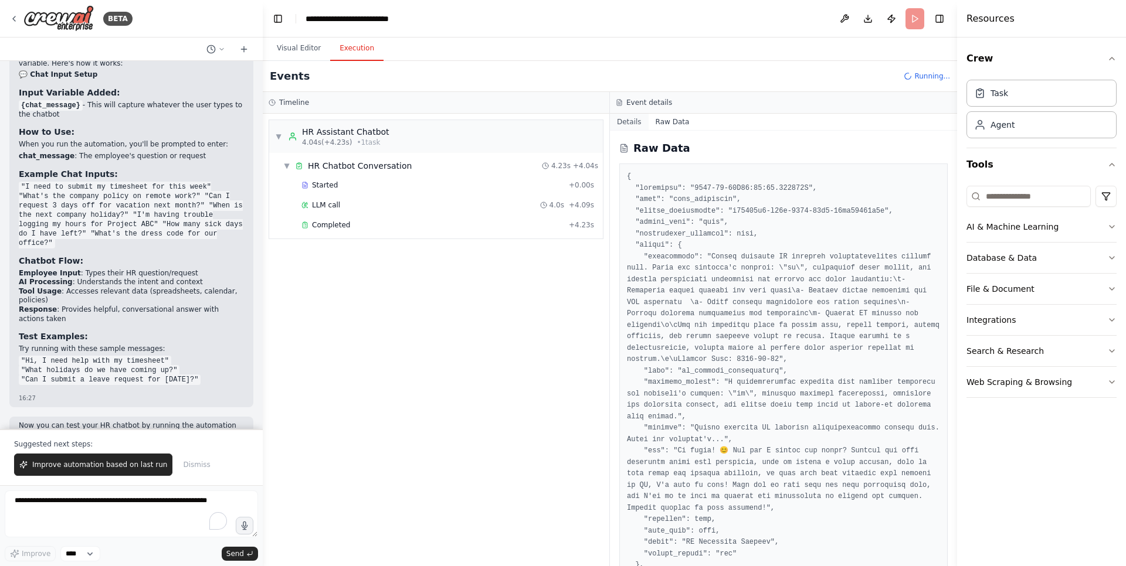
click at [631, 127] on button "Details" at bounding box center [629, 122] width 39 height 16
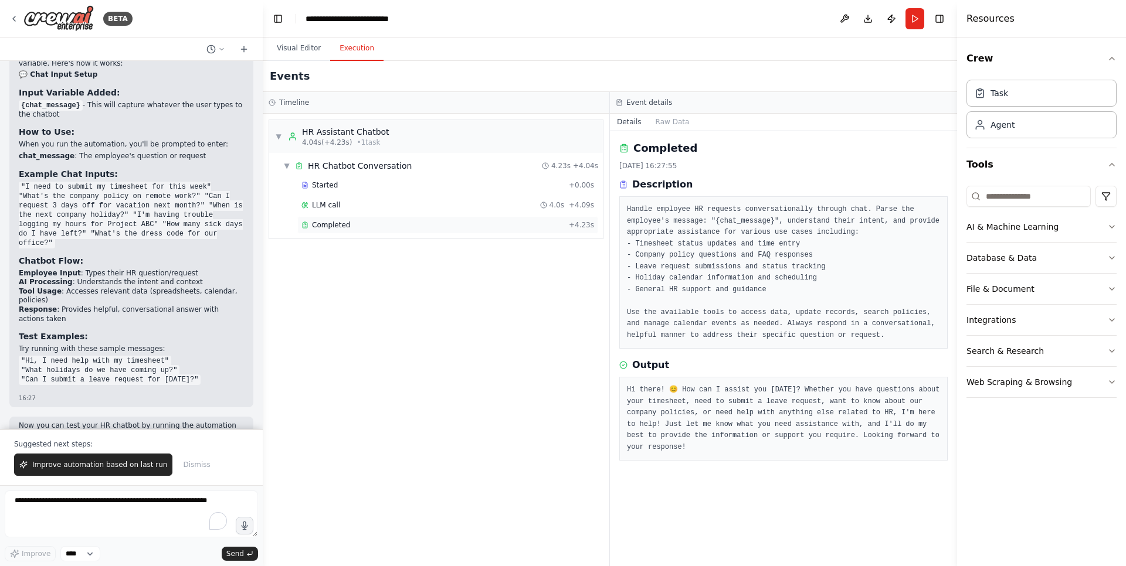
click at [346, 224] on span "Completed" at bounding box center [331, 224] width 38 height 9
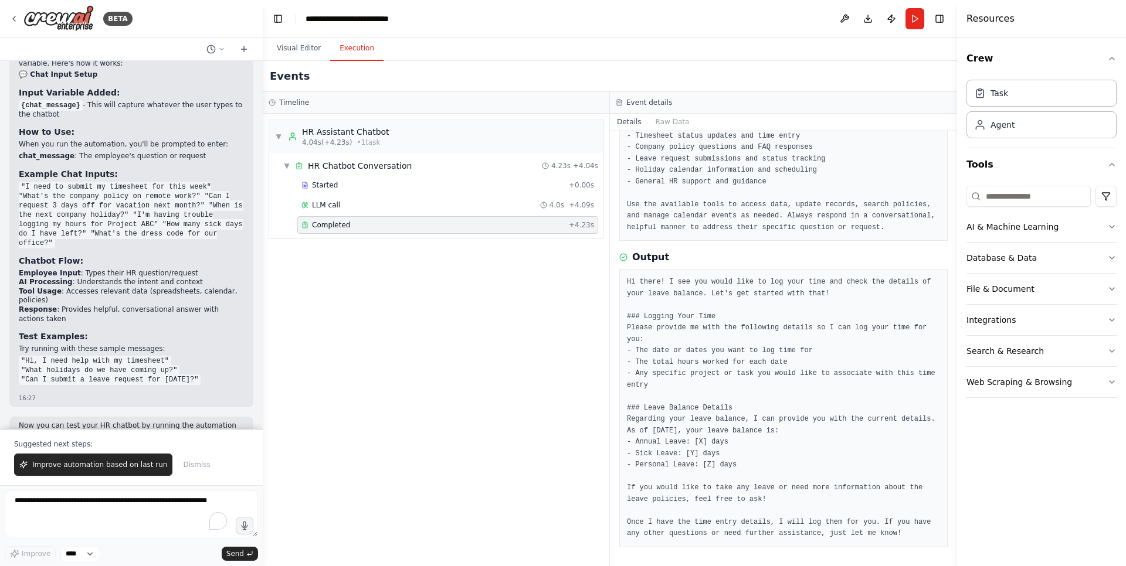
scroll to position [119, 0]
